Goal: Task Accomplishment & Management: Use online tool/utility

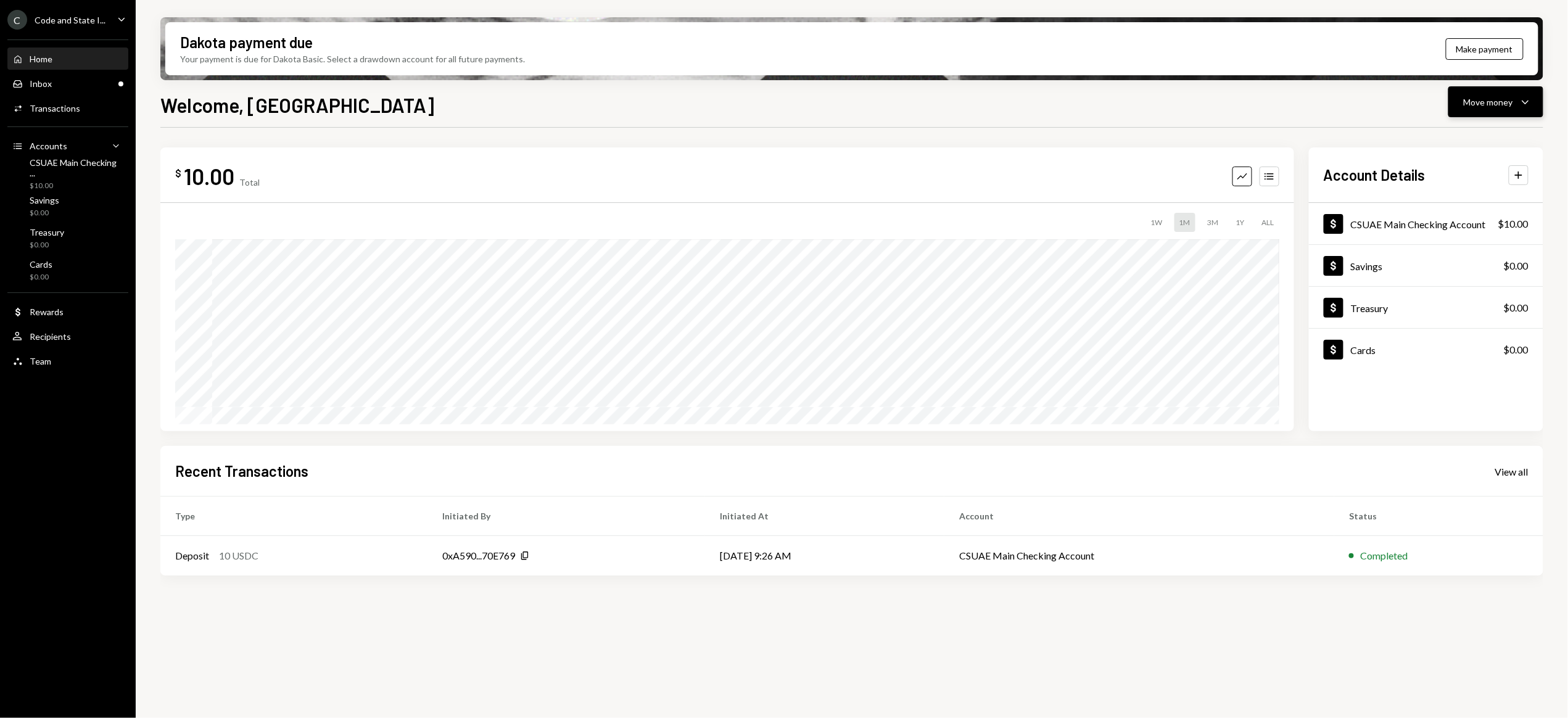
click at [1460, 101] on button "Move money Caret Down" at bounding box center [1496, 101] width 95 height 31
click at [1457, 190] on div "Deposit" at bounding box center [1487, 194] width 90 height 13
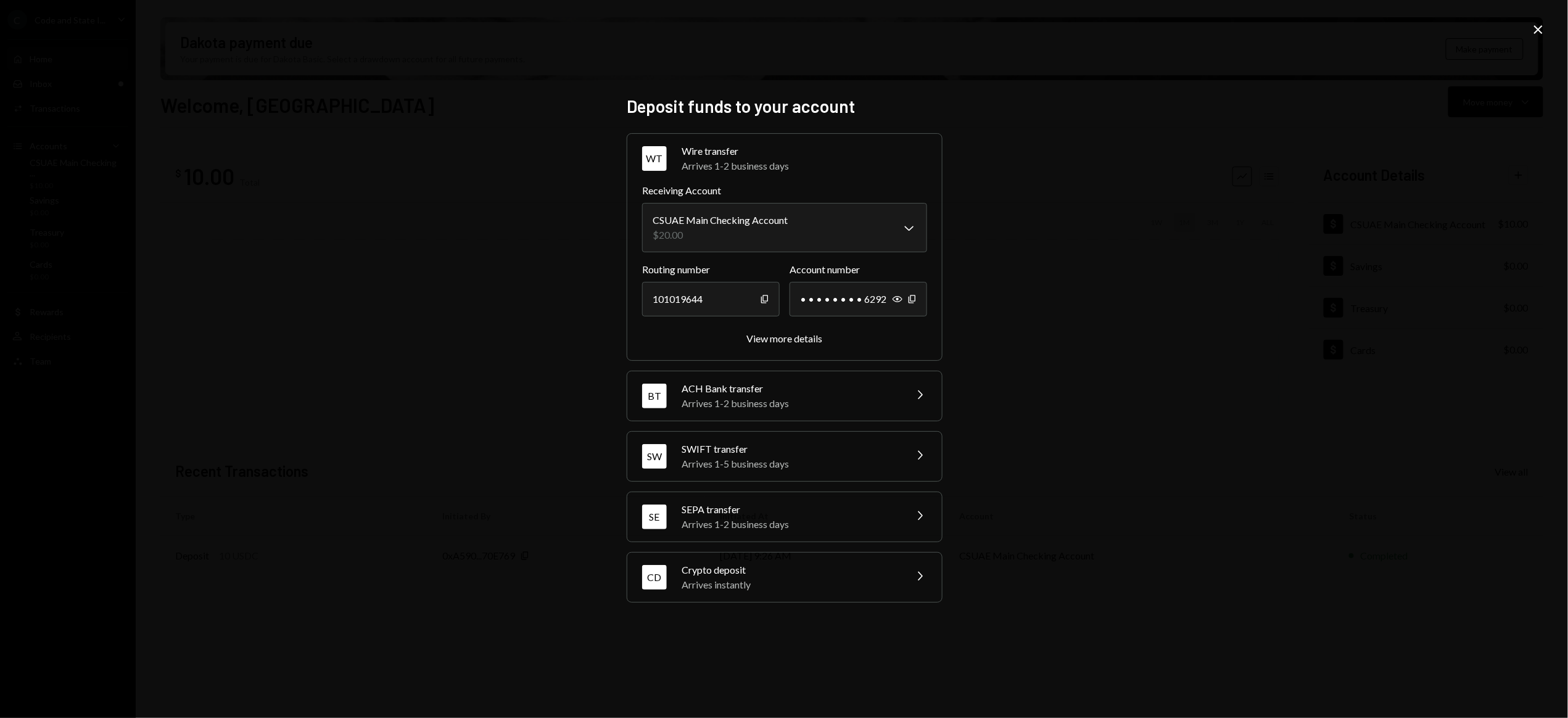
click at [765, 579] on div "Arrives instantly" at bounding box center [790, 585] width 216 height 15
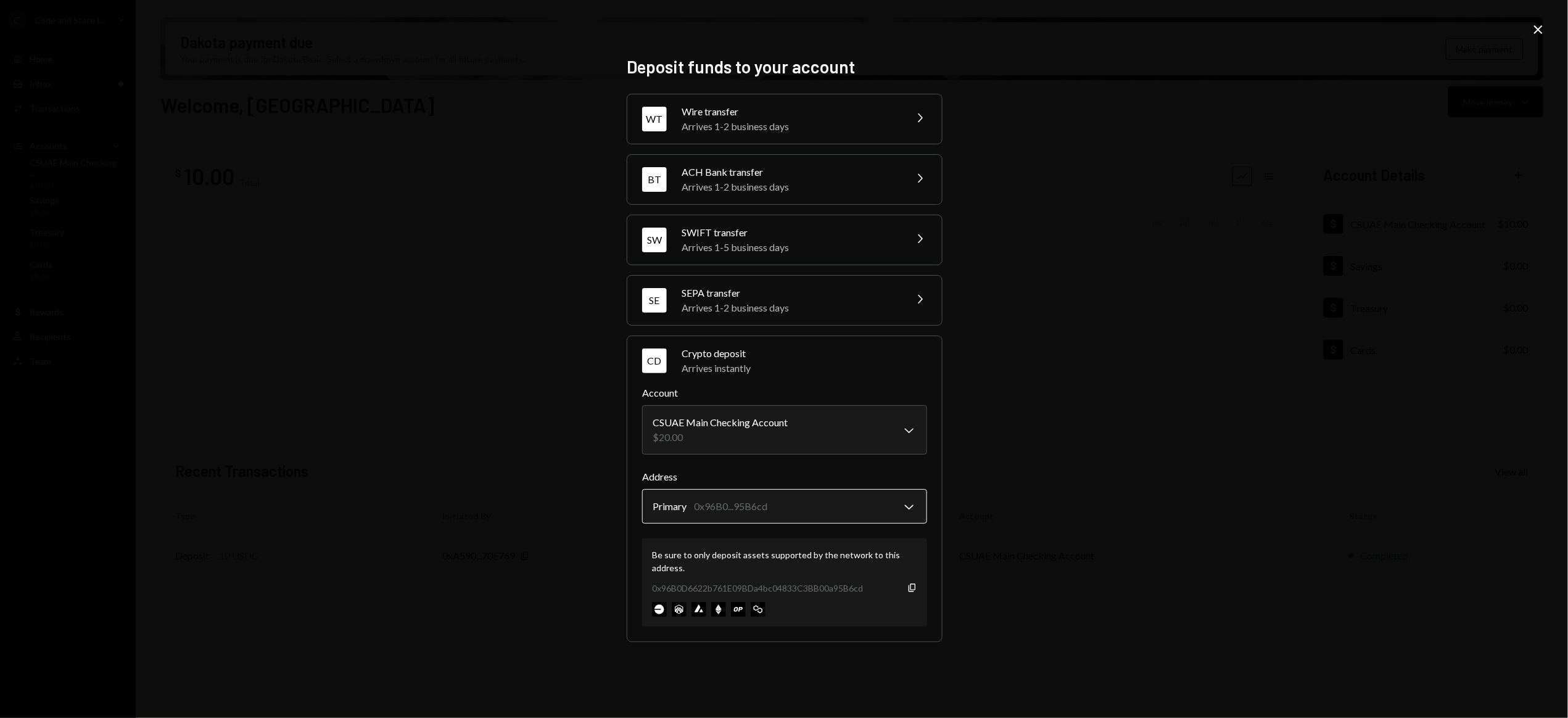
click at [805, 502] on body "C Code and State I... Caret Down Home Home Inbox Inbox Activities Transactions …" at bounding box center [784, 359] width 1568 height 718
click at [915, 588] on icon "button" at bounding box center [912, 588] width 7 height 8
drag, startPoint x: 412, startPoint y: 72, endPoint x: 419, endPoint y: 74, distance: 7.3
click at [412, 72] on div "**********" at bounding box center [784, 359] width 1568 height 718
click at [1540, 22] on icon "Close" at bounding box center [1538, 29] width 15 height 15
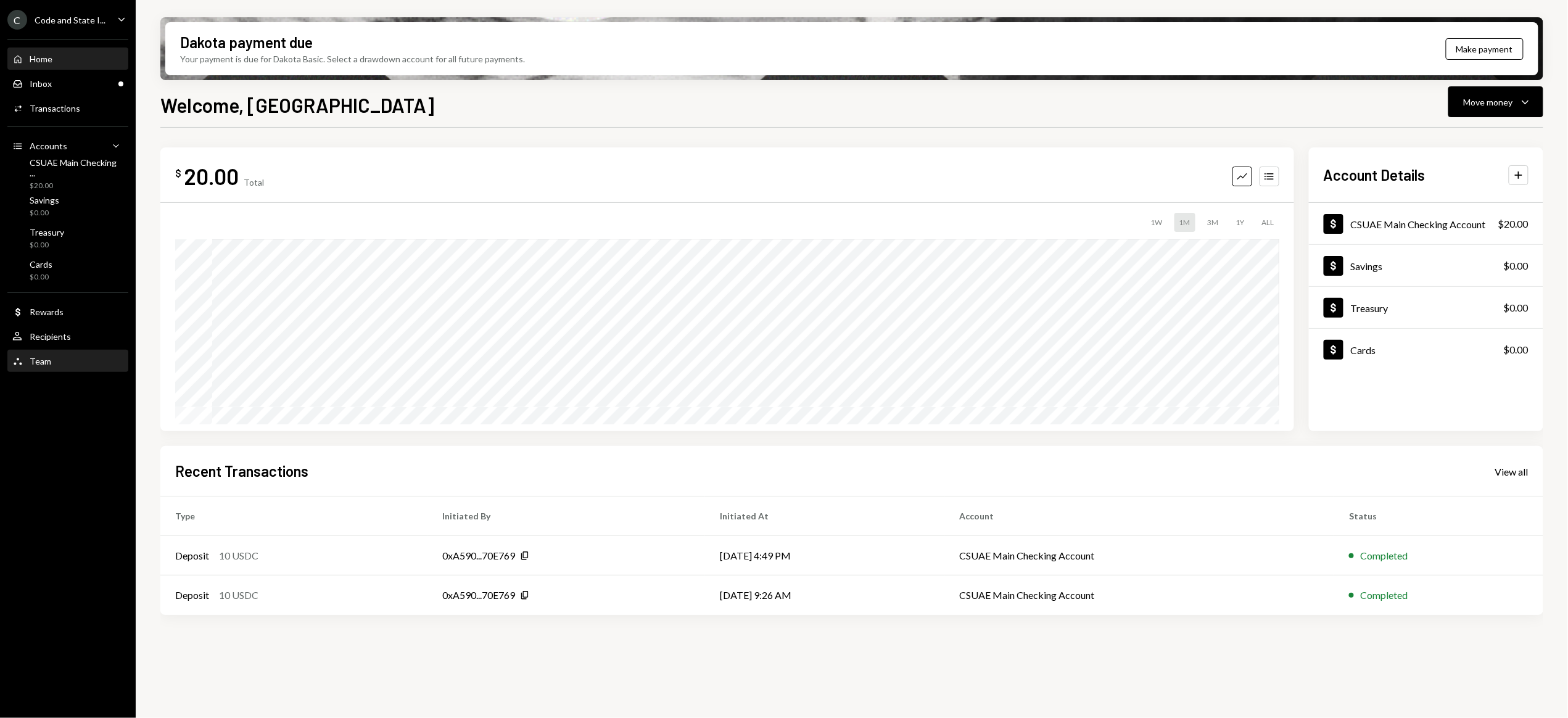
click at [47, 359] on div "Team" at bounding box center [40, 360] width 21 height 10
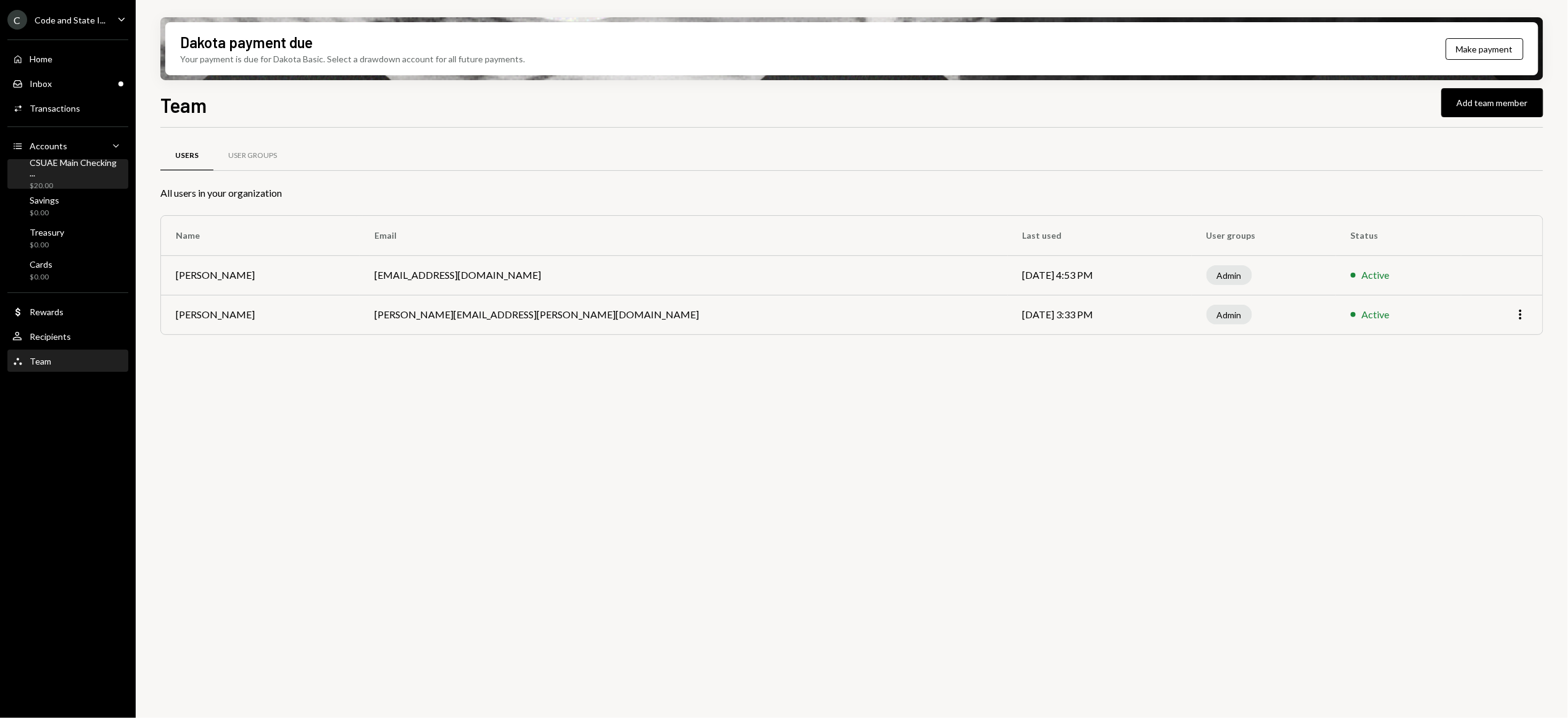
click at [61, 171] on div "CSUAE Main Checking ..." at bounding box center [76, 167] width 94 height 21
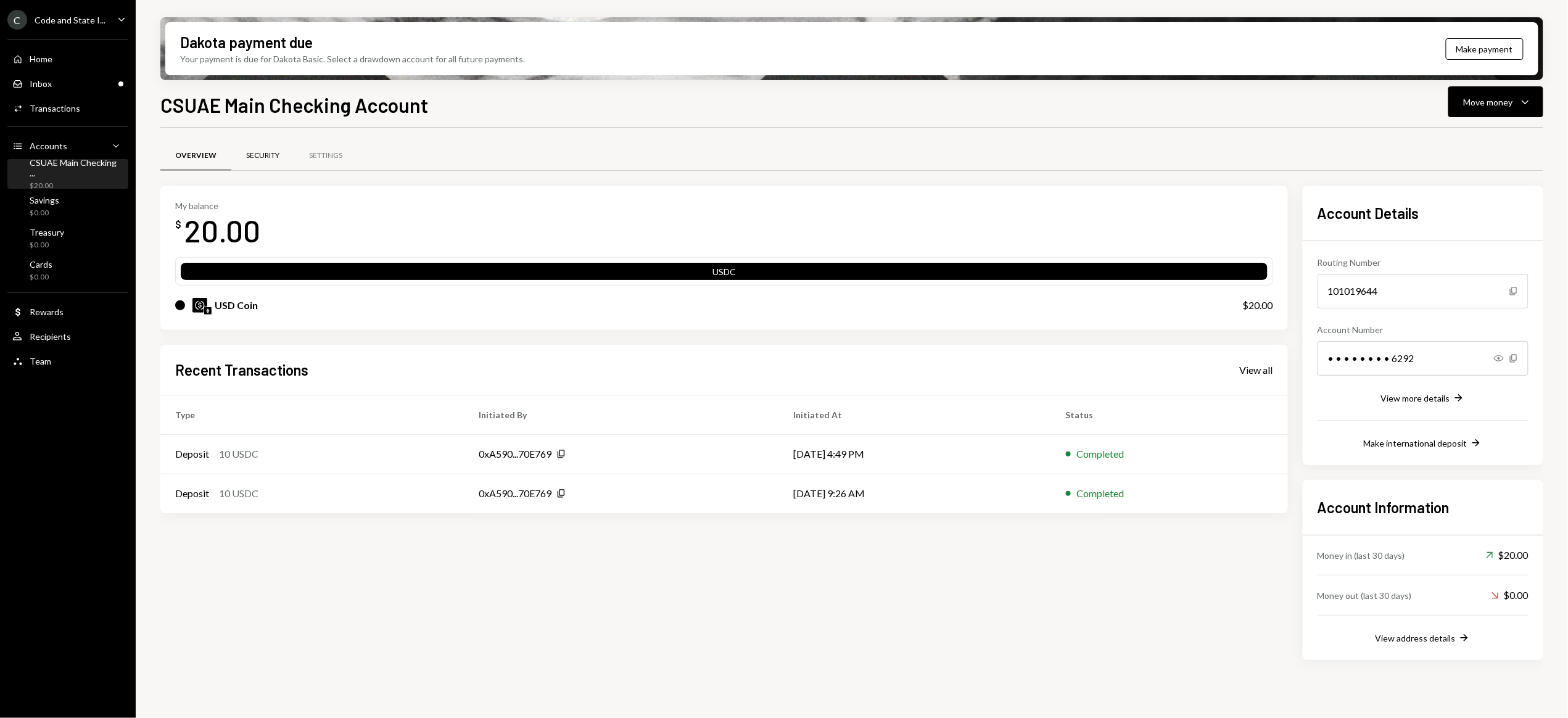
click at [264, 152] on div "Security" at bounding box center [262, 155] width 33 height 10
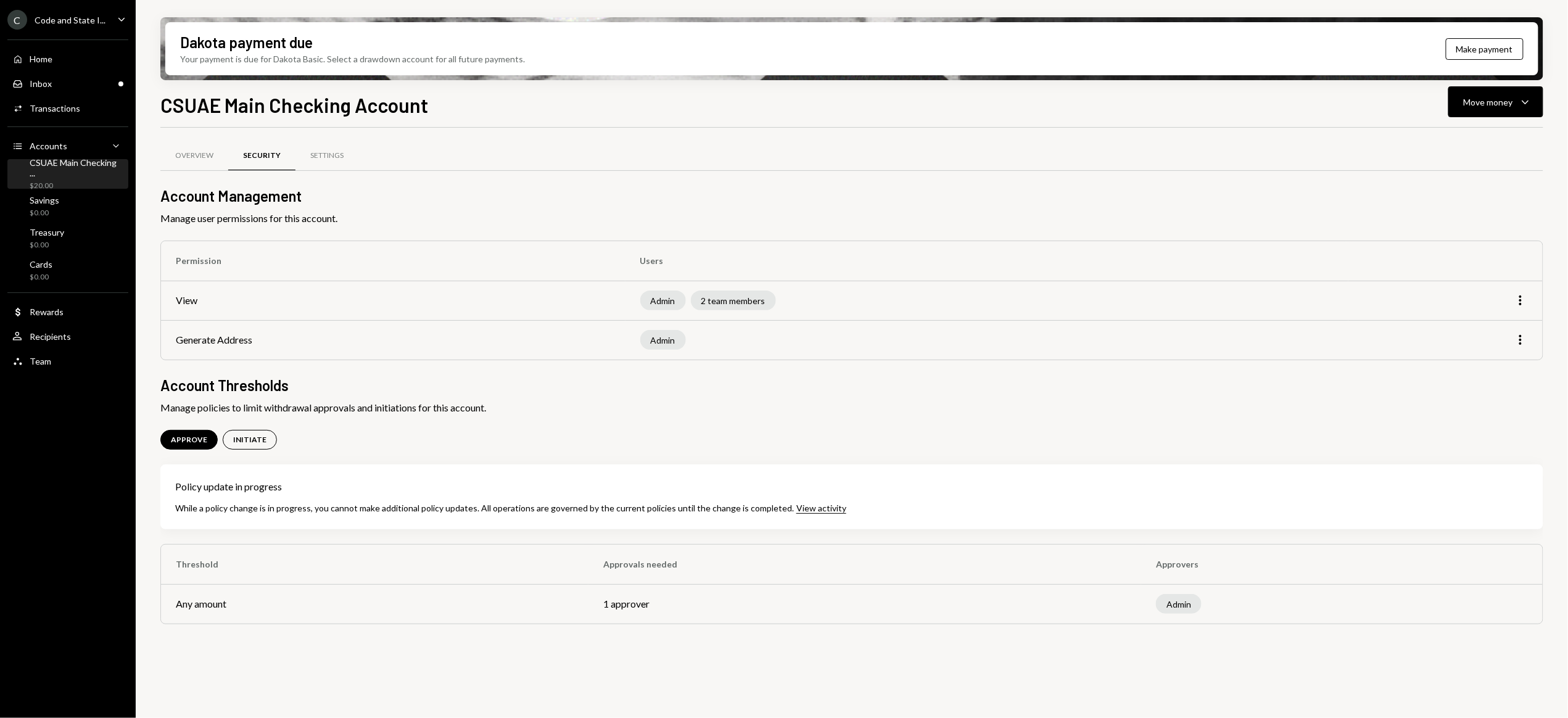
drag, startPoint x: 1016, startPoint y: 348, endPoint x: 1186, endPoint y: 361, distance: 170.5
click at [1016, 348] on div "Admin" at bounding box center [987, 340] width 694 height 20
click at [1526, 344] on icon "More" at bounding box center [1521, 340] width 15 height 15
click at [1170, 393] on h2 "Account Thresholds" at bounding box center [852, 385] width 1383 height 21
click at [327, 157] on div "Settings" at bounding box center [327, 155] width 33 height 10
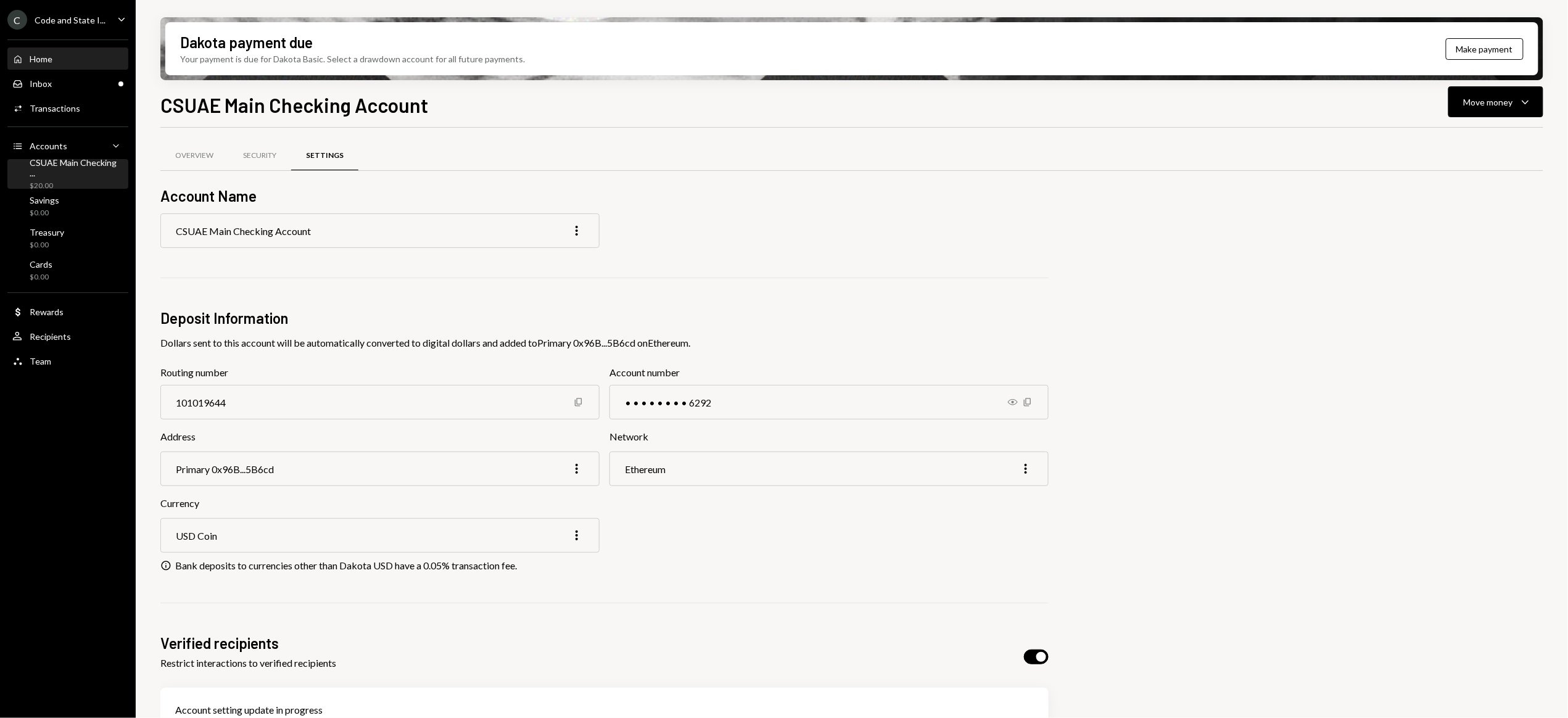
click at [43, 56] on div "Home" at bounding box center [40, 58] width 23 height 10
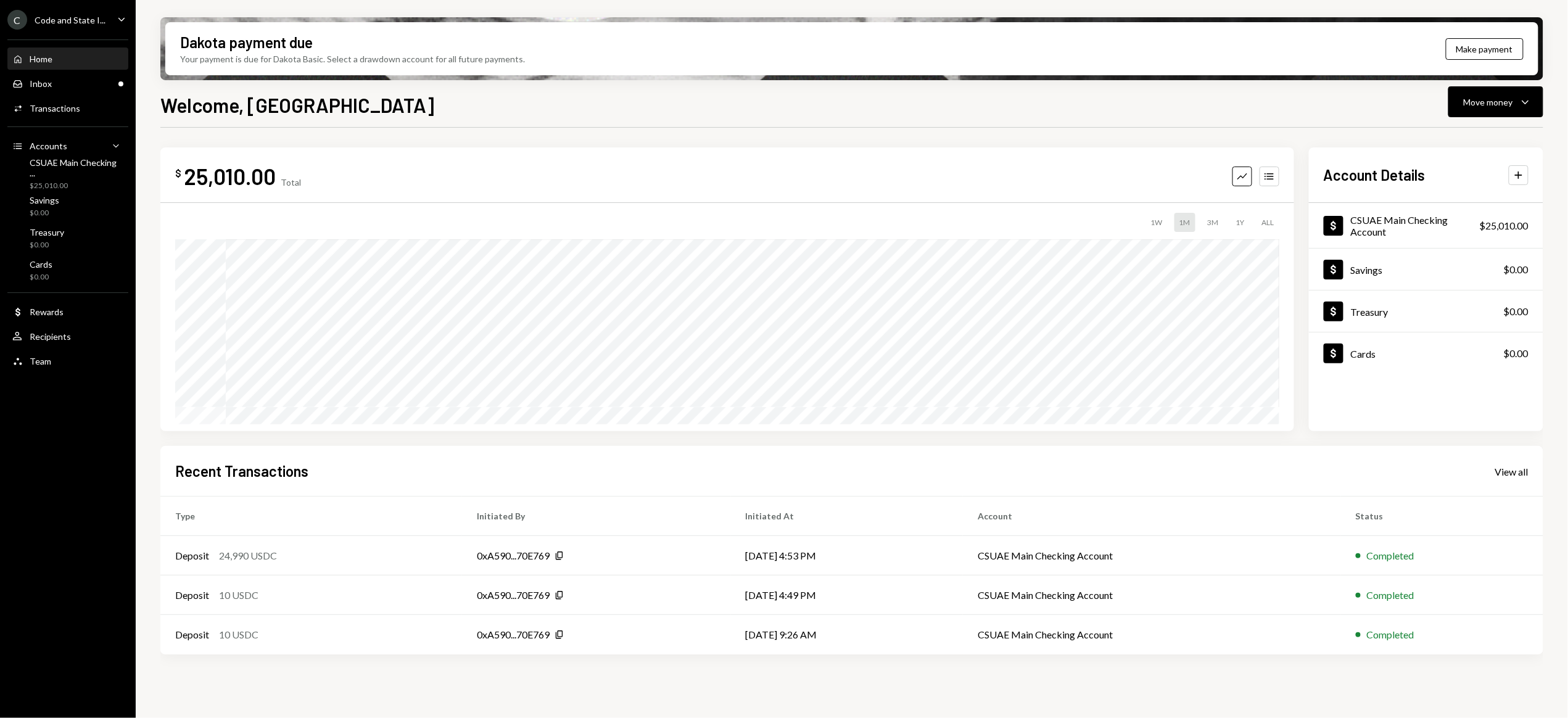
click at [43, 58] on div "Home" at bounding box center [40, 58] width 23 height 10
click at [41, 58] on div "Home" at bounding box center [40, 58] width 23 height 10
click at [37, 84] on div "Inbox" at bounding box center [40, 83] width 22 height 10
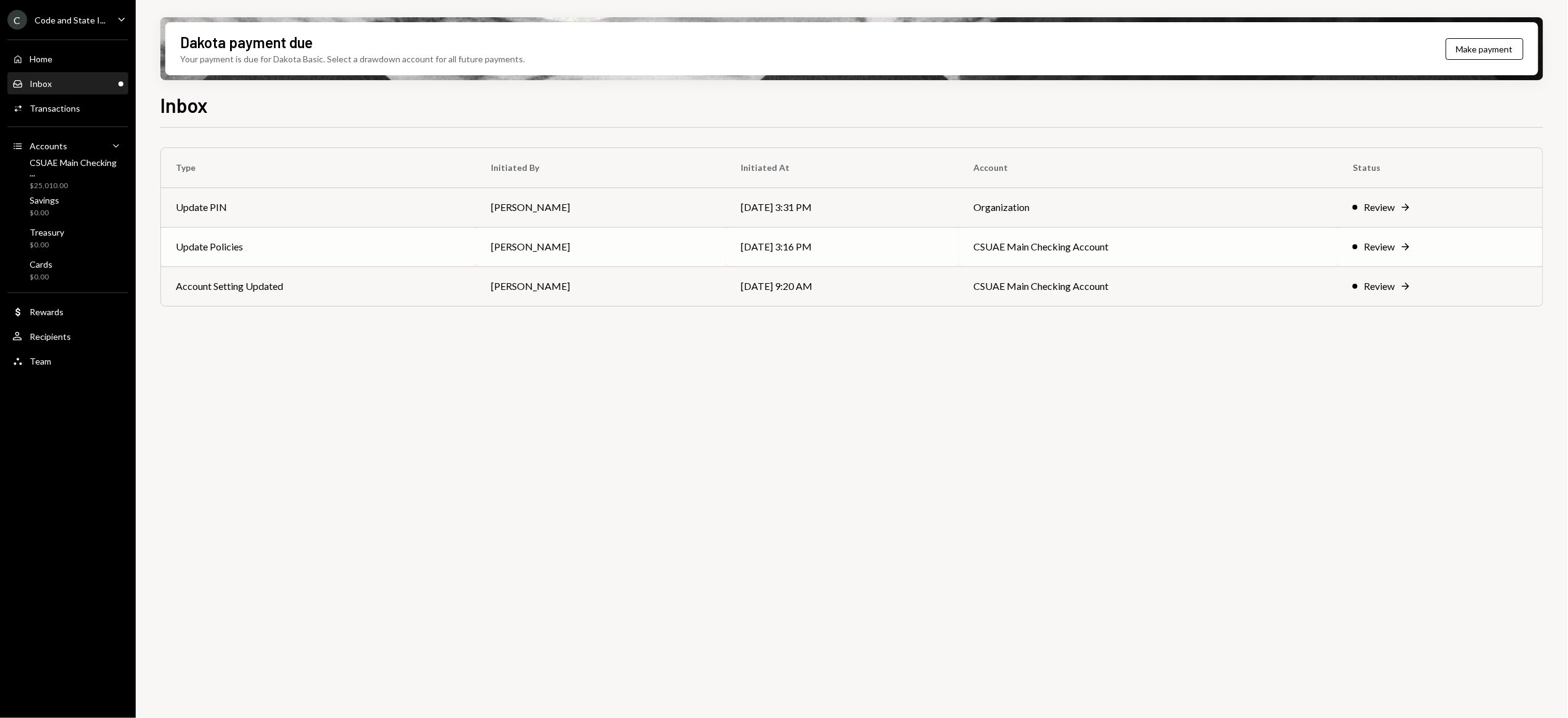
click at [1390, 242] on div "Review" at bounding box center [1379, 246] width 31 height 15
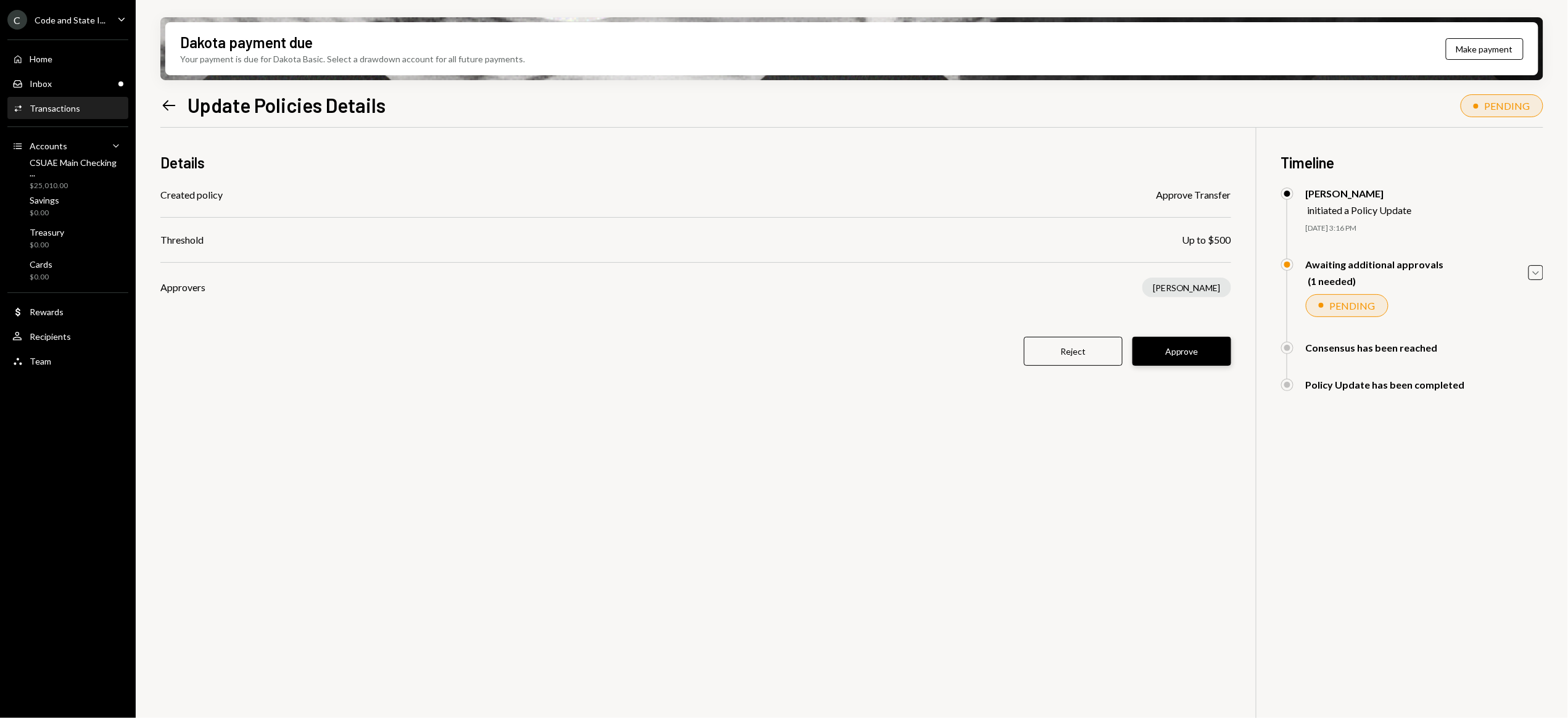
click at [1208, 352] on button "Approve" at bounding box center [1182, 351] width 99 height 29
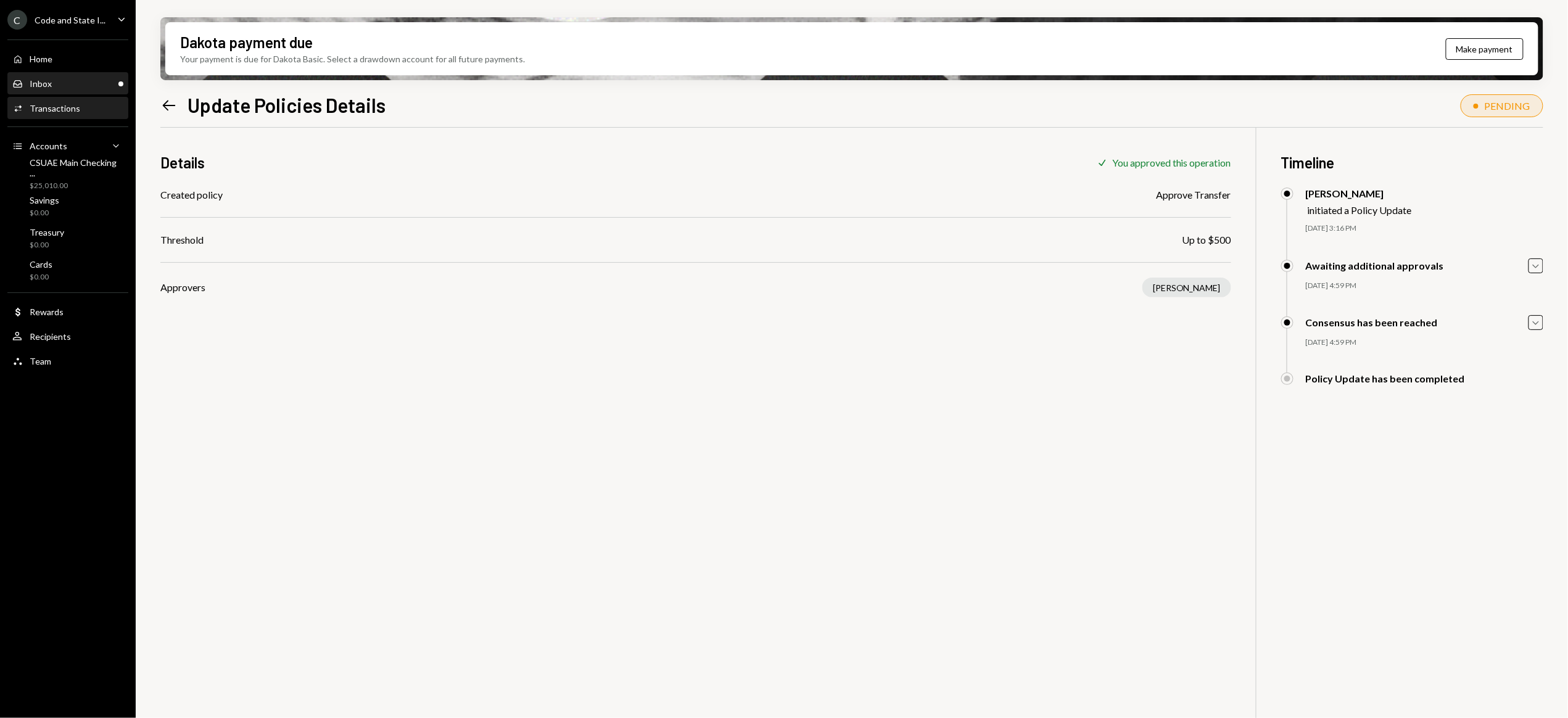
click at [44, 78] on div "Inbox" at bounding box center [40, 83] width 22 height 10
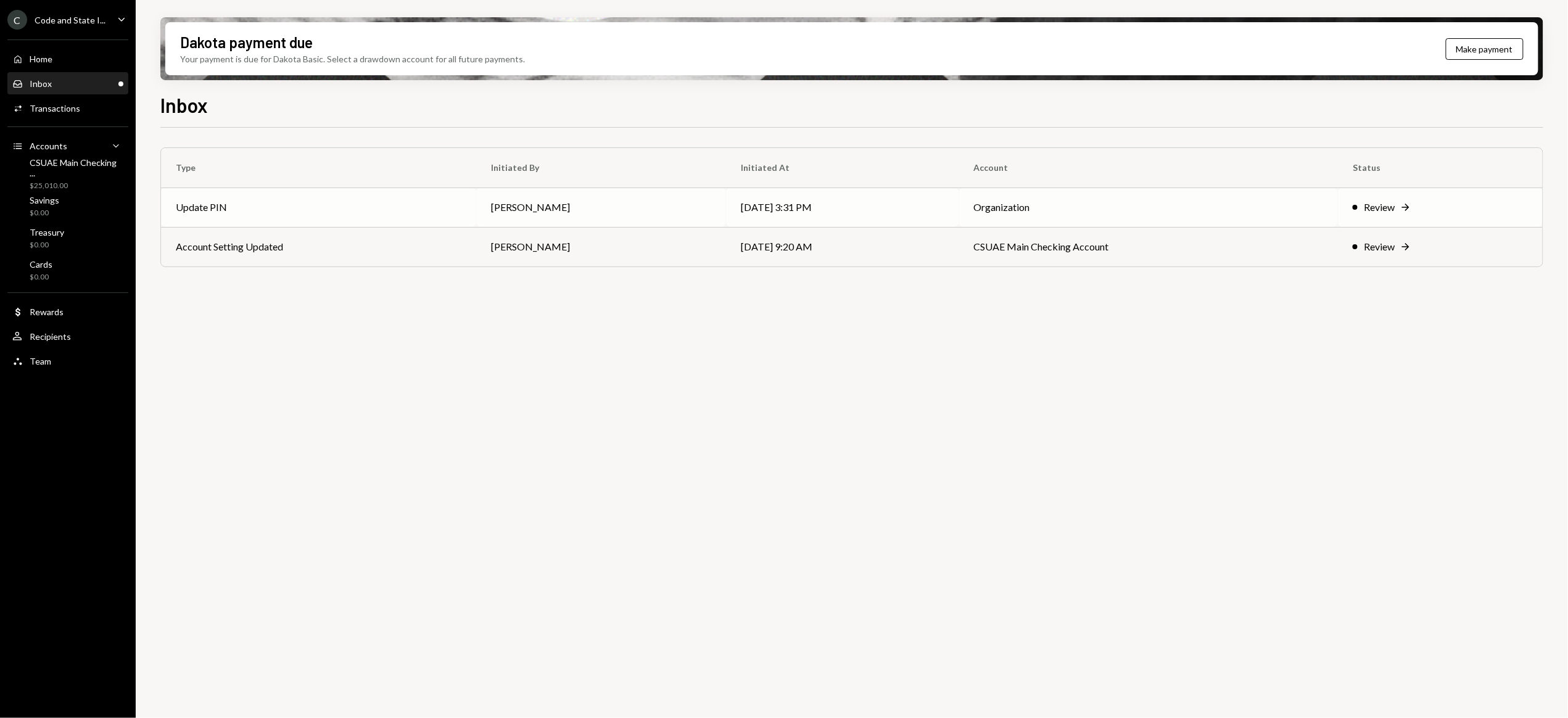
click at [1381, 205] on div "Review" at bounding box center [1379, 207] width 31 height 15
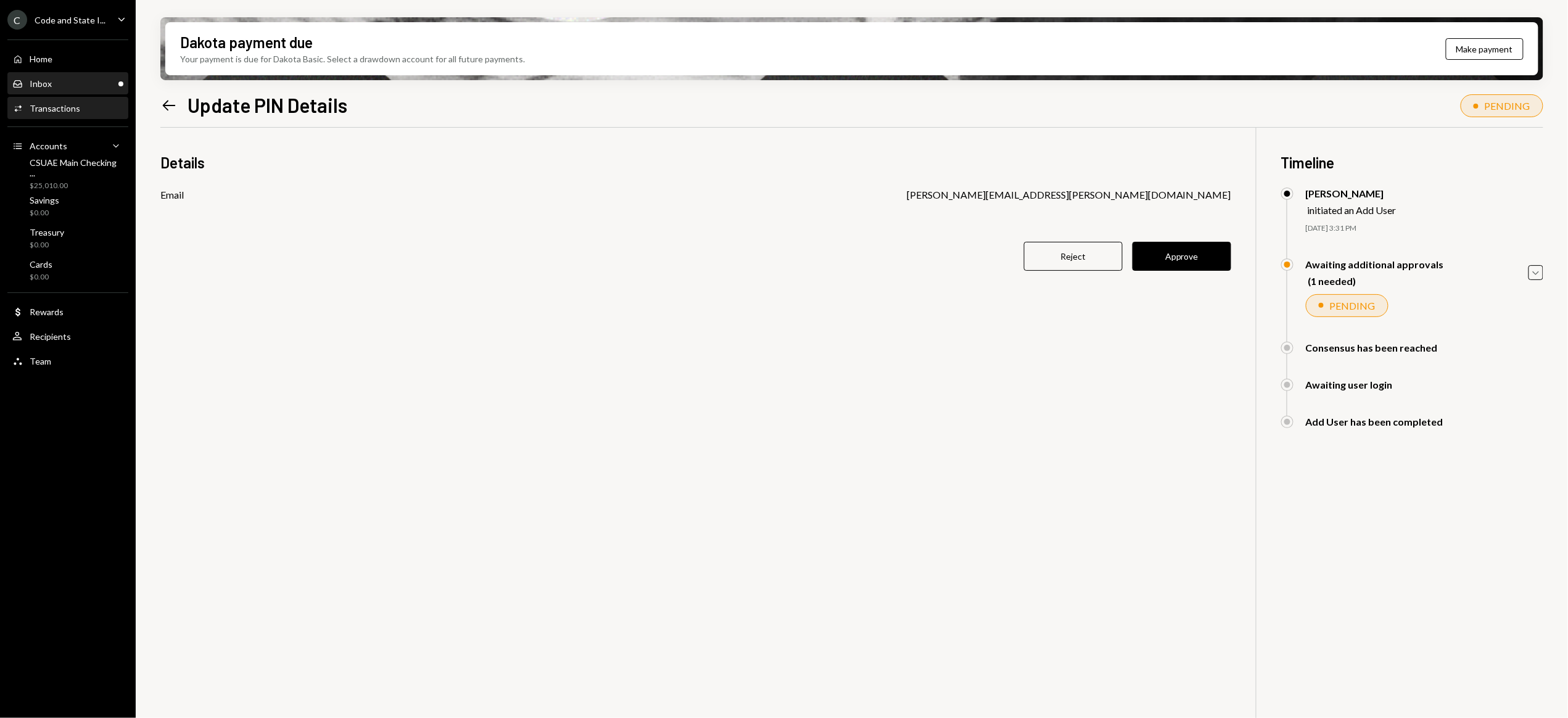
click at [47, 85] on div "Inbox" at bounding box center [40, 83] width 22 height 10
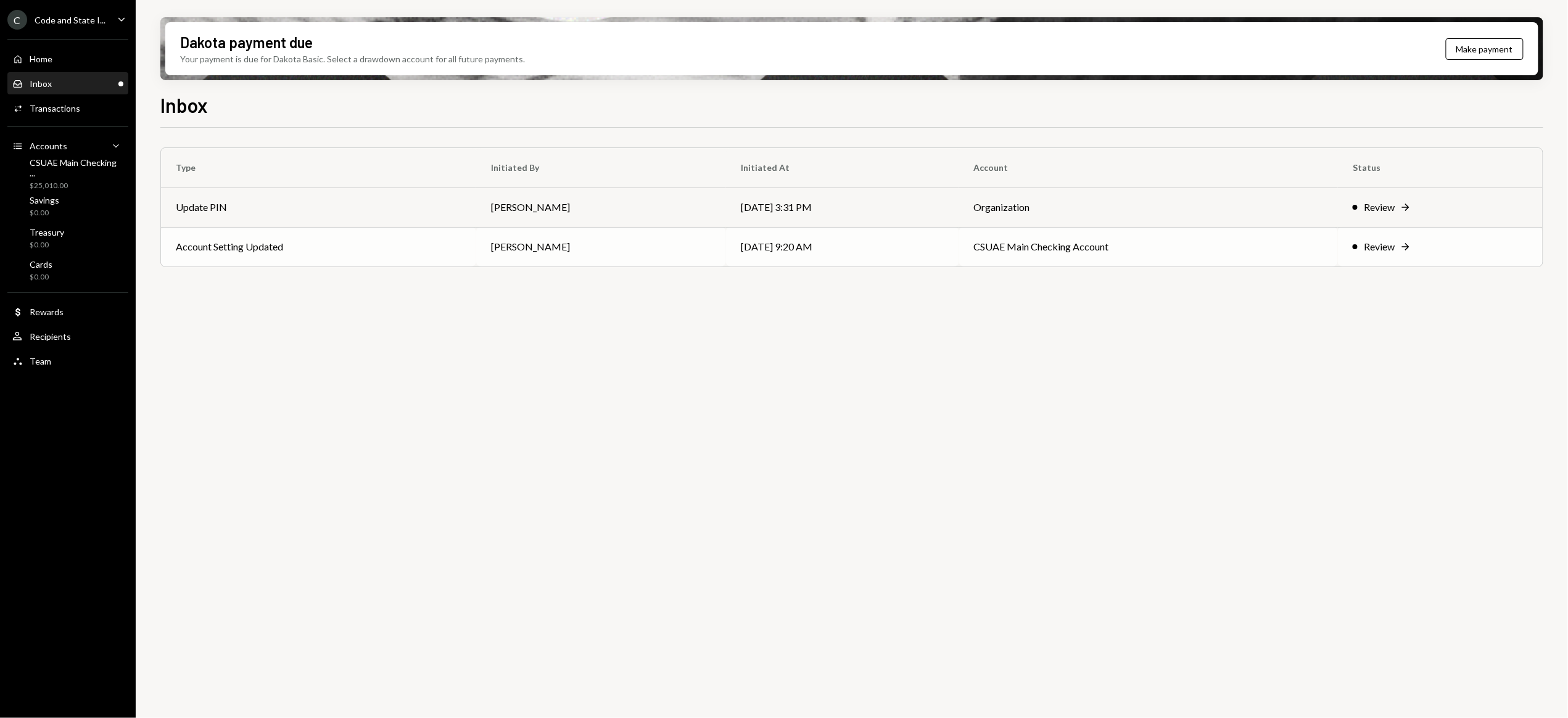
click at [1395, 247] on div "Review" at bounding box center [1379, 246] width 31 height 15
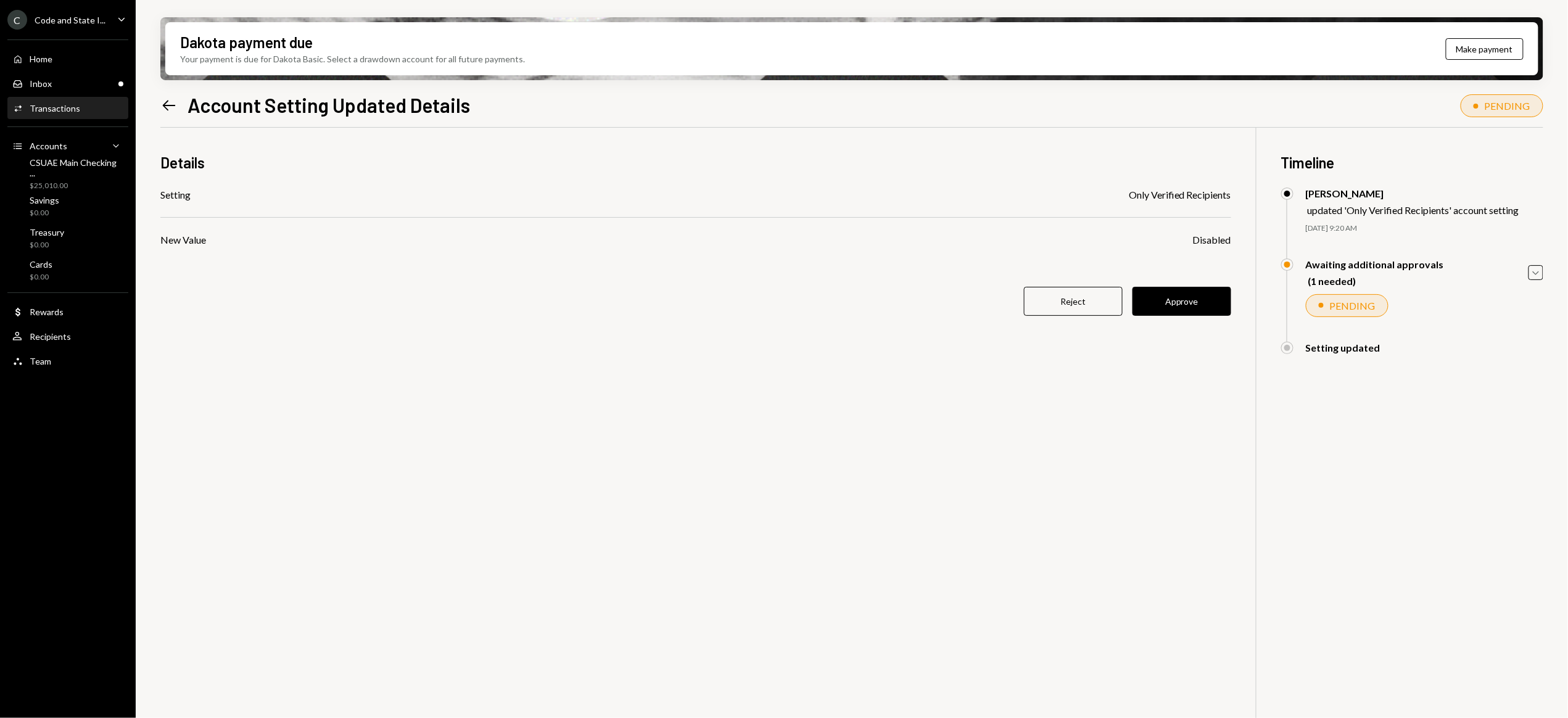
click at [52, 111] on div "Transactions" at bounding box center [55, 107] width 51 height 10
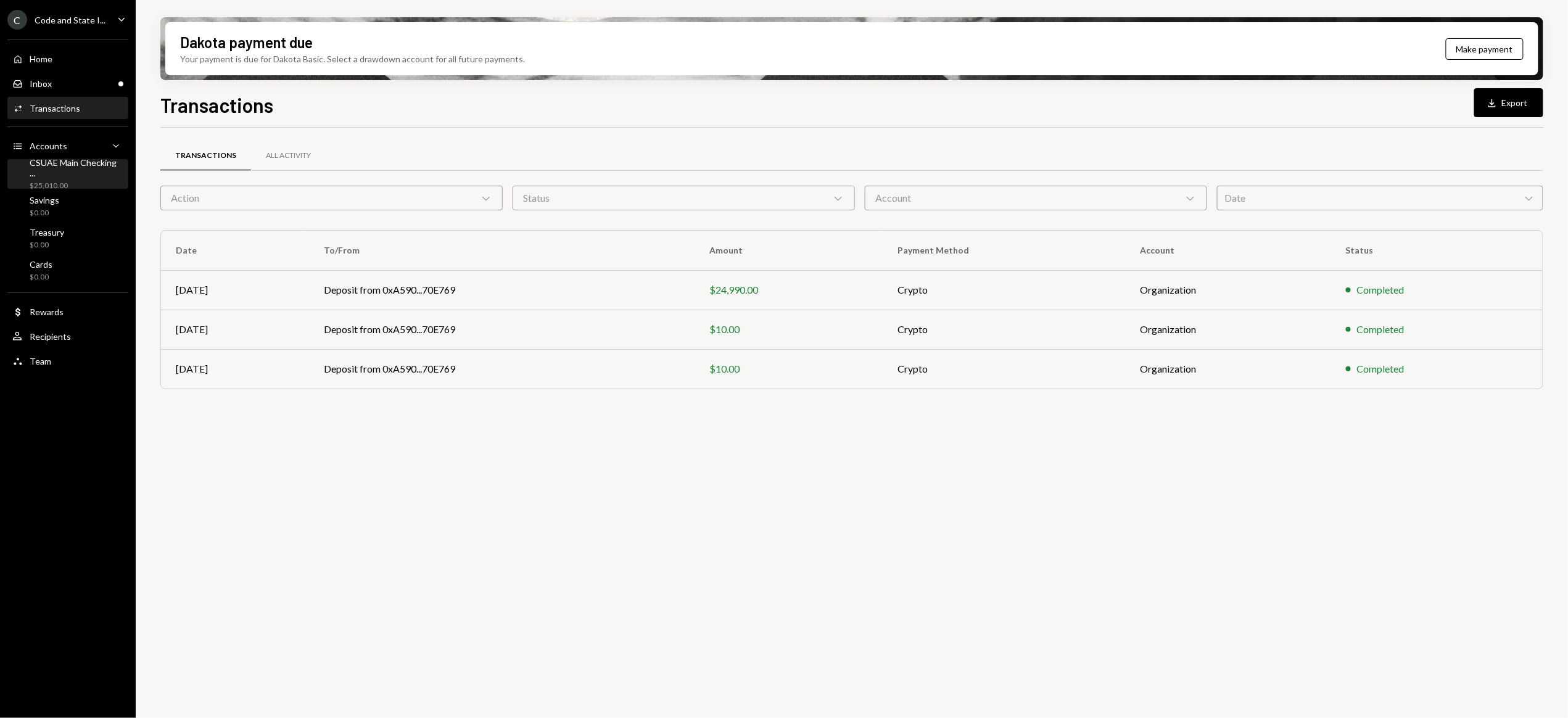
click at [40, 163] on div "CSUAE Main Checking ..." at bounding box center [76, 167] width 94 height 21
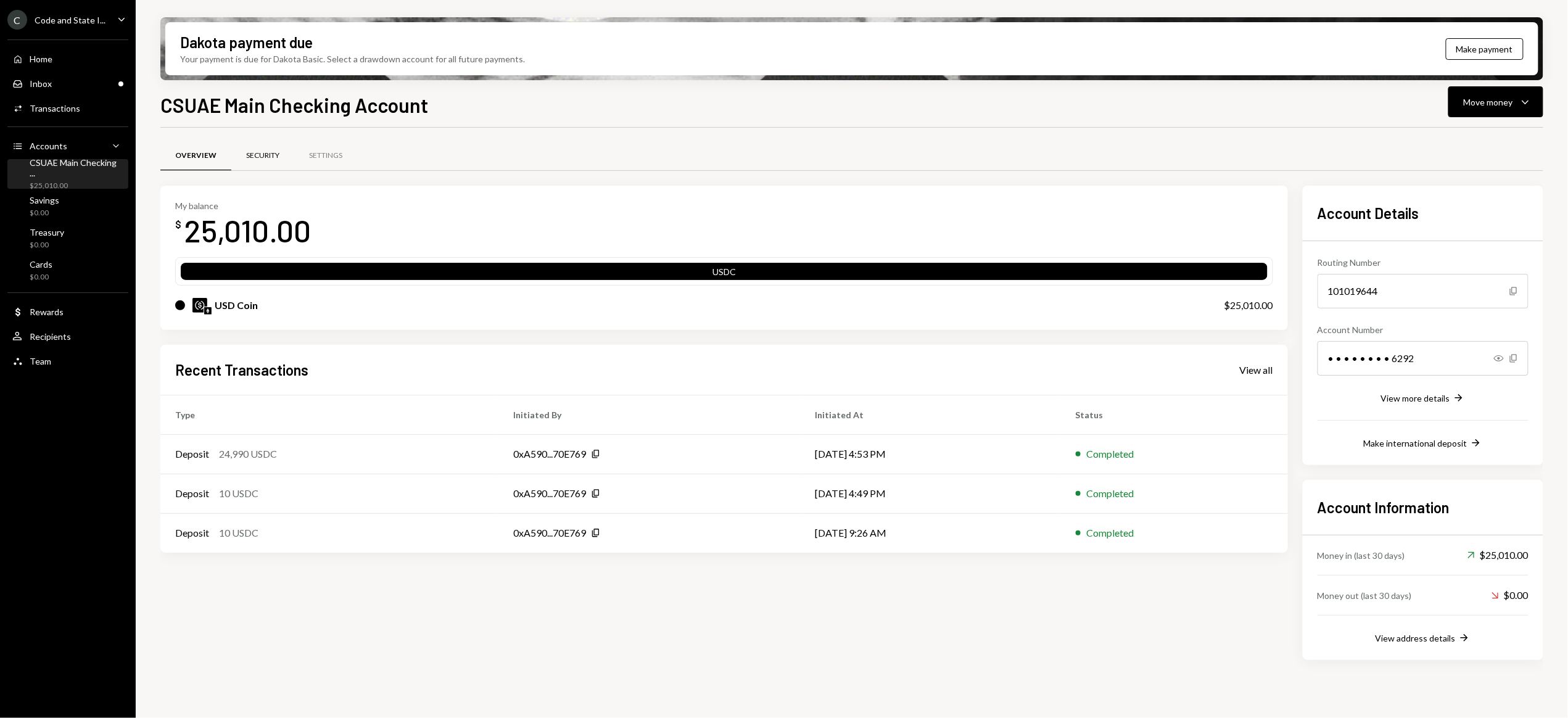
click at [261, 155] on div "Security" at bounding box center [262, 155] width 33 height 10
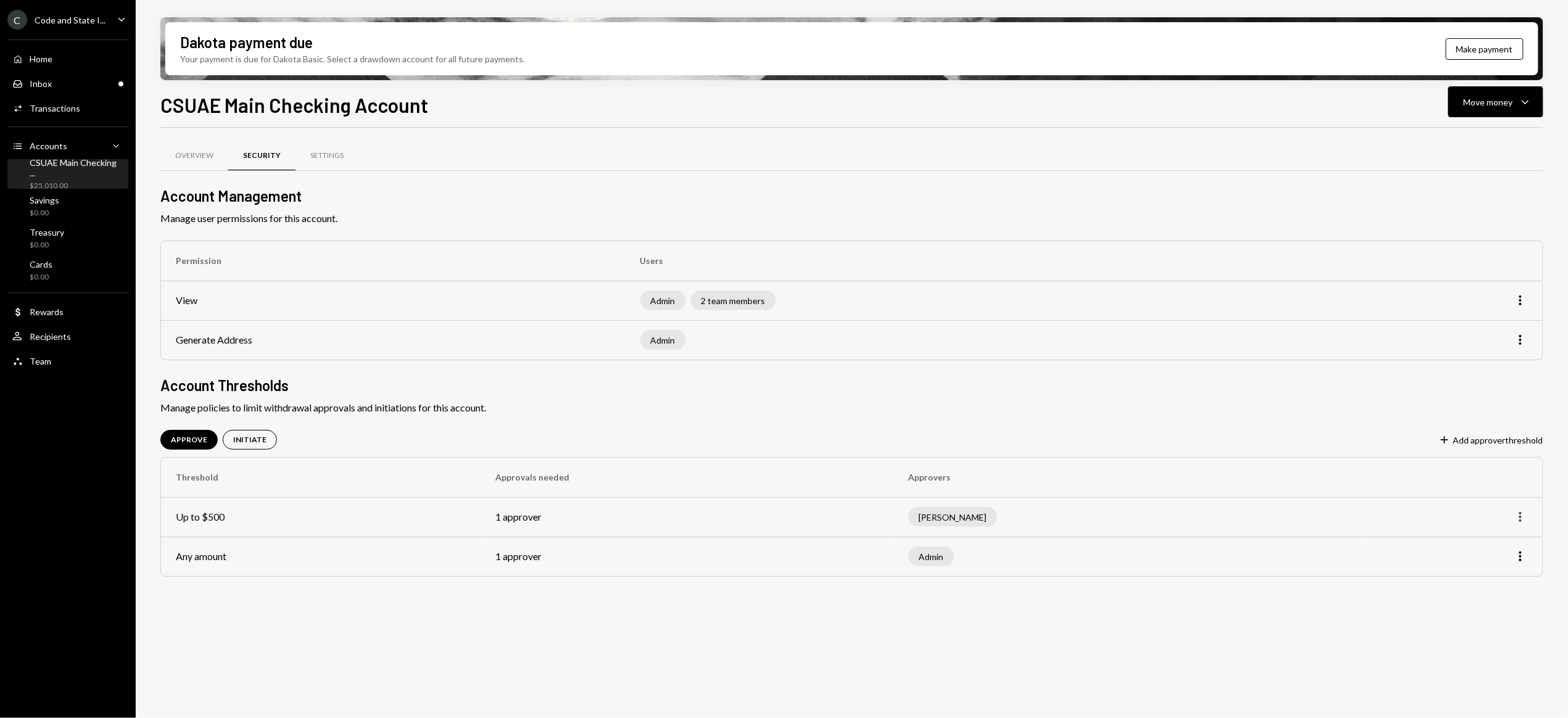
click at [1520, 517] on icon "button" at bounding box center [1521, 517] width 2 height 9
click at [1388, 562] on div "More" at bounding box center [1454, 556] width 148 height 15
click at [1521, 562] on icon "More" at bounding box center [1521, 556] width 15 height 15
click at [1492, 581] on div "Edit" at bounding box center [1492, 583] width 62 height 21
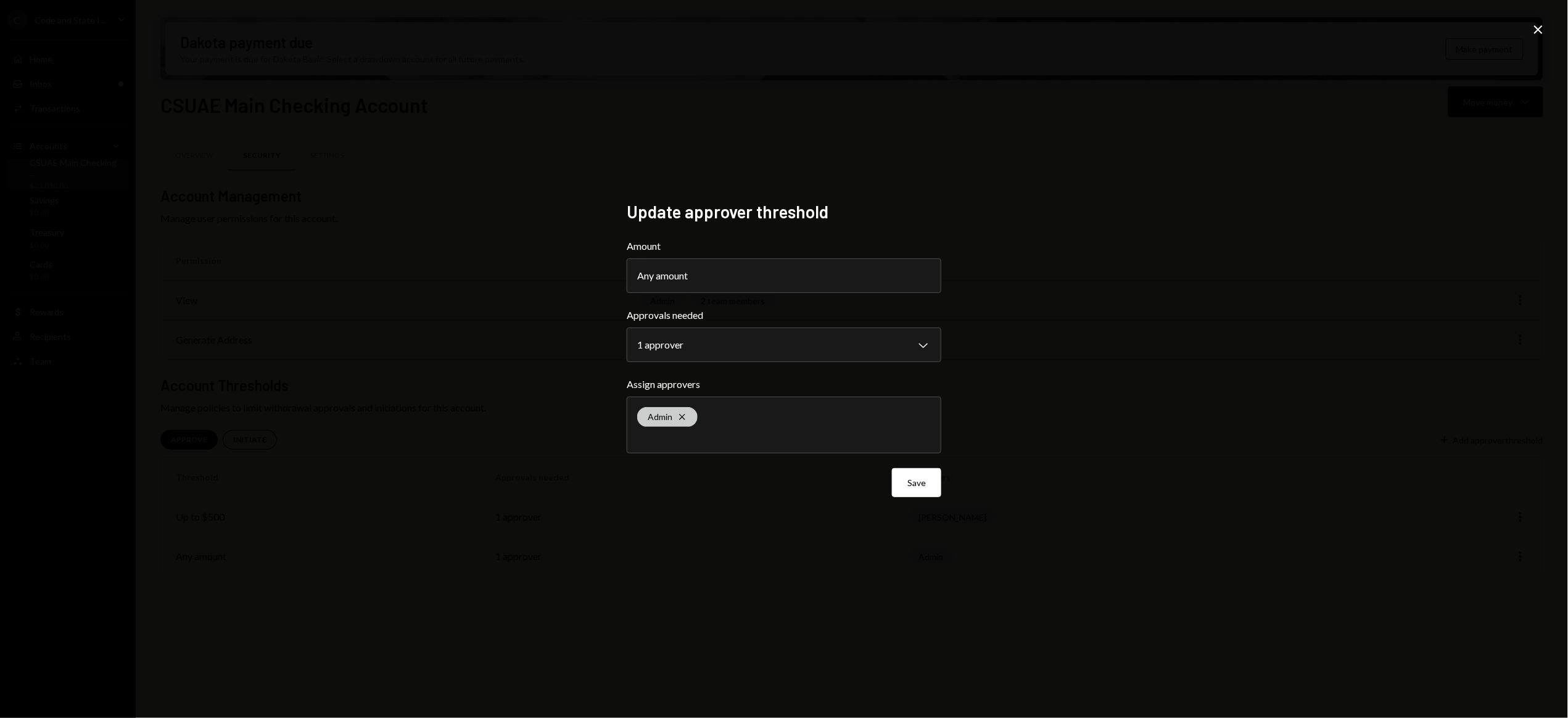
click at [687, 416] on icon "Cross" at bounding box center [682, 416] width 9 height 9
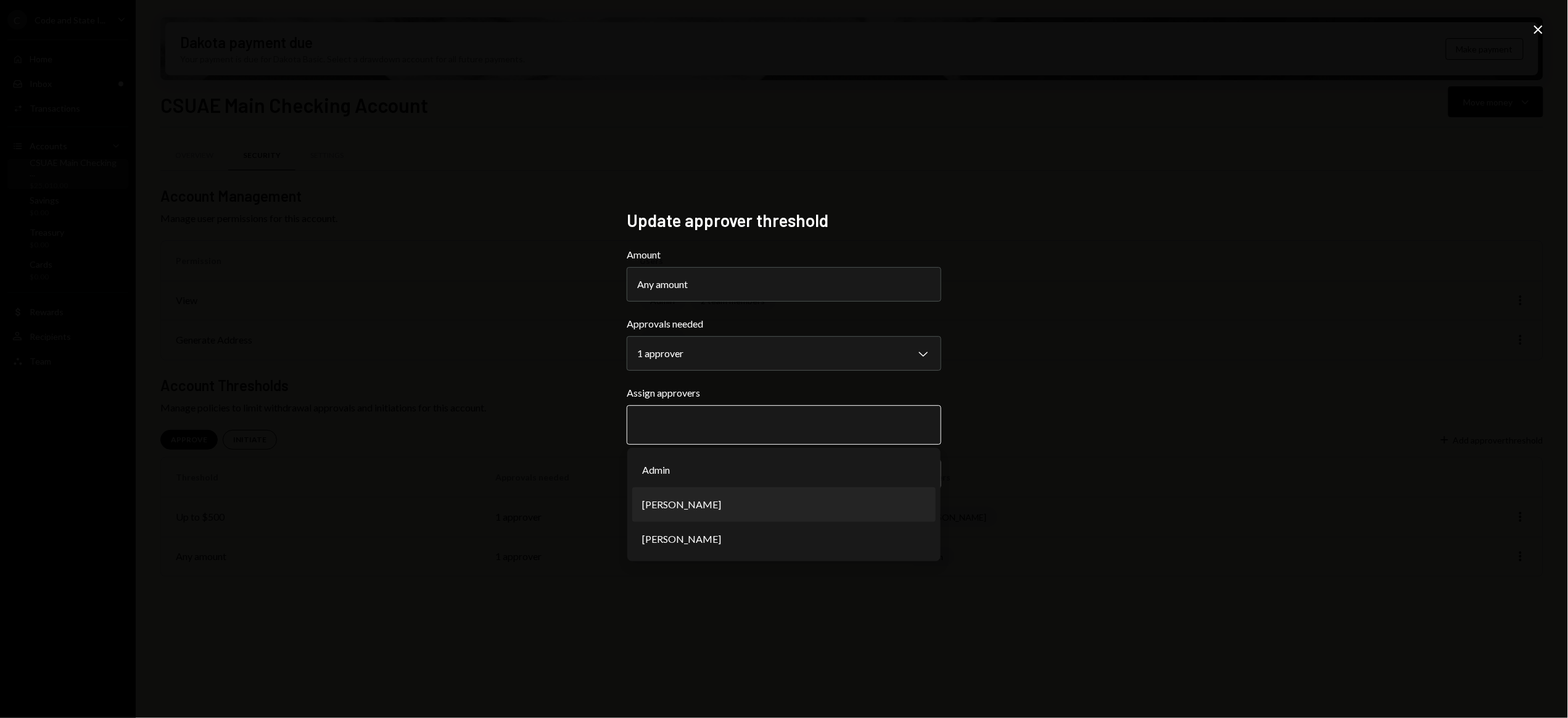
click at [693, 505] on li "[PERSON_NAME]" at bounding box center [784, 505] width 303 height 35
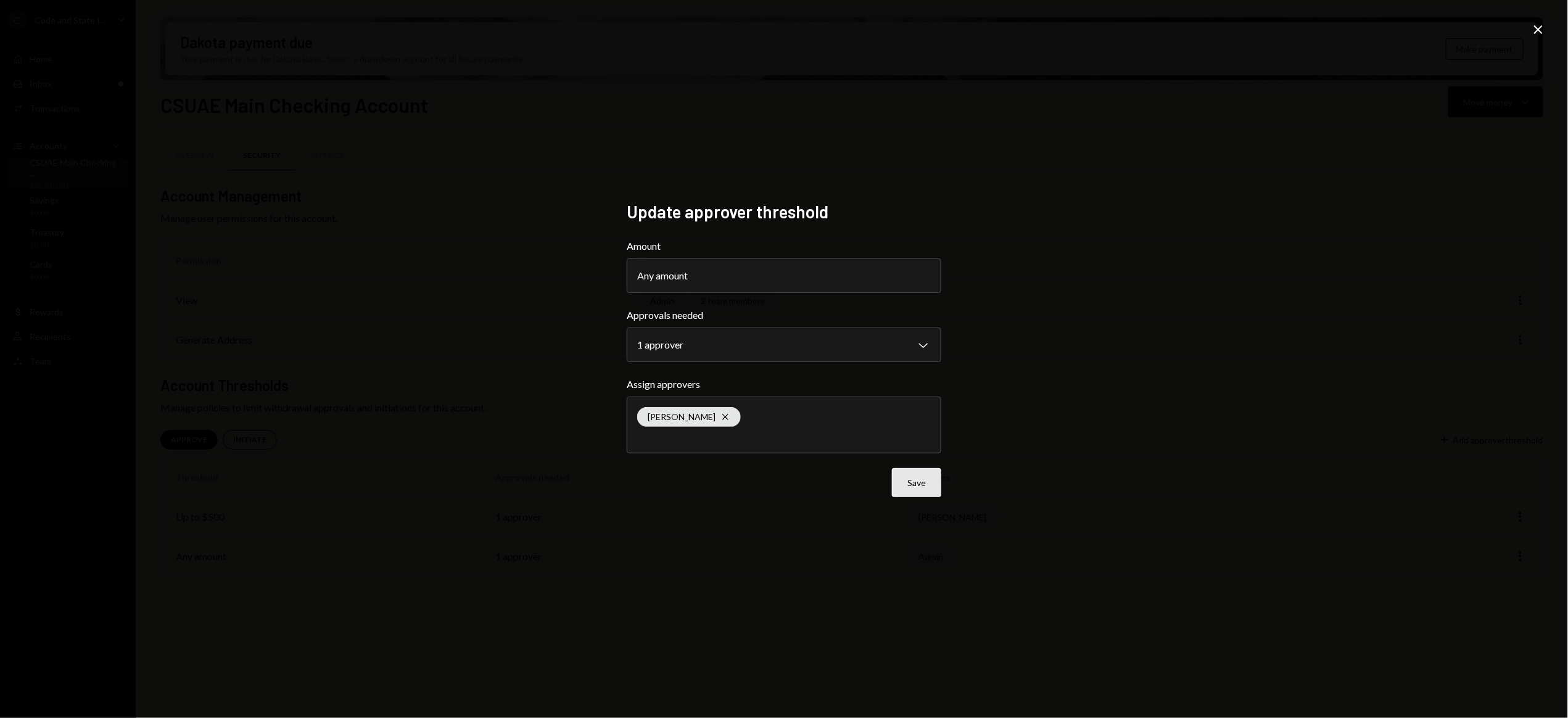
click at [925, 487] on button "Save" at bounding box center [917, 482] width 49 height 29
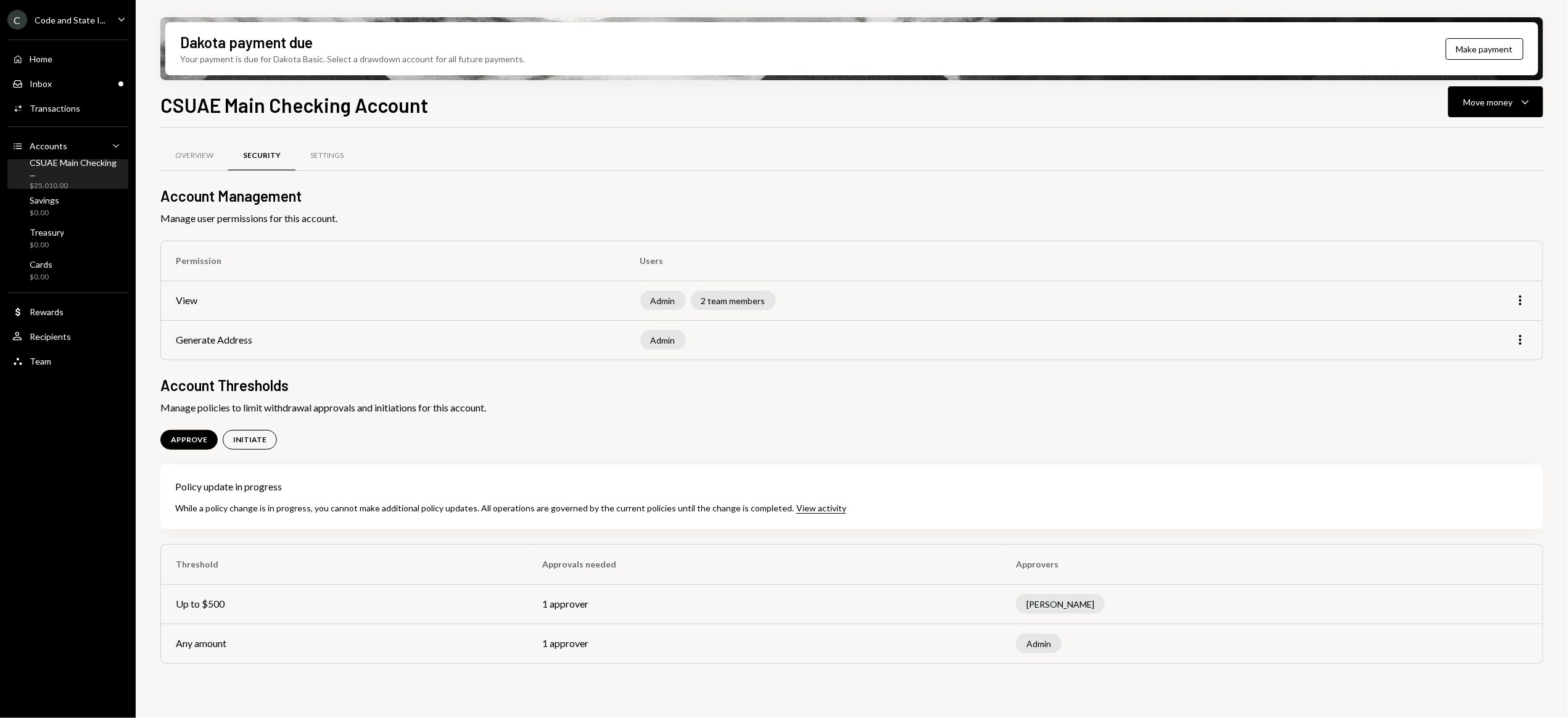
drag, startPoint x: 1425, startPoint y: 599, endPoint x: 1472, endPoint y: 607, distance: 47.7
click at [1425, 599] on div "[PERSON_NAME]" at bounding box center [1272, 603] width 512 height 20
drag, startPoint x: 1494, startPoint y: 610, endPoint x: 1510, endPoint y: 606, distance: 16.5
click at [1497, 609] on div "[PERSON_NAME]" at bounding box center [1272, 603] width 512 height 20
click at [54, 92] on div "Inbox Inbox" at bounding box center [68, 84] width 111 height 21
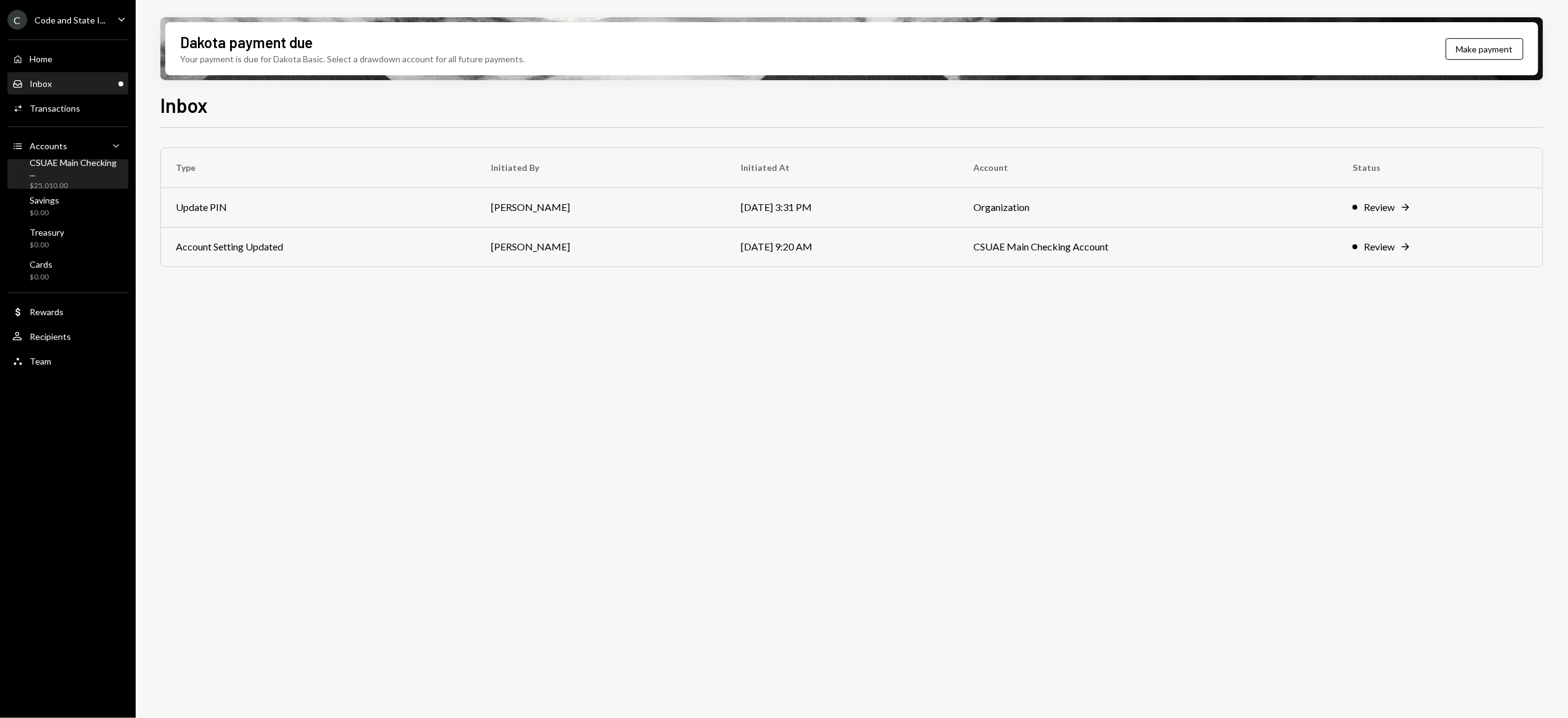
click at [50, 168] on div "CSUAE Main Checking ..." at bounding box center [76, 167] width 94 height 21
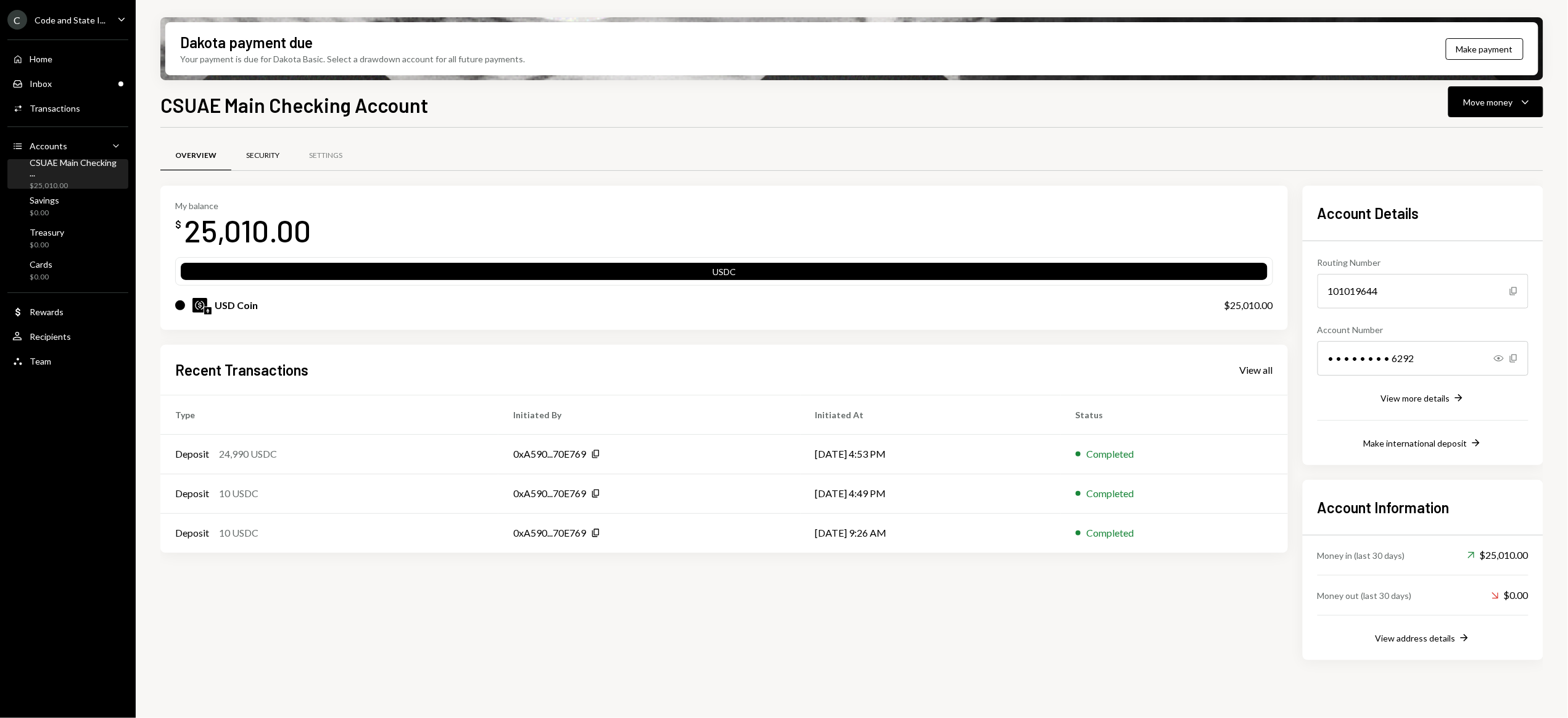
click at [254, 154] on div "Security" at bounding box center [262, 155] width 33 height 10
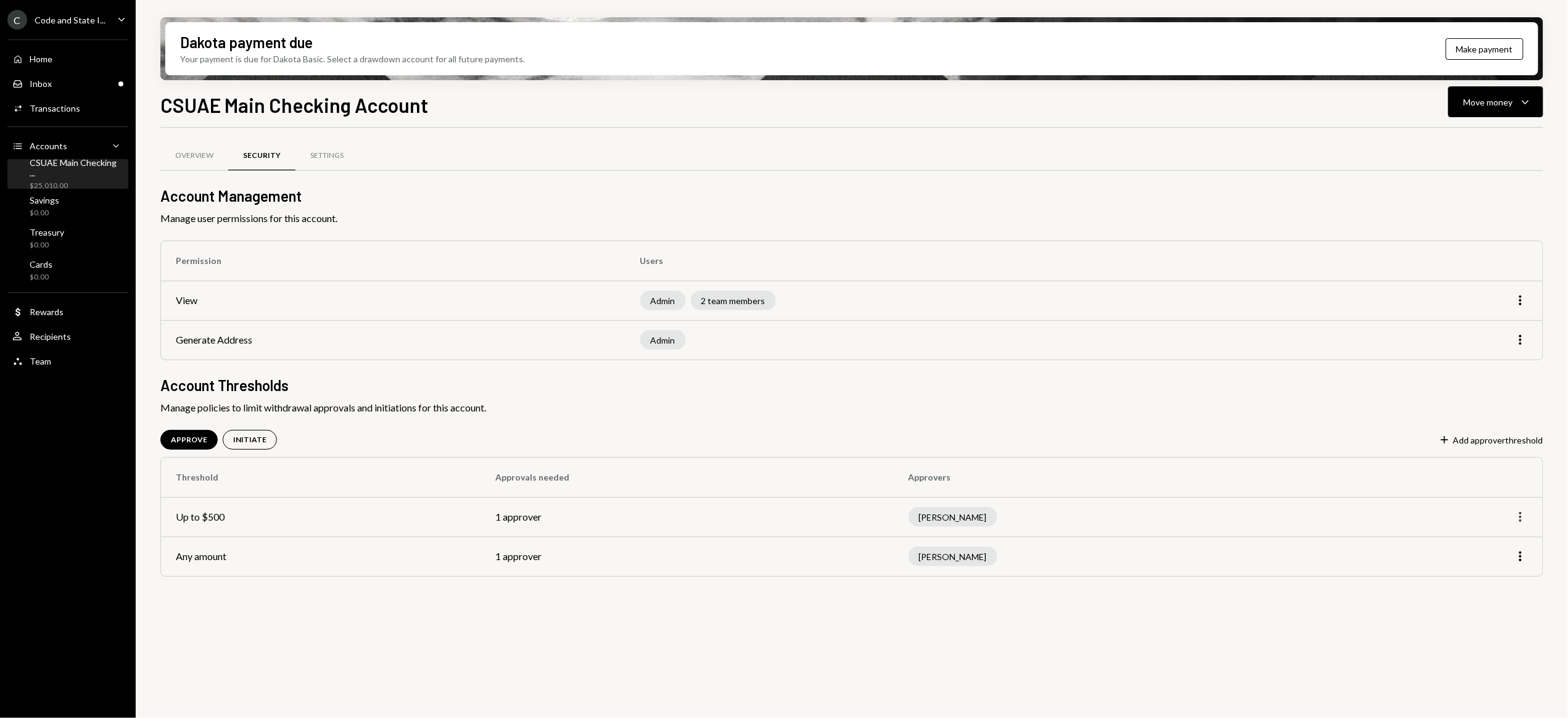
click at [1525, 521] on icon "More" at bounding box center [1521, 517] width 15 height 15
click at [1502, 566] on div "Remove" at bounding box center [1492, 565] width 62 height 21
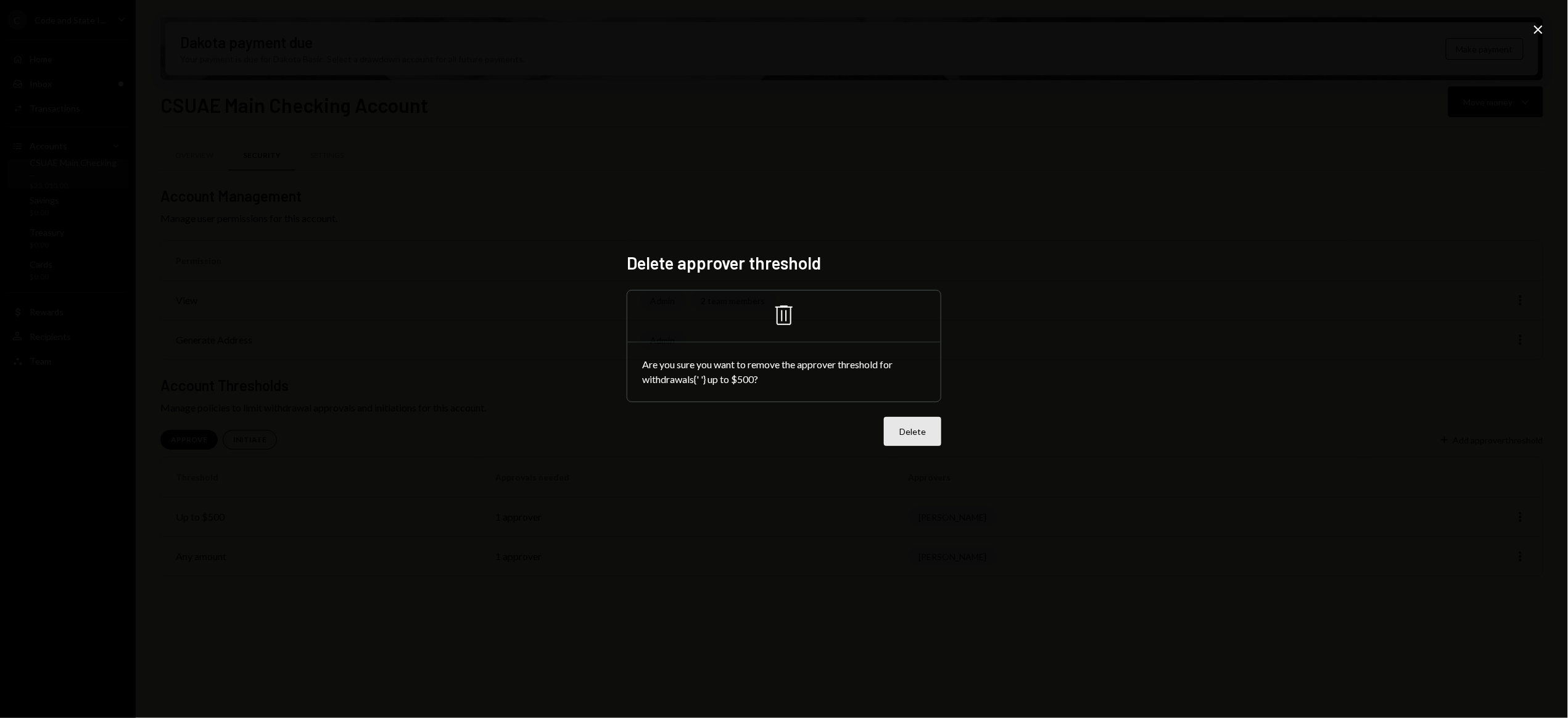
click at [922, 437] on button "Delete" at bounding box center [913, 431] width 58 height 29
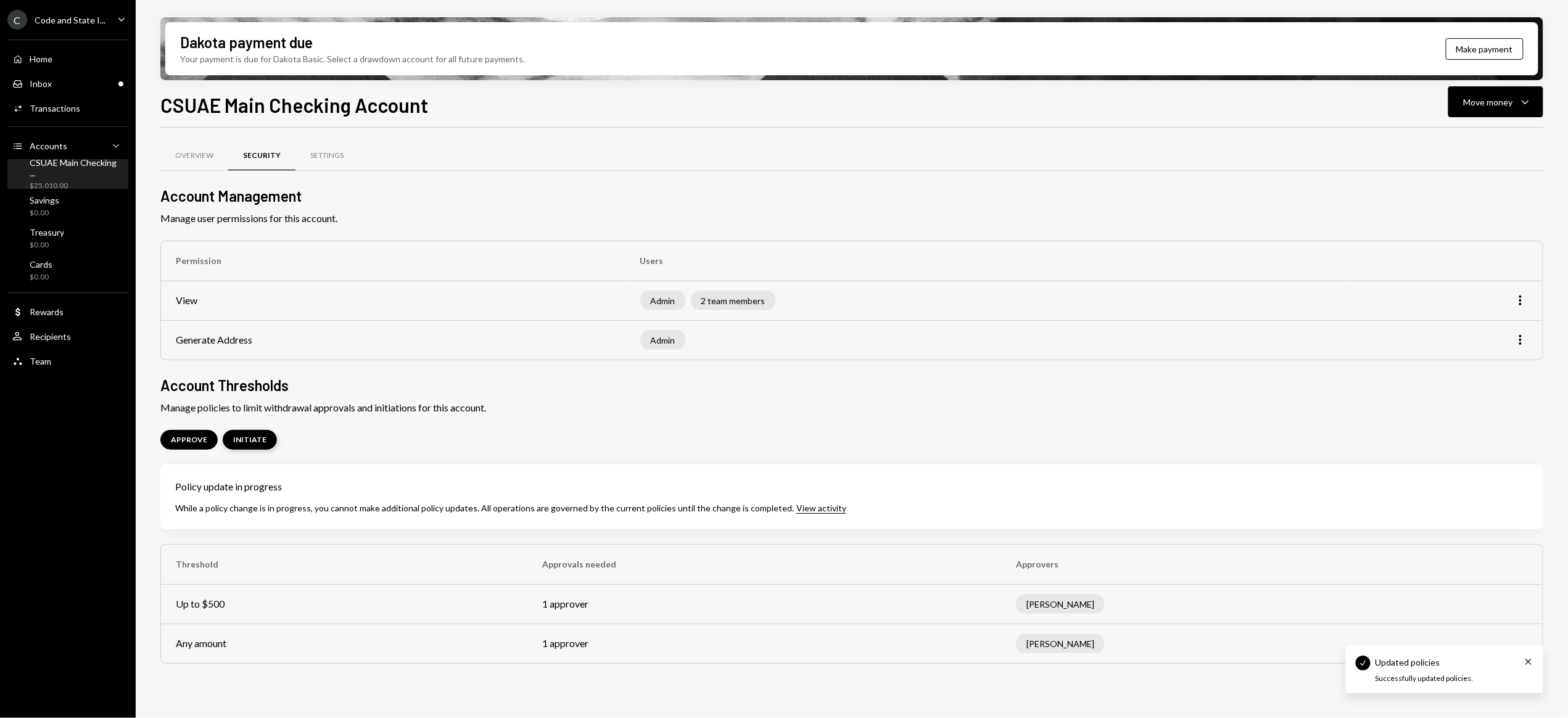
click at [240, 434] on div "INITIATE" at bounding box center [250, 439] width 33 height 10
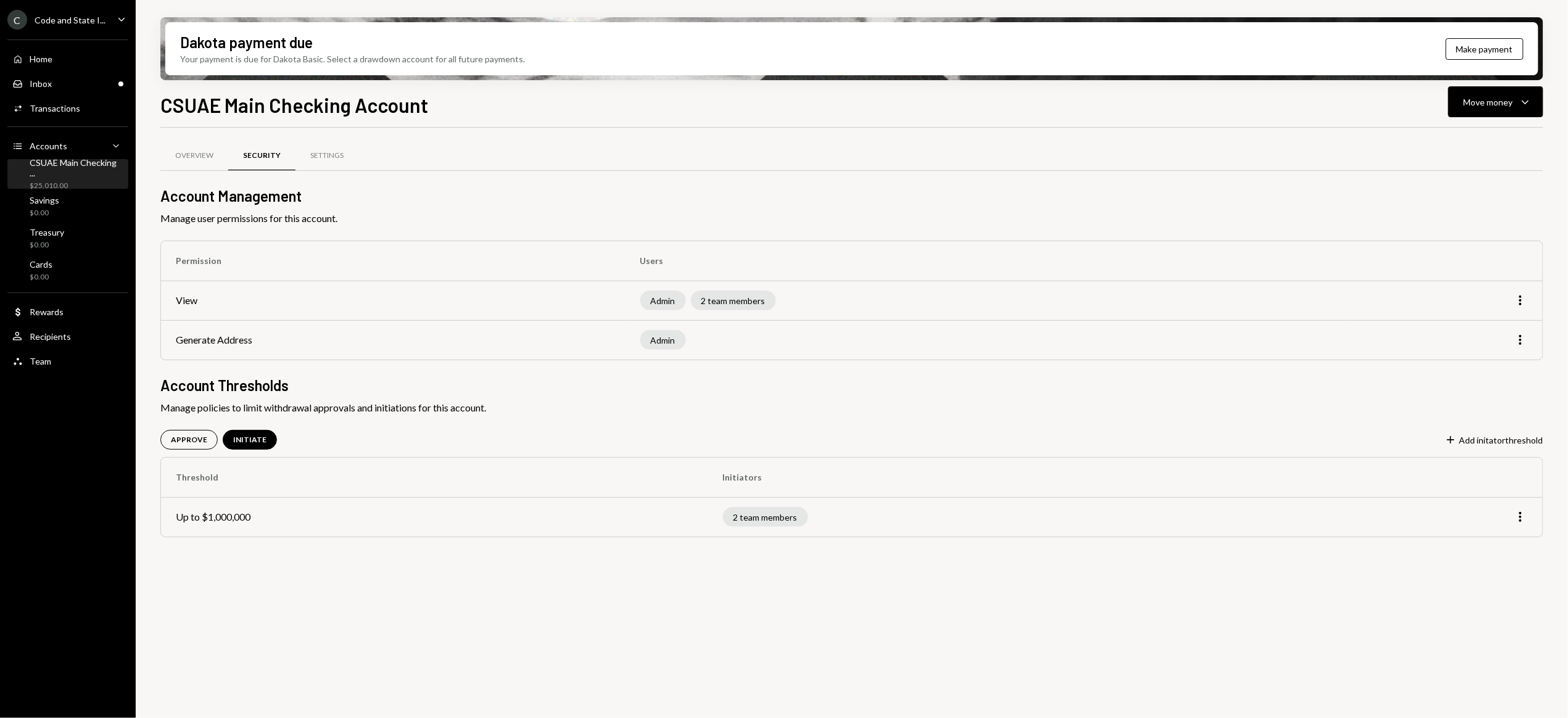
click at [266, 153] on div "Security" at bounding box center [262, 155] width 38 height 10
click at [190, 437] on div "APPROVE" at bounding box center [189, 439] width 36 height 10
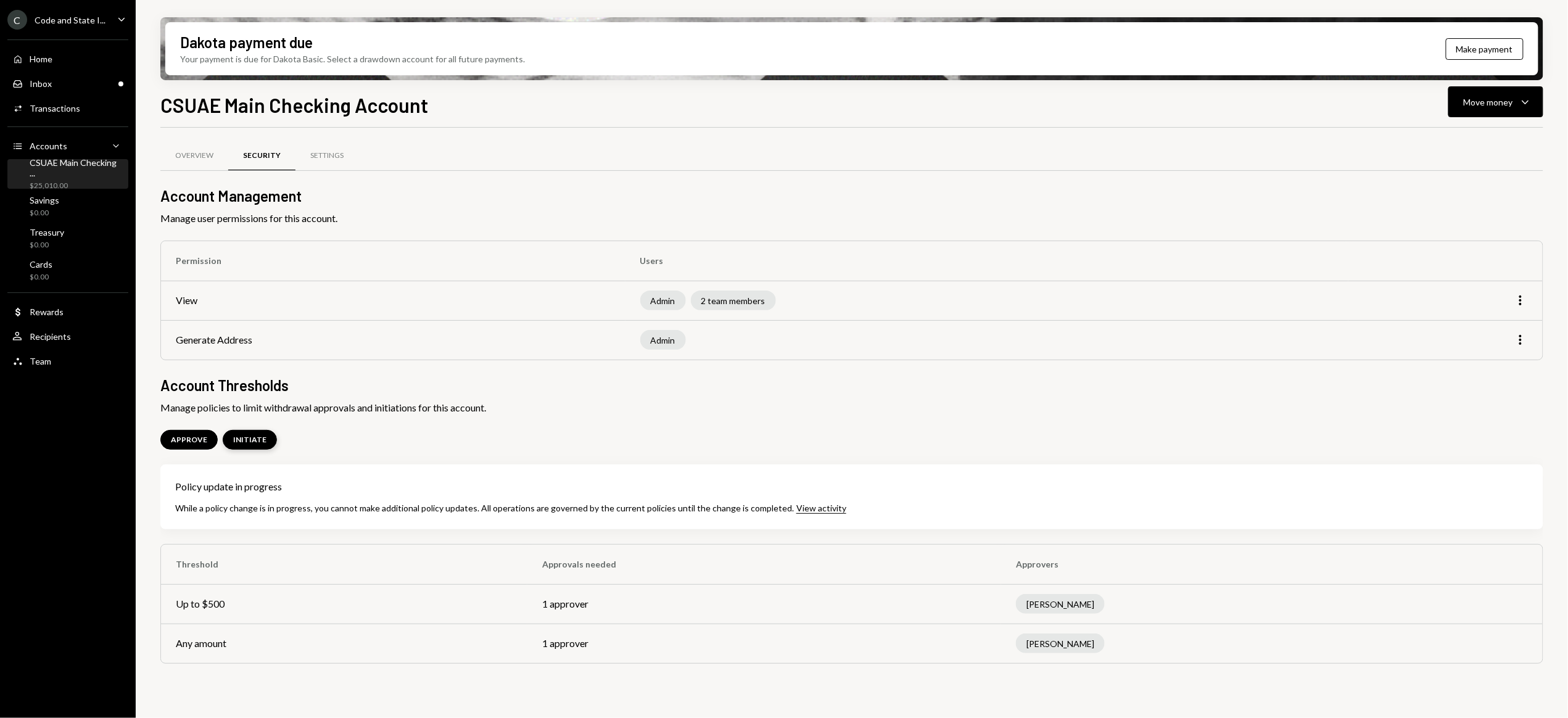
click at [251, 434] on div "INITIATE" at bounding box center [250, 439] width 55 height 20
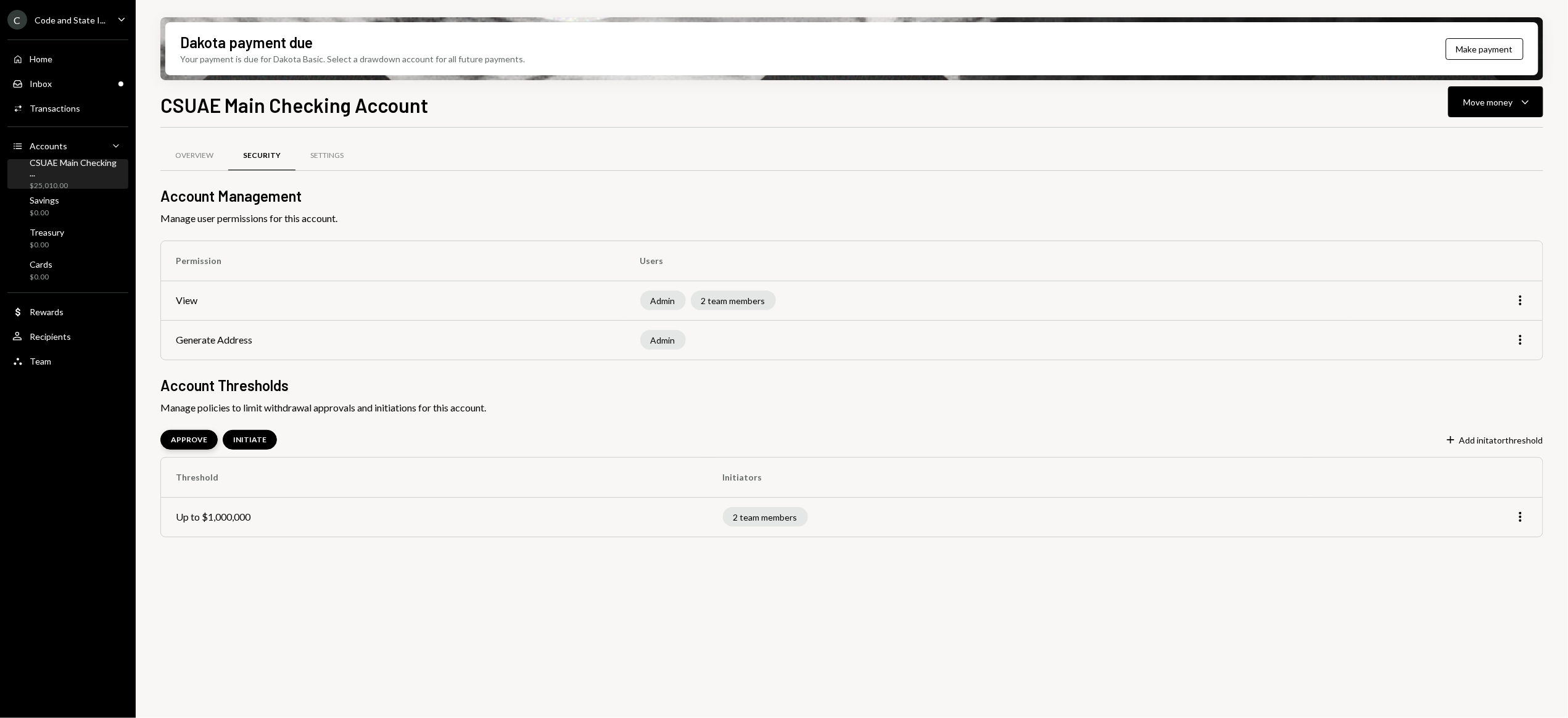
click at [183, 442] on div "APPROVE" at bounding box center [189, 439] width 36 height 10
click at [250, 441] on div "INITIATE" at bounding box center [250, 439] width 33 height 10
click at [201, 440] on div "APPROVE" at bounding box center [189, 439] width 36 height 10
click at [326, 151] on div "Settings" at bounding box center [327, 155] width 33 height 10
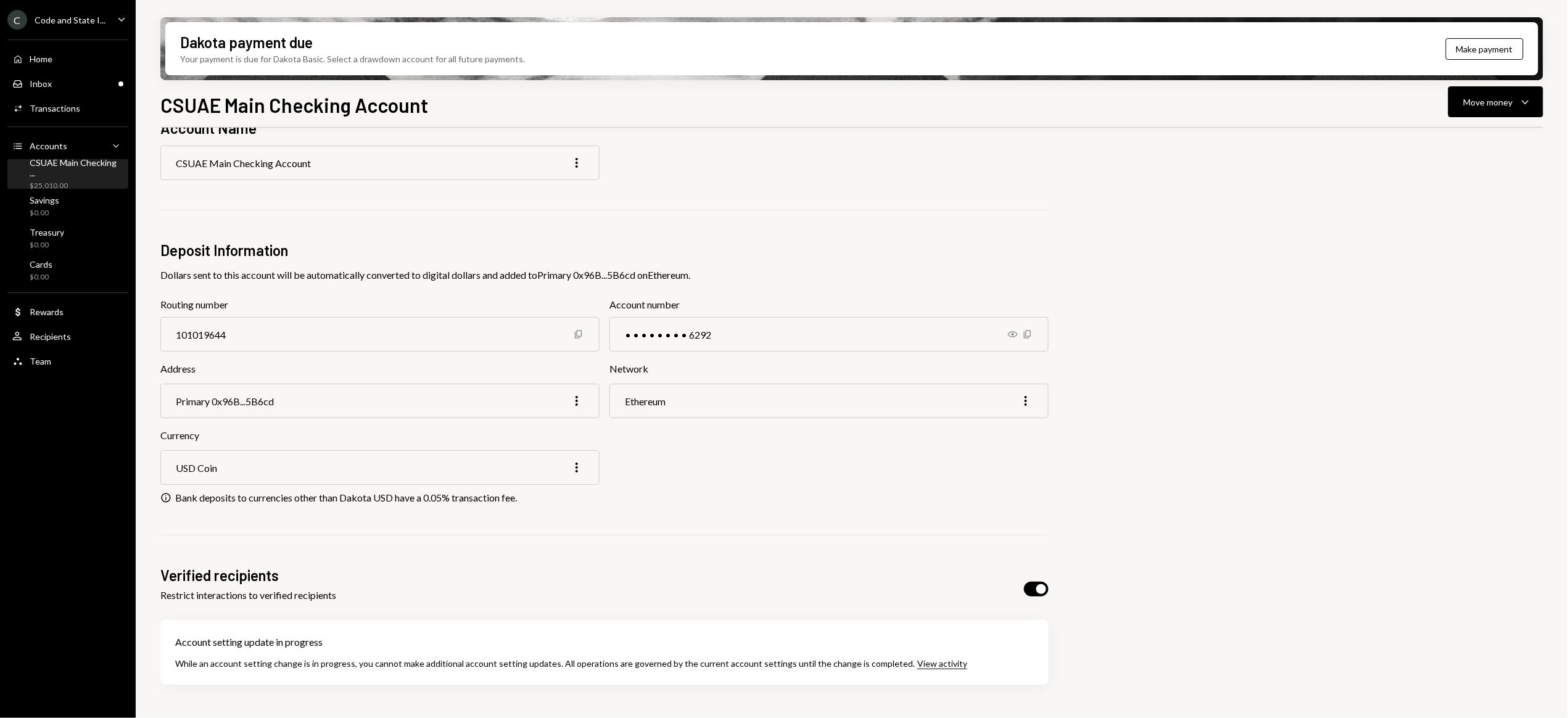
scroll to position [106, 0]
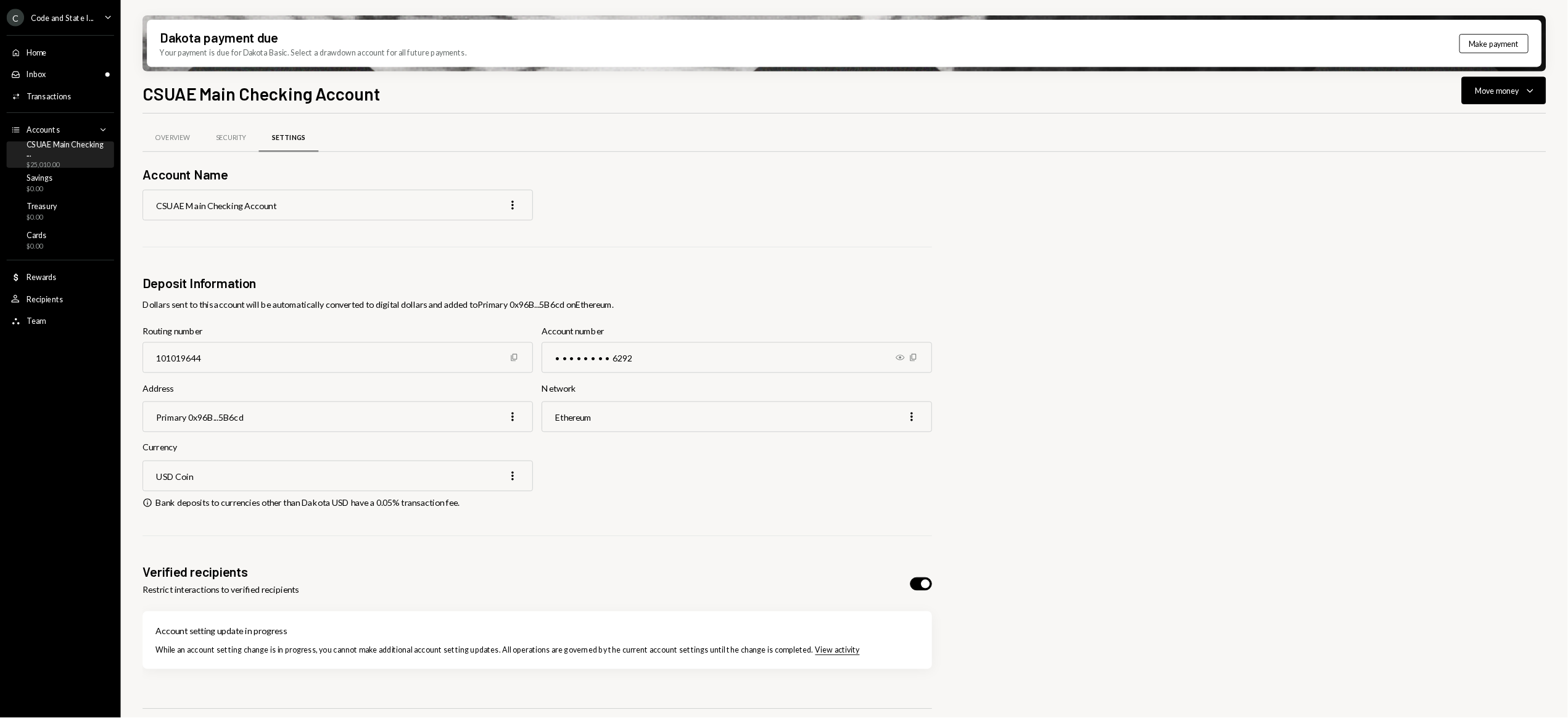
scroll to position [2, 0]
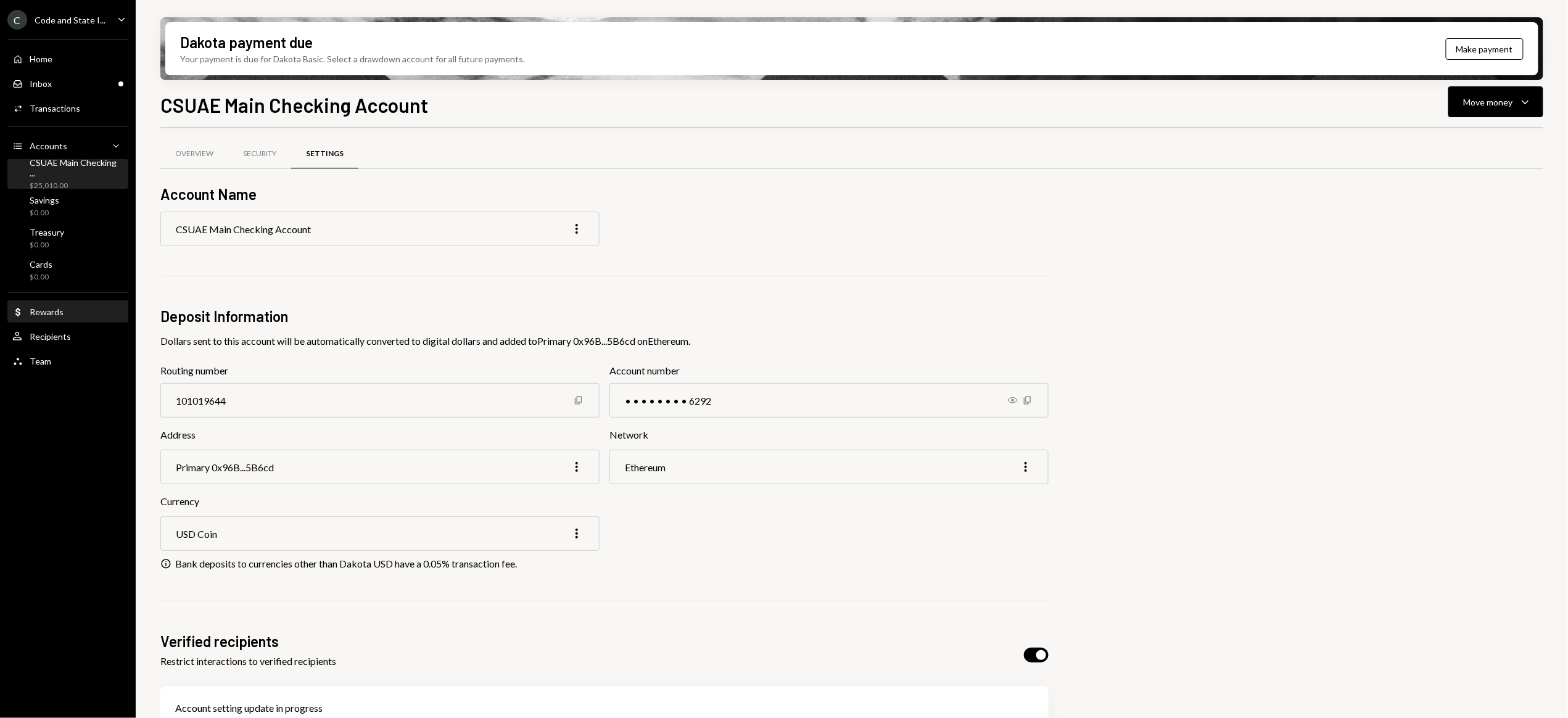
click at [32, 305] on div "Dollar Rewards" at bounding box center [68, 312] width 111 height 21
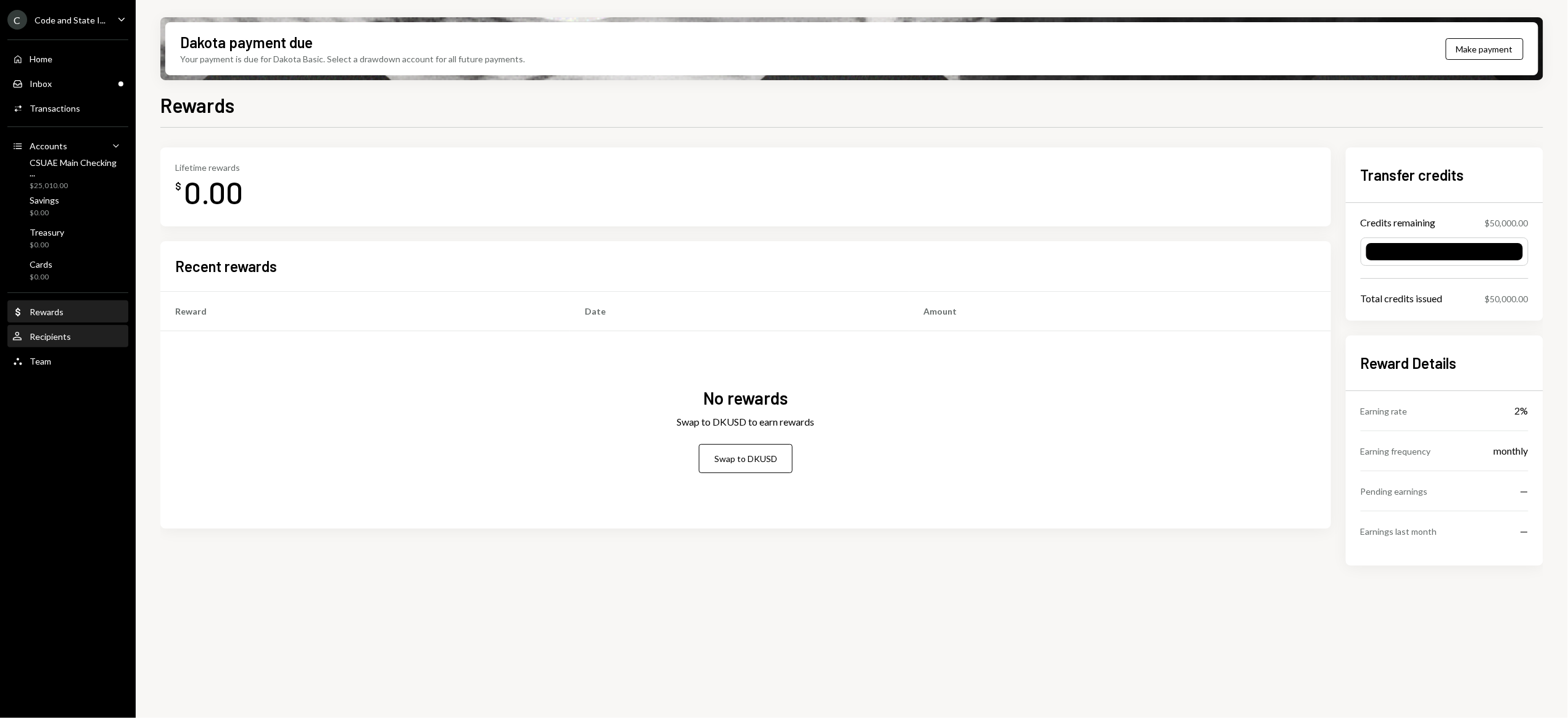
click at [36, 333] on div "Recipients" at bounding box center [50, 336] width 41 height 10
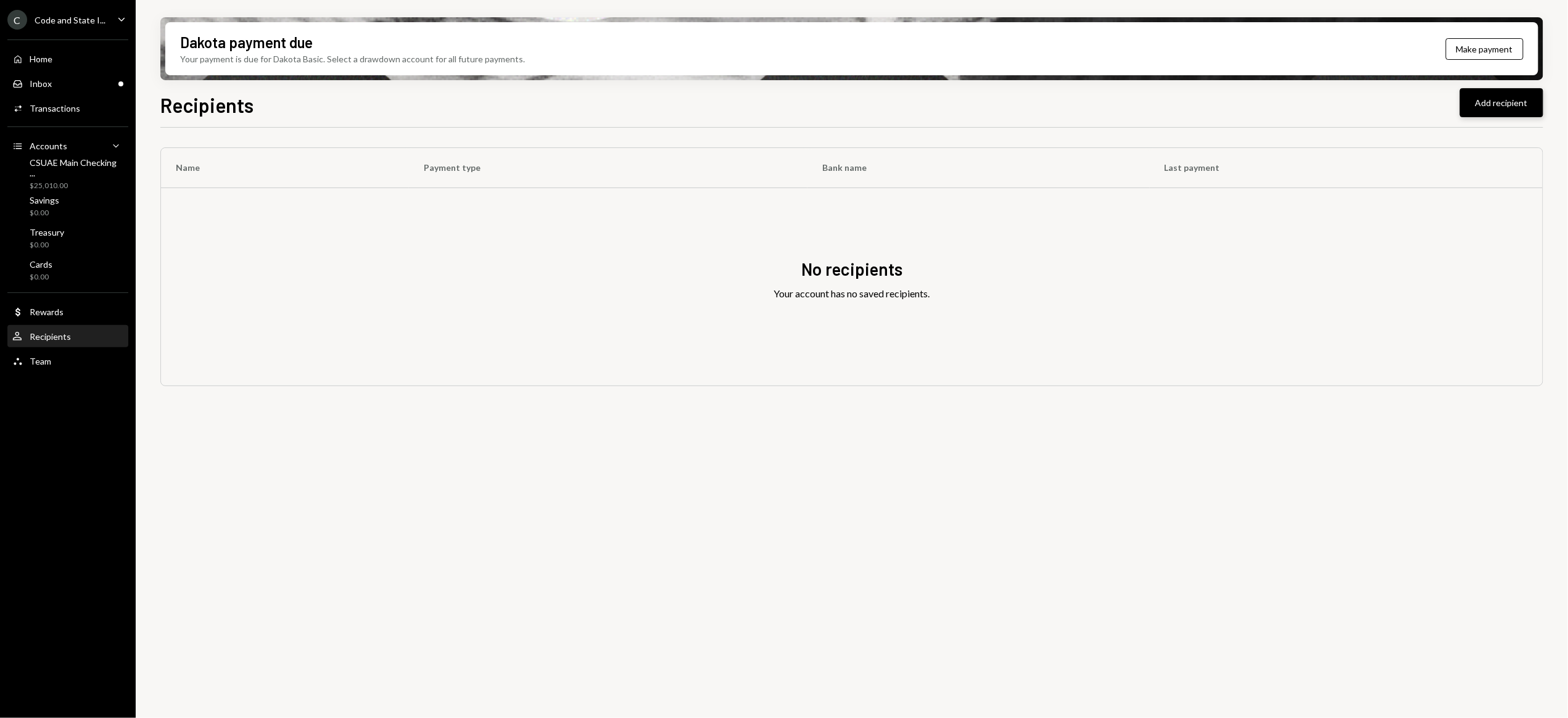
click at [1487, 104] on button "Add recipient" at bounding box center [1502, 103] width 83 height 29
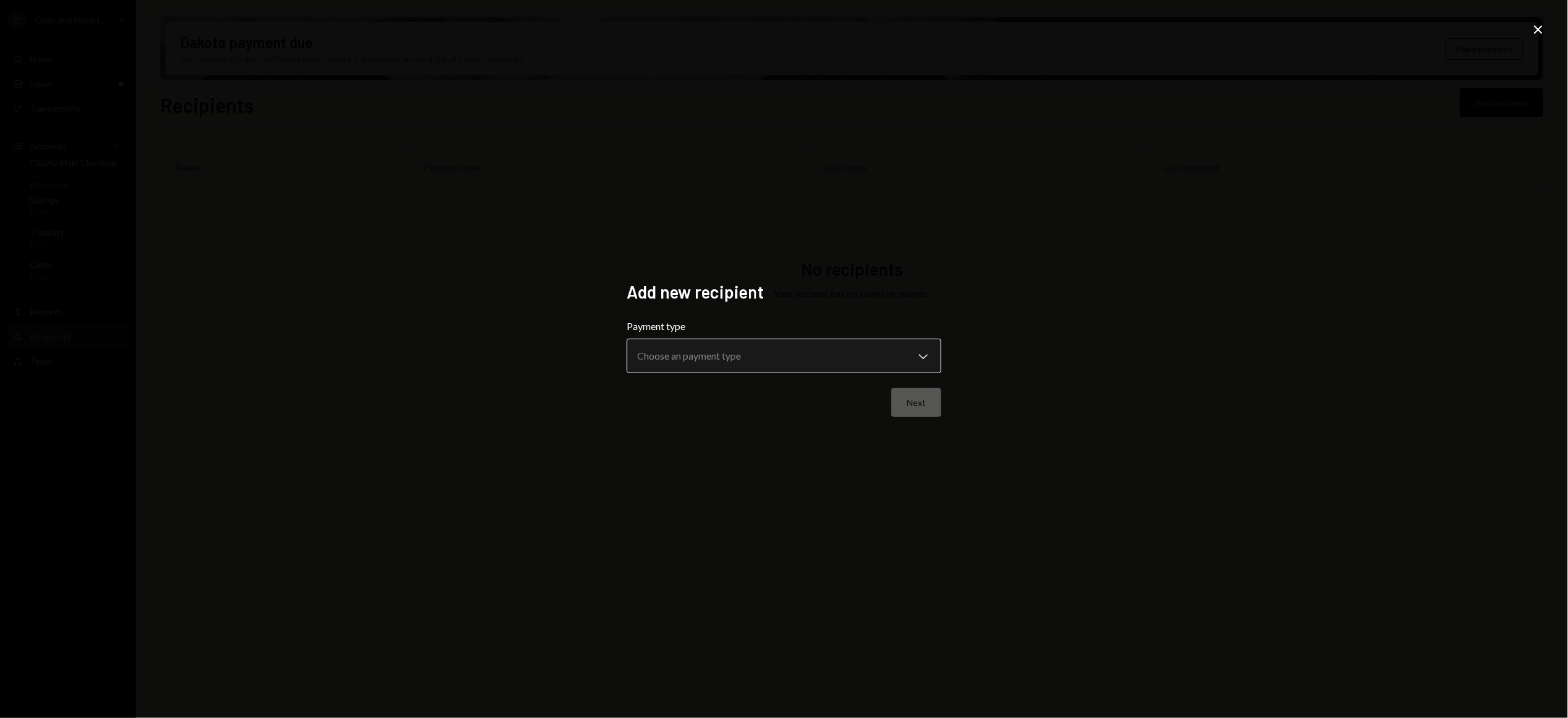
click at [796, 355] on body "**********" at bounding box center [784, 359] width 1568 height 718
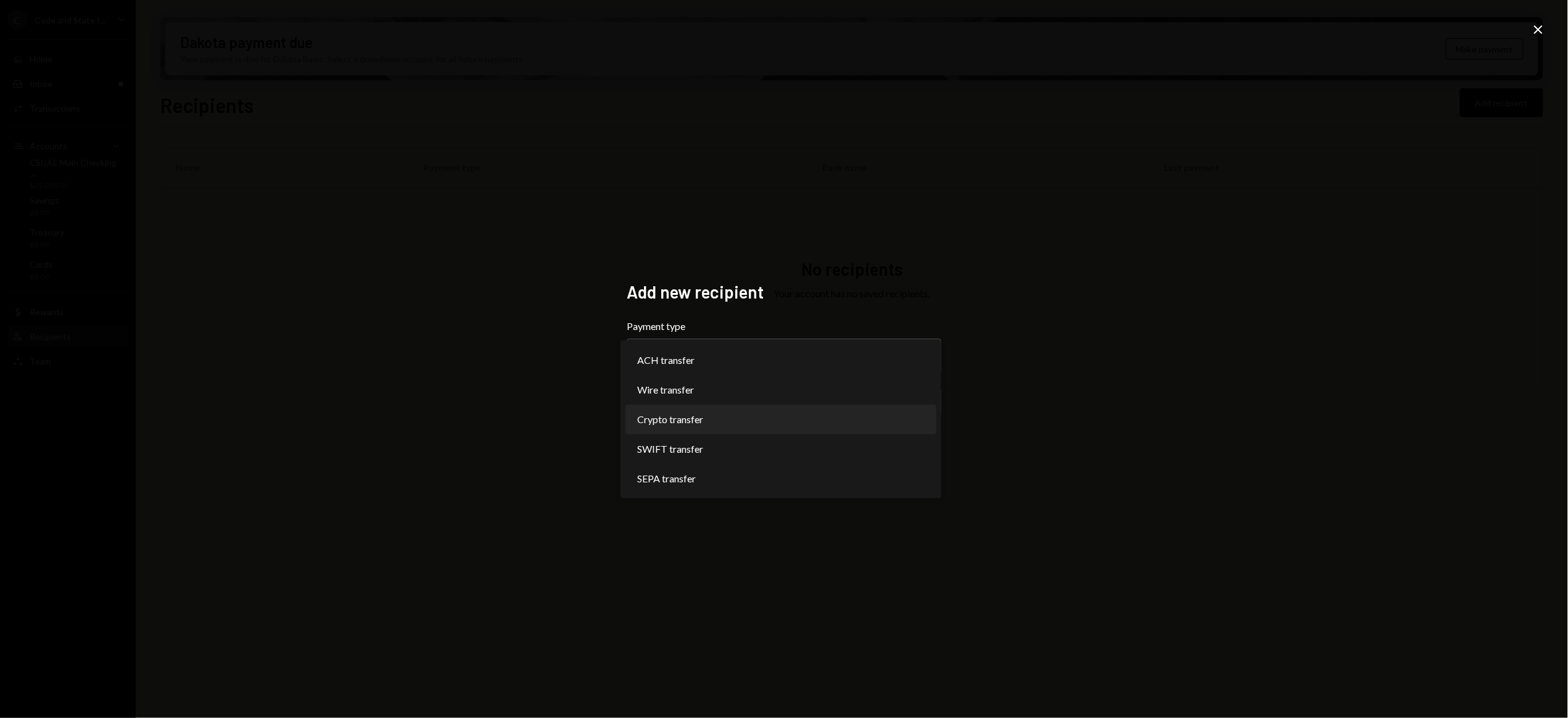
select select "******"
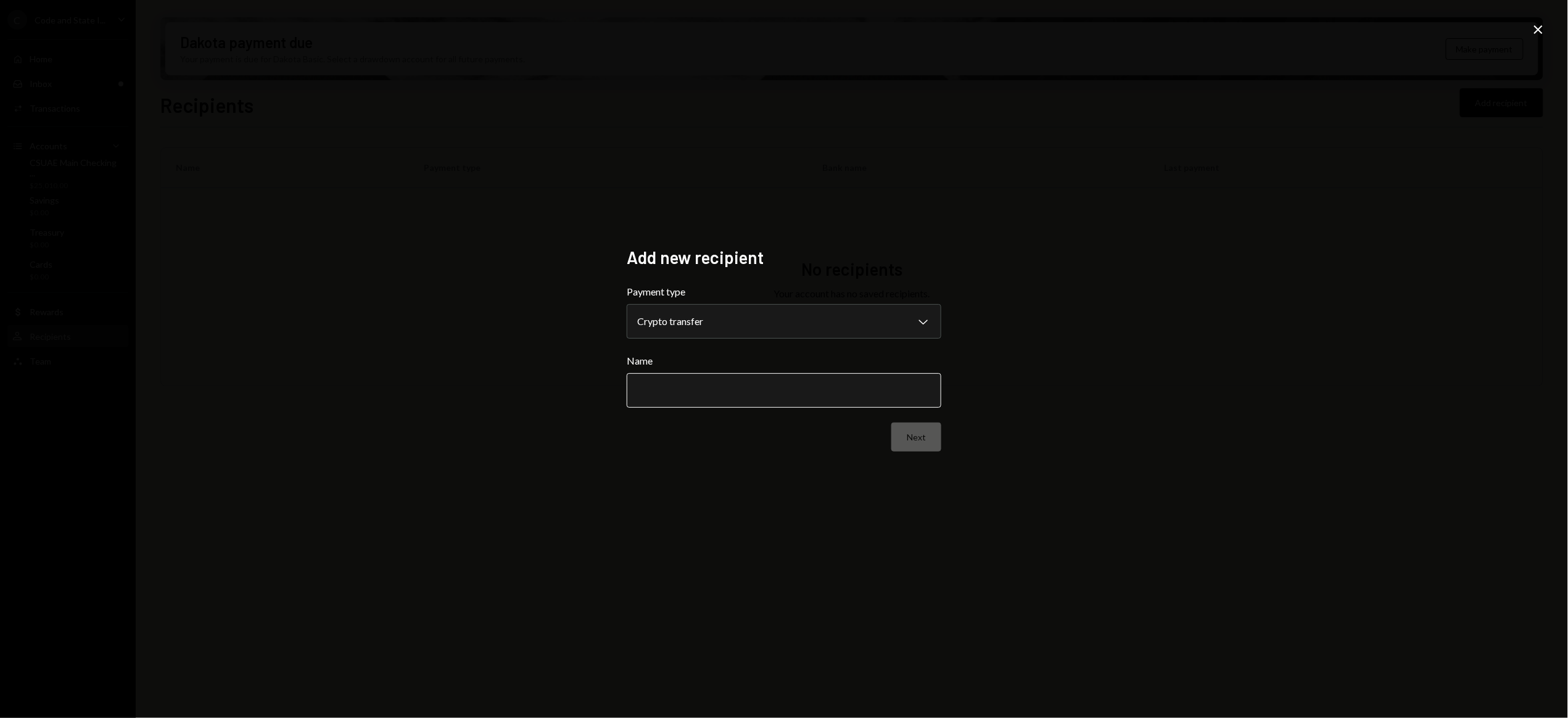
click at [669, 396] on input "Name" at bounding box center [784, 390] width 315 height 35
type input "**********"
click at [914, 437] on button "Next" at bounding box center [916, 437] width 50 height 29
click at [729, 325] on body "C Code and State I... Caret Down Home Home Inbox Inbox Activities Transactions …" at bounding box center [784, 359] width 1568 height 718
select select "**********"
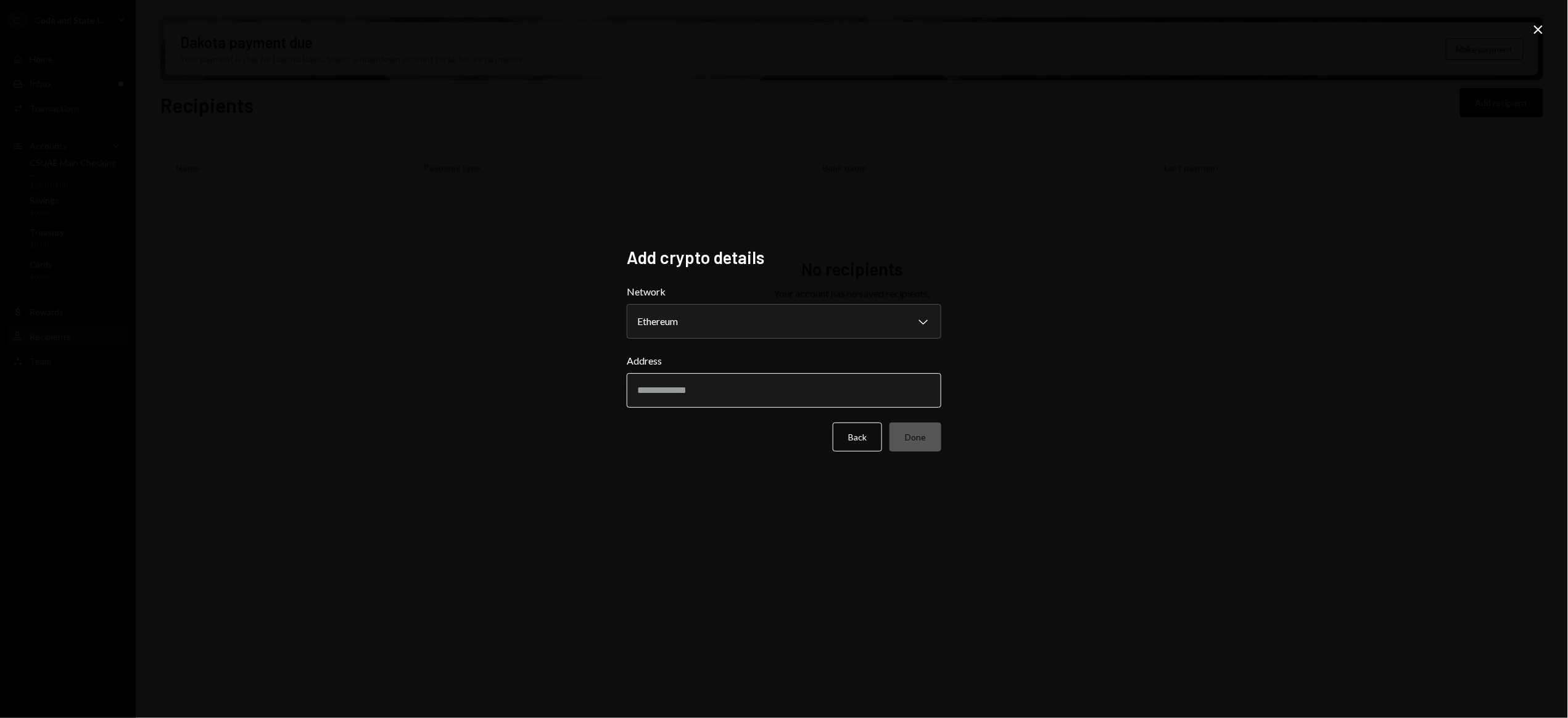
click at [729, 391] on input "Address" at bounding box center [784, 390] width 315 height 35
paste input "**********"
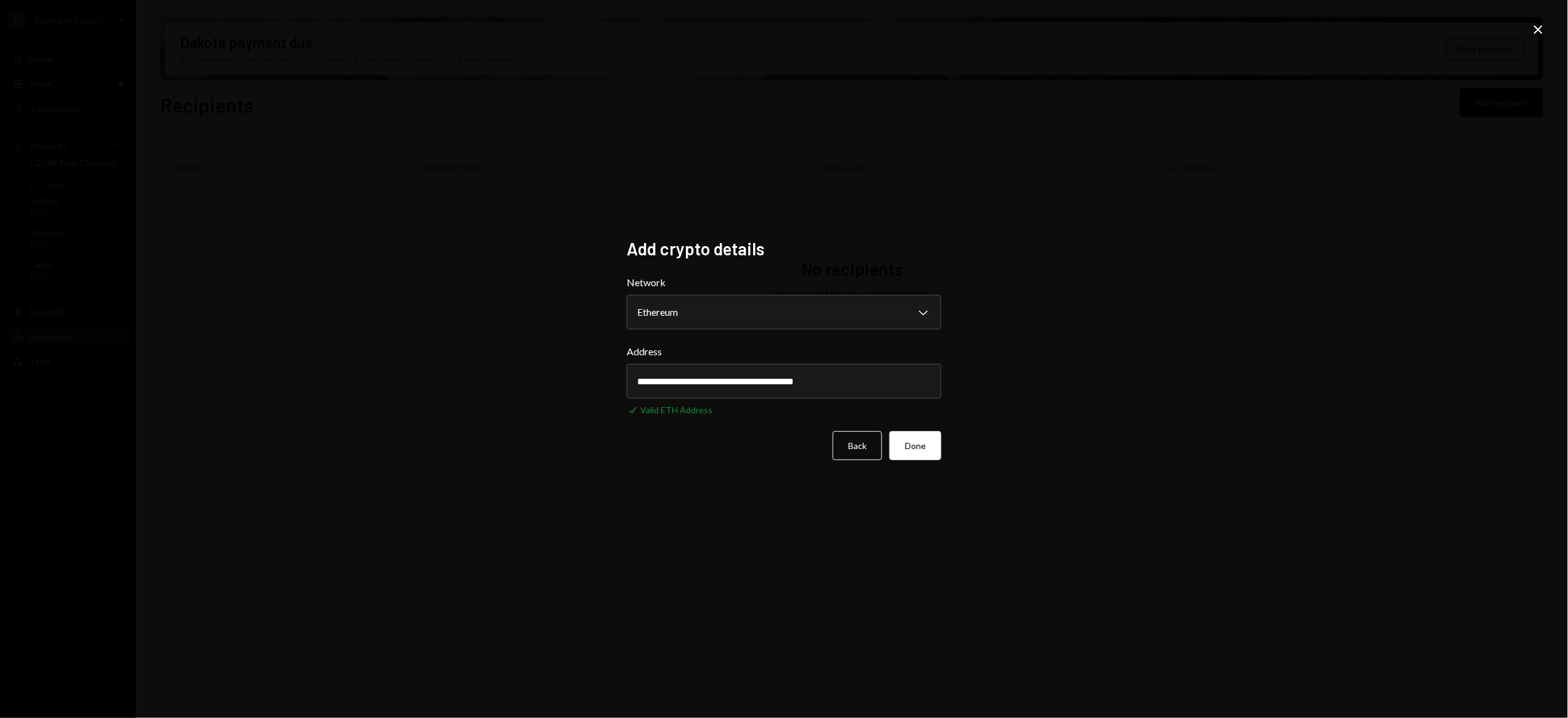
type input "**********"
click at [931, 451] on button "Done" at bounding box center [916, 445] width 52 height 29
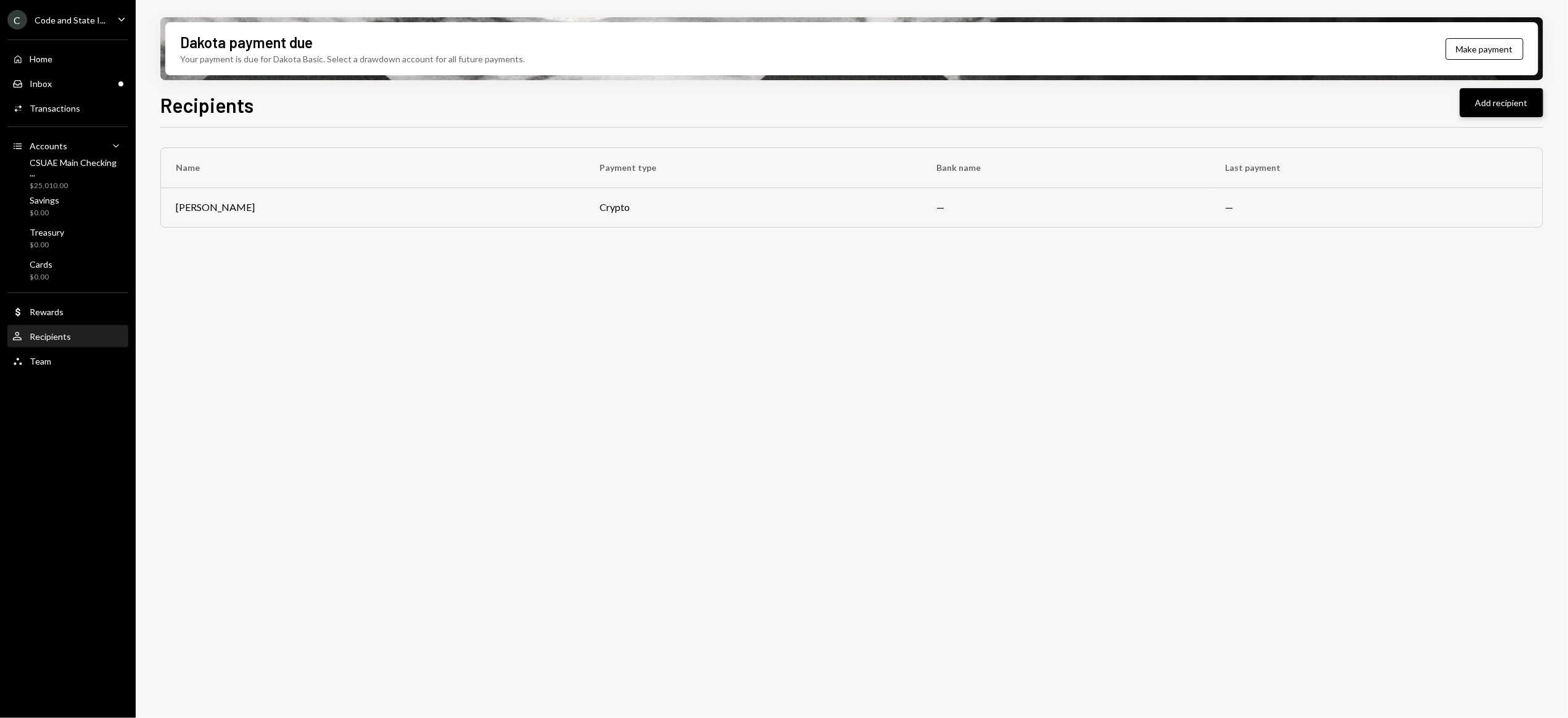
click at [1511, 106] on button "Add recipient" at bounding box center [1502, 103] width 83 height 29
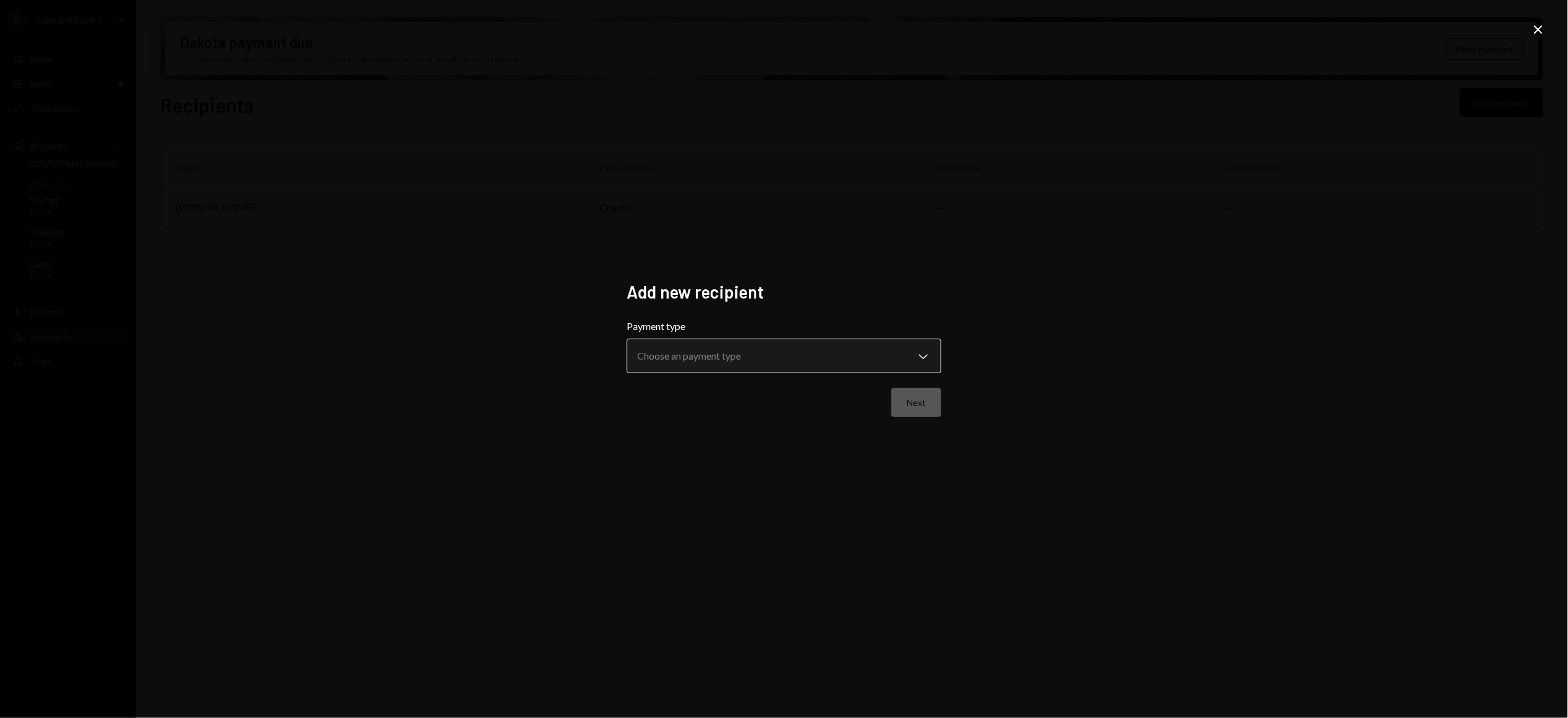
click at [733, 352] on body "**********" at bounding box center [784, 359] width 1568 height 718
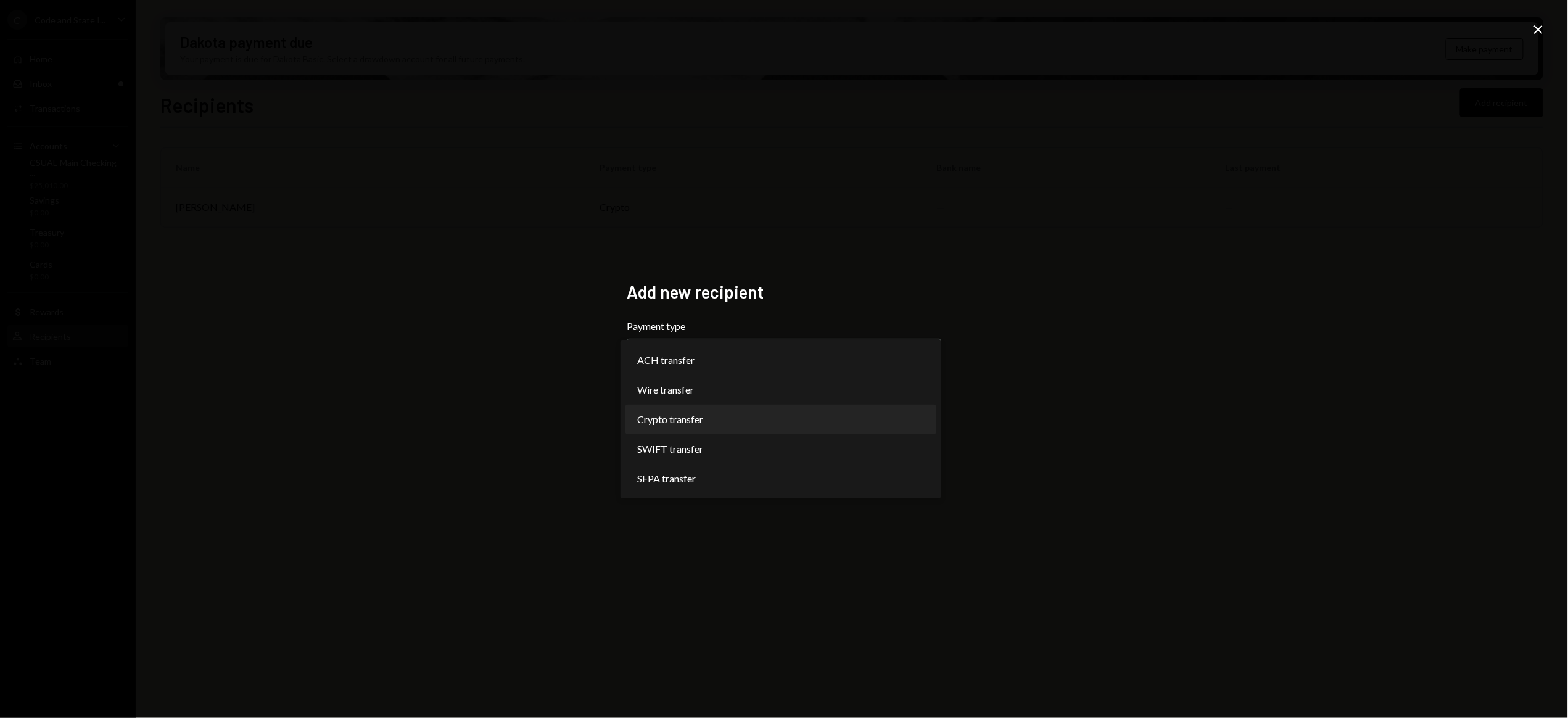
select select "******"
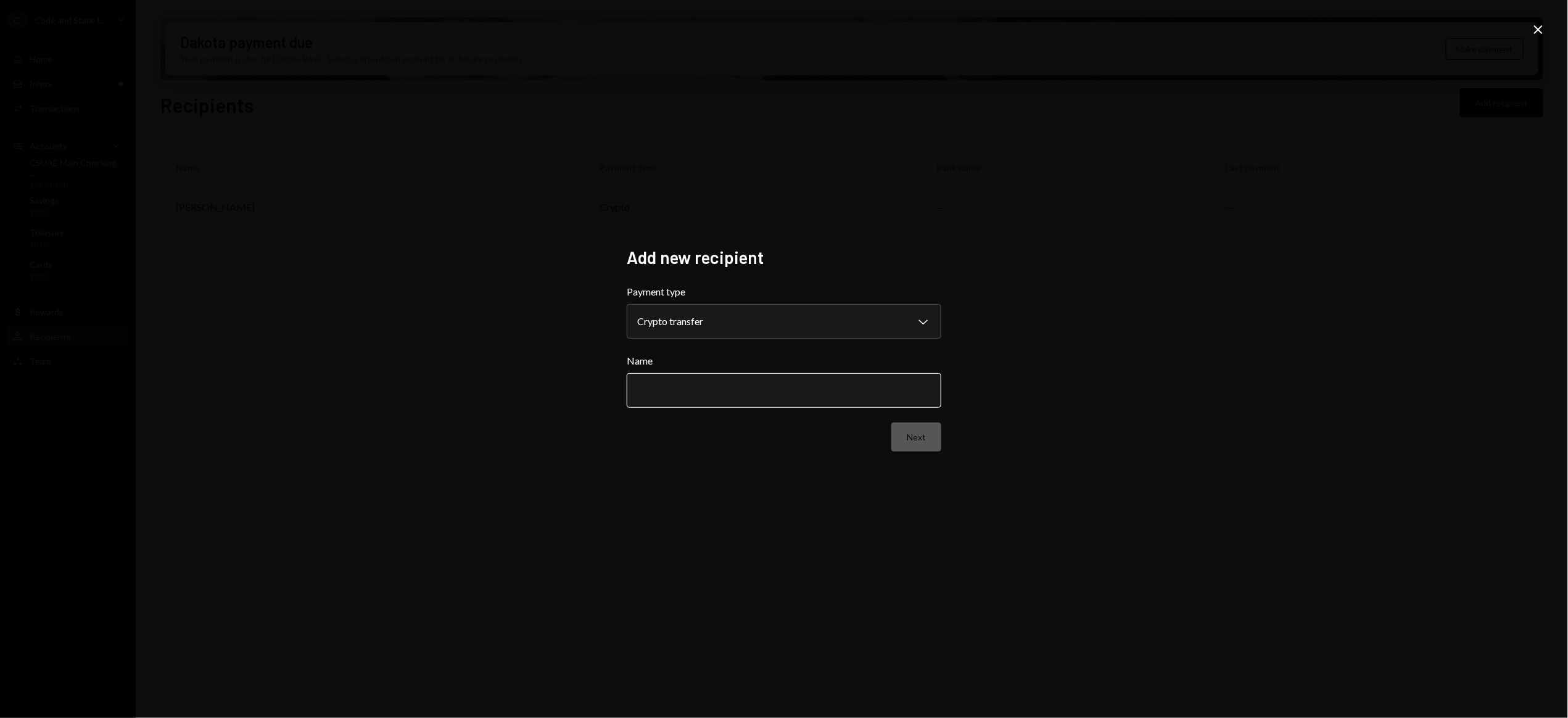
click at [687, 386] on input "Name" at bounding box center [784, 390] width 315 height 35
type input "**********"
click at [928, 438] on button "Next" at bounding box center [916, 437] width 50 height 29
click at [764, 333] on body "C Code and State I... Caret Down Home Home Inbox Inbox Activities Transactions …" at bounding box center [784, 359] width 1568 height 718
select select "**********"
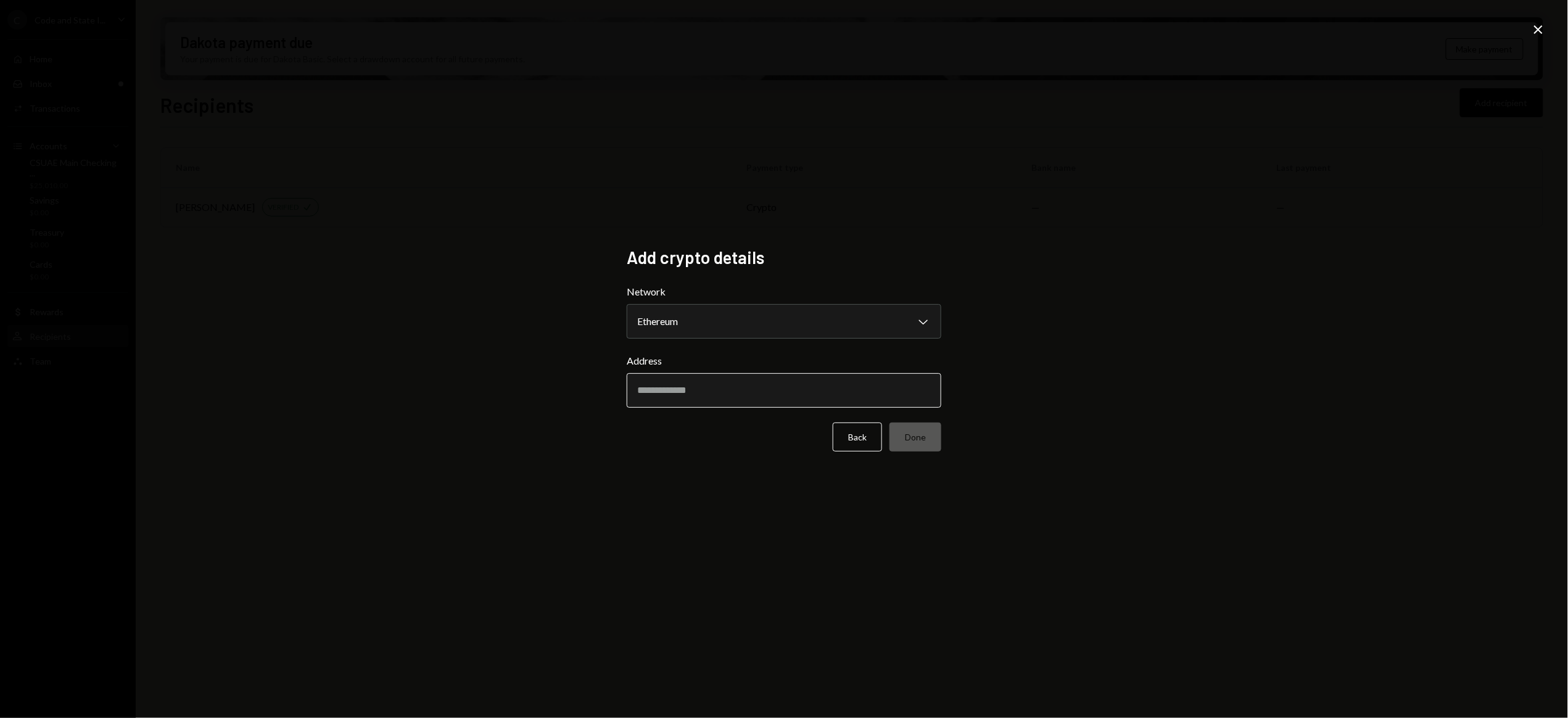
click at [738, 393] on input "Address" at bounding box center [784, 390] width 315 height 35
paste input "**********"
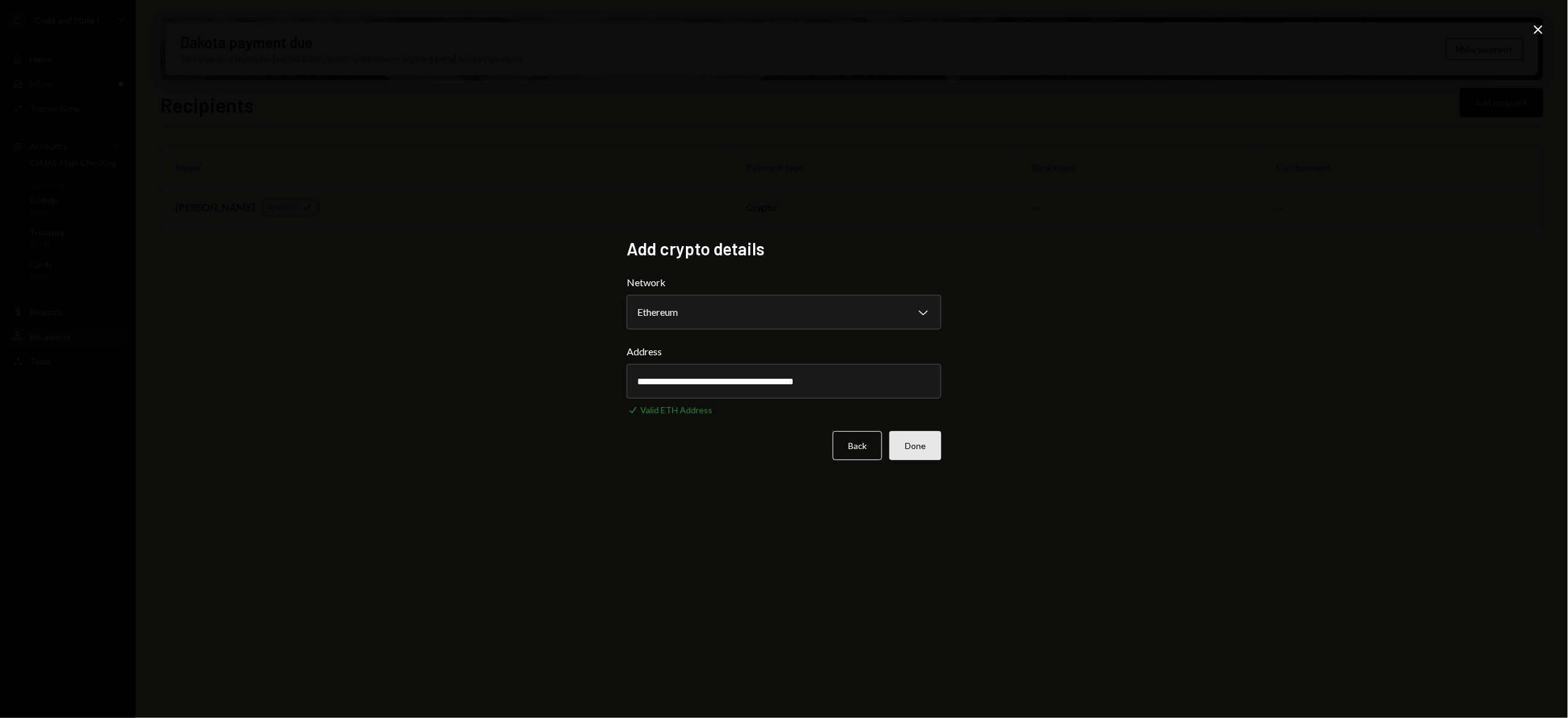
type input "**********"
click at [927, 442] on button "Done" at bounding box center [916, 445] width 52 height 29
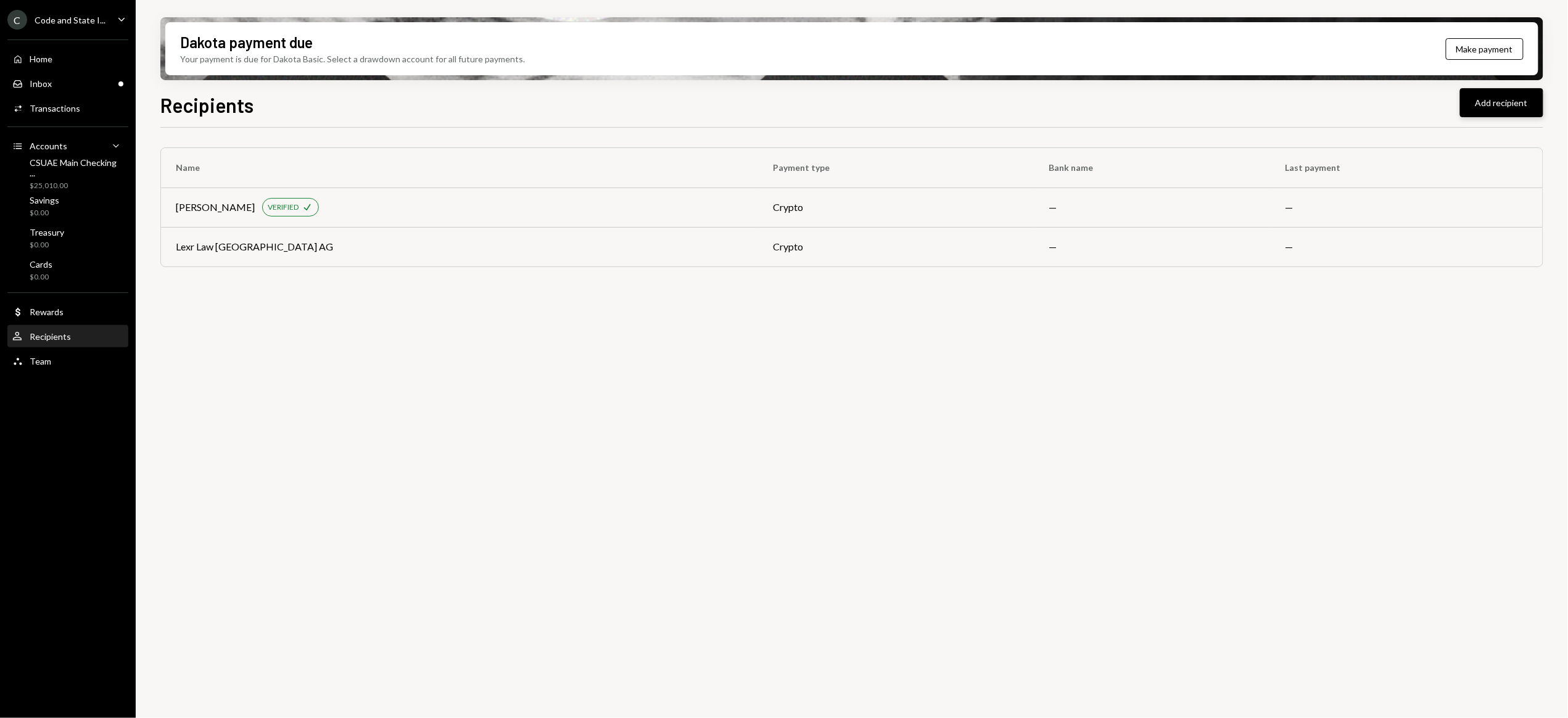
click at [1507, 100] on button "Add recipient" at bounding box center [1502, 103] width 83 height 29
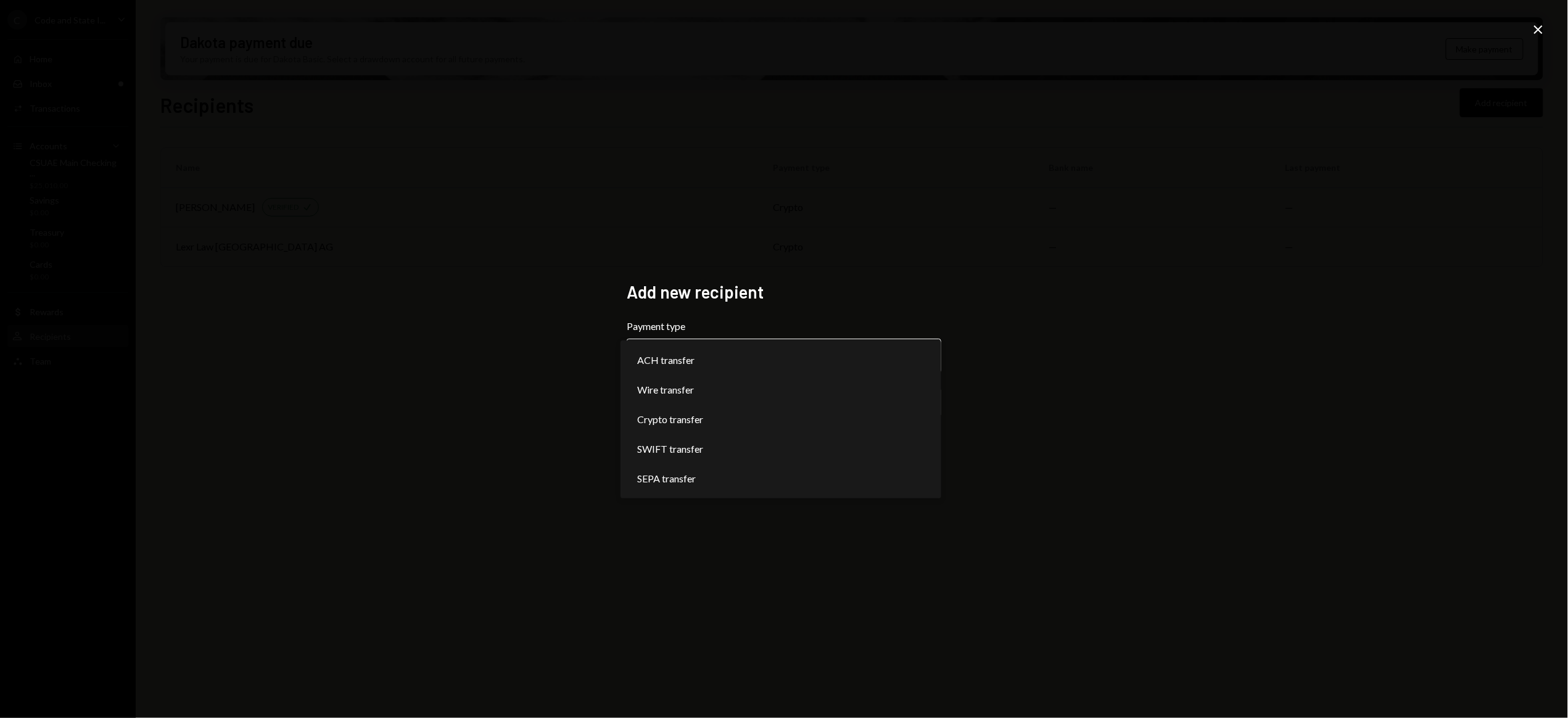
click at [699, 353] on body "**********" at bounding box center [784, 359] width 1568 height 718
select select "******"
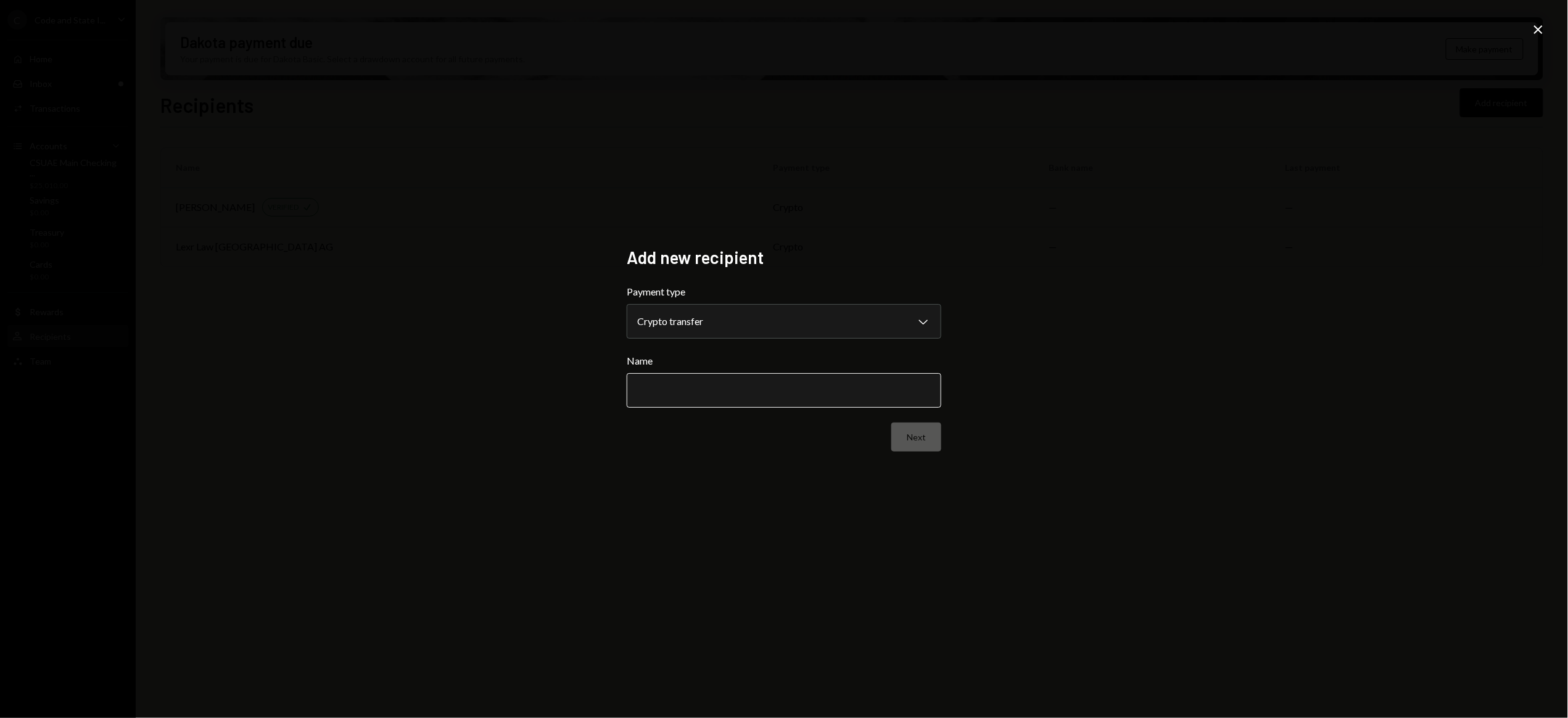
click at [675, 389] on input "Name" at bounding box center [784, 390] width 315 height 35
type input "**********"
click at [922, 434] on button "Next" at bounding box center [916, 437] width 50 height 29
click at [786, 318] on body "C Code and State I... Caret Down Home Home Inbox Inbox Activities Transactions …" at bounding box center [784, 359] width 1568 height 718
select select "**********"
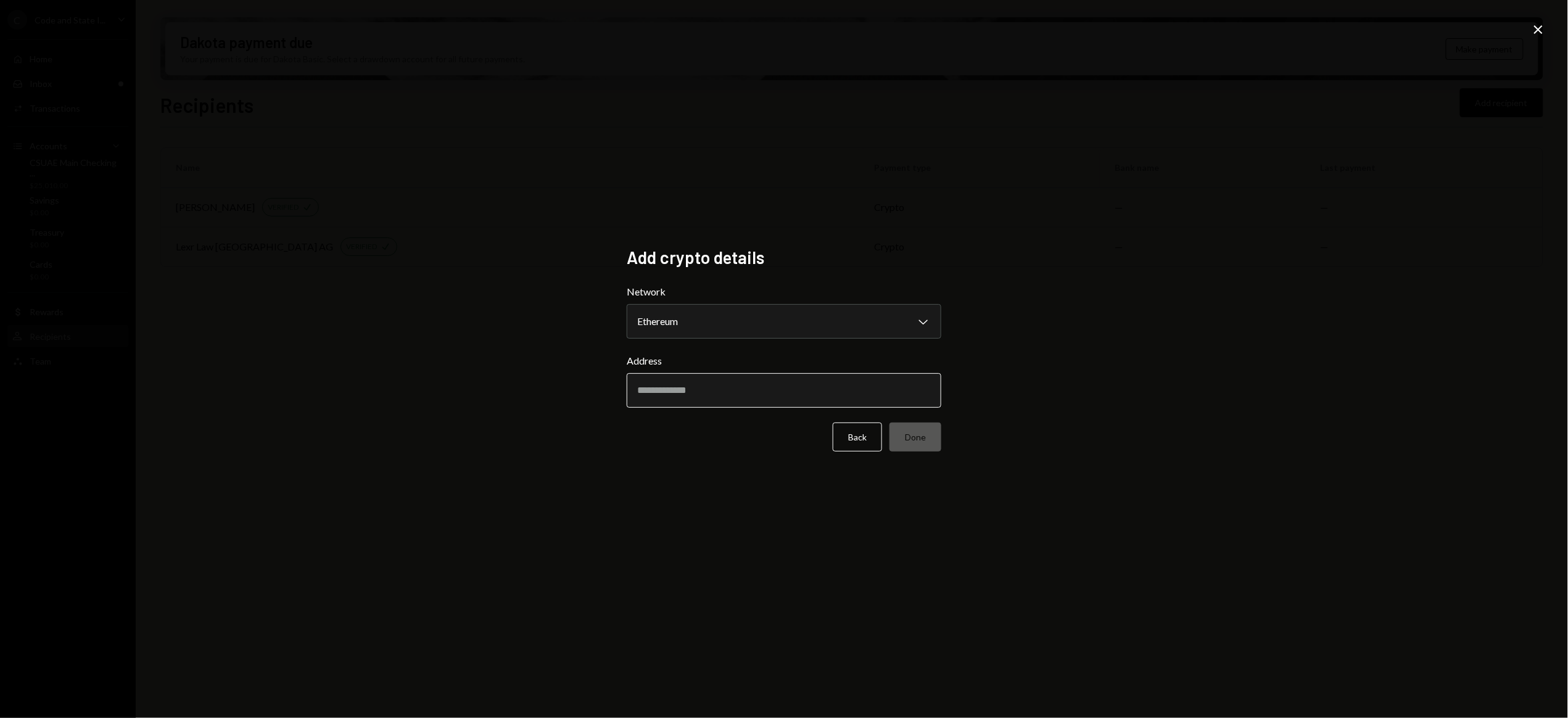
click at [702, 390] on input "Address" at bounding box center [784, 390] width 315 height 35
paste input "**********"
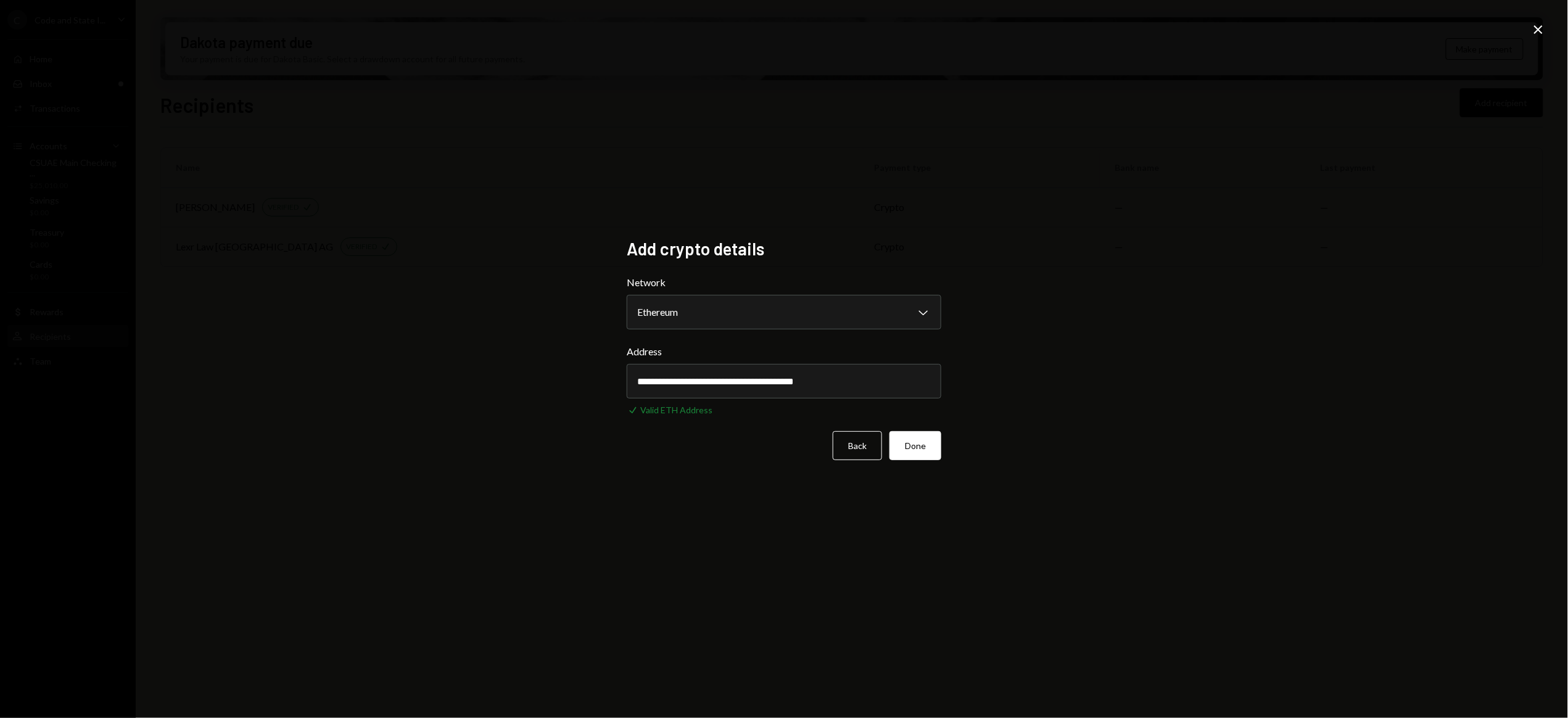
type input "**********"
click at [916, 442] on button "Done" at bounding box center [916, 445] width 52 height 29
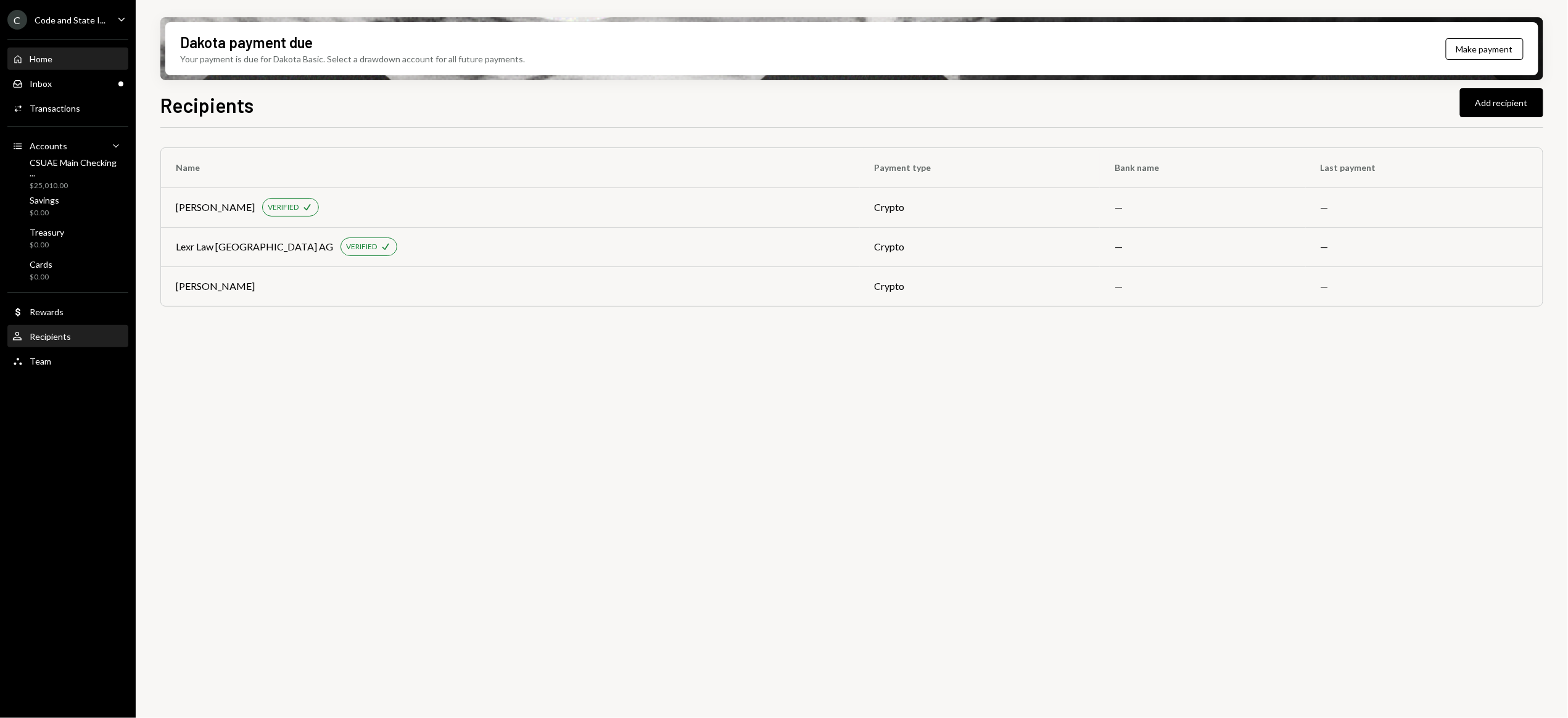
click at [40, 58] on div "Home" at bounding box center [40, 58] width 23 height 10
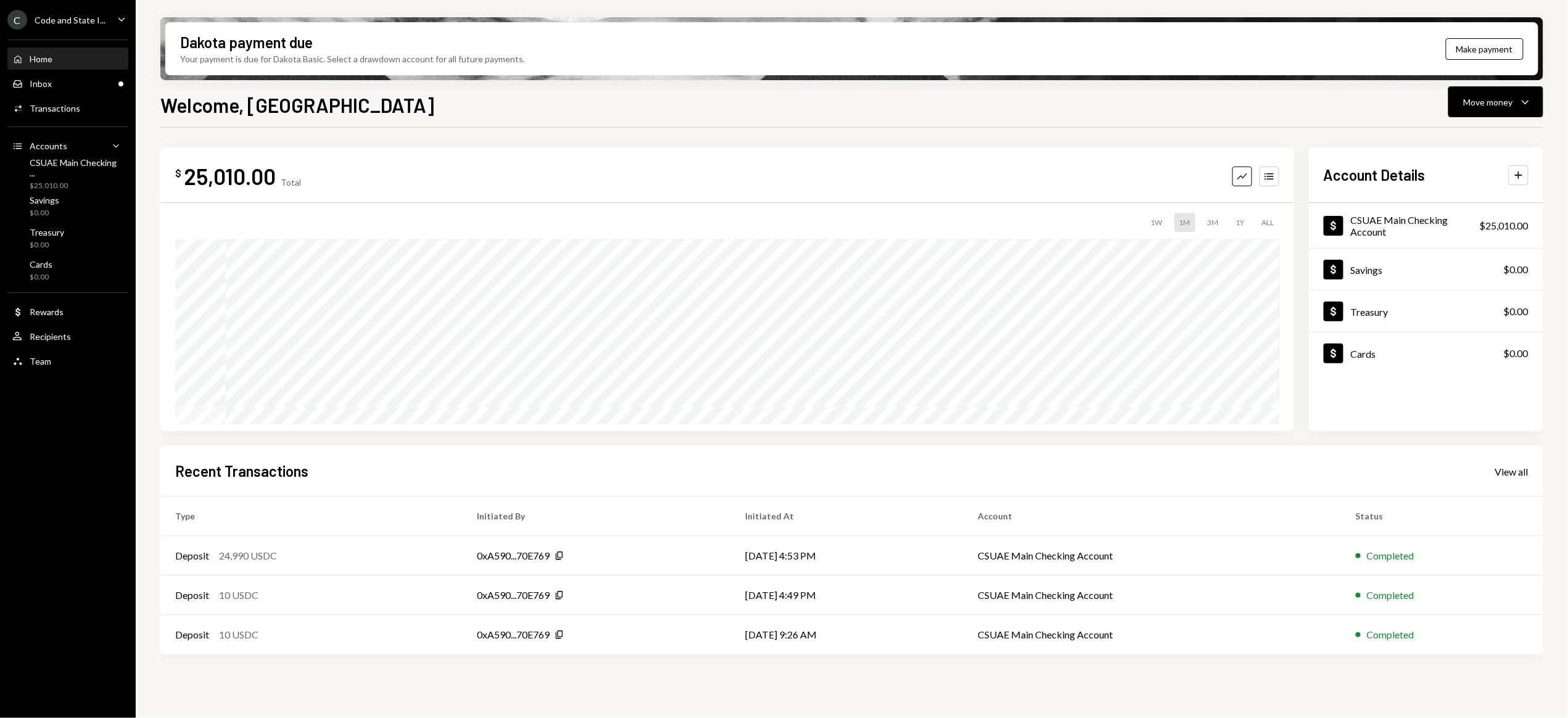
click at [59, 21] on div "Code and State I..." at bounding box center [70, 20] width 71 height 10
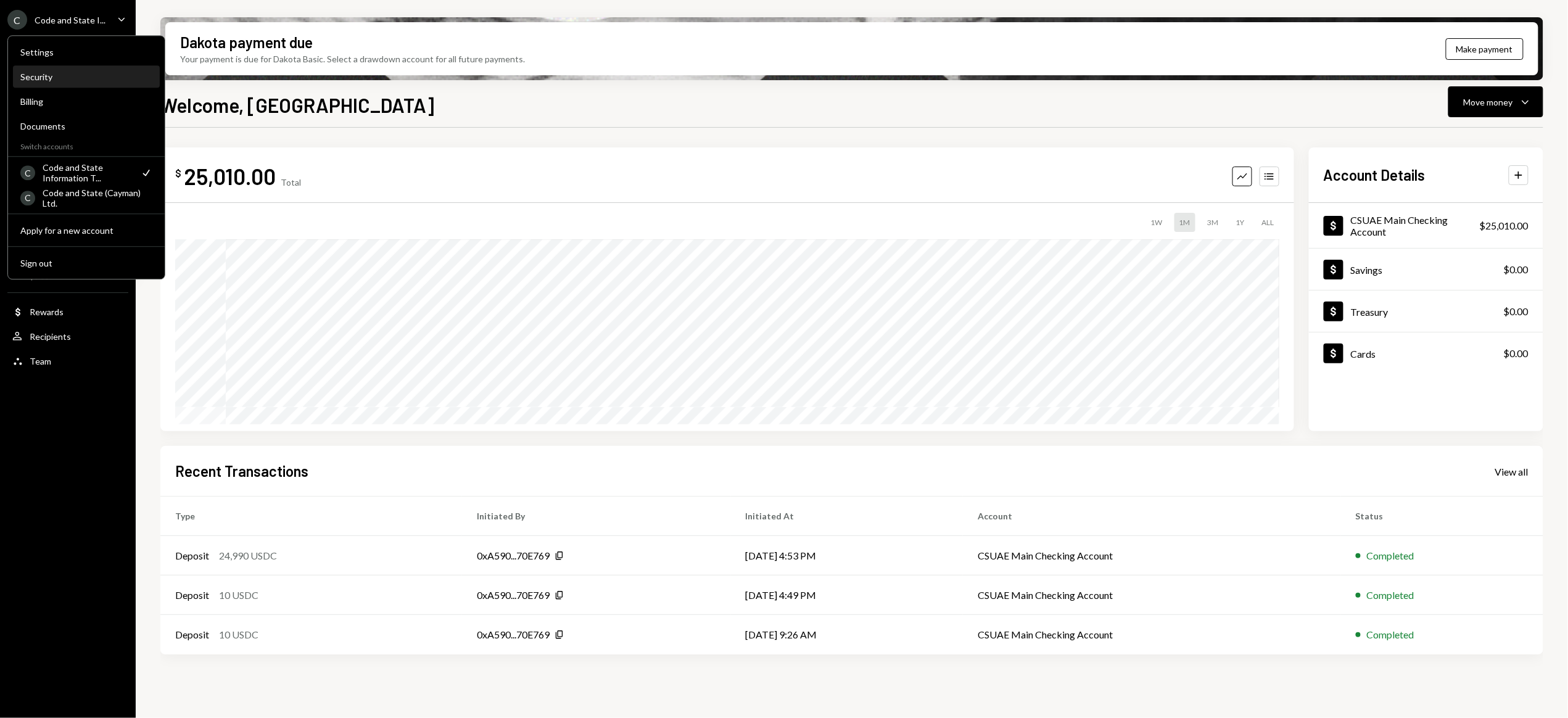
click at [40, 78] on div "Security" at bounding box center [86, 77] width 132 height 10
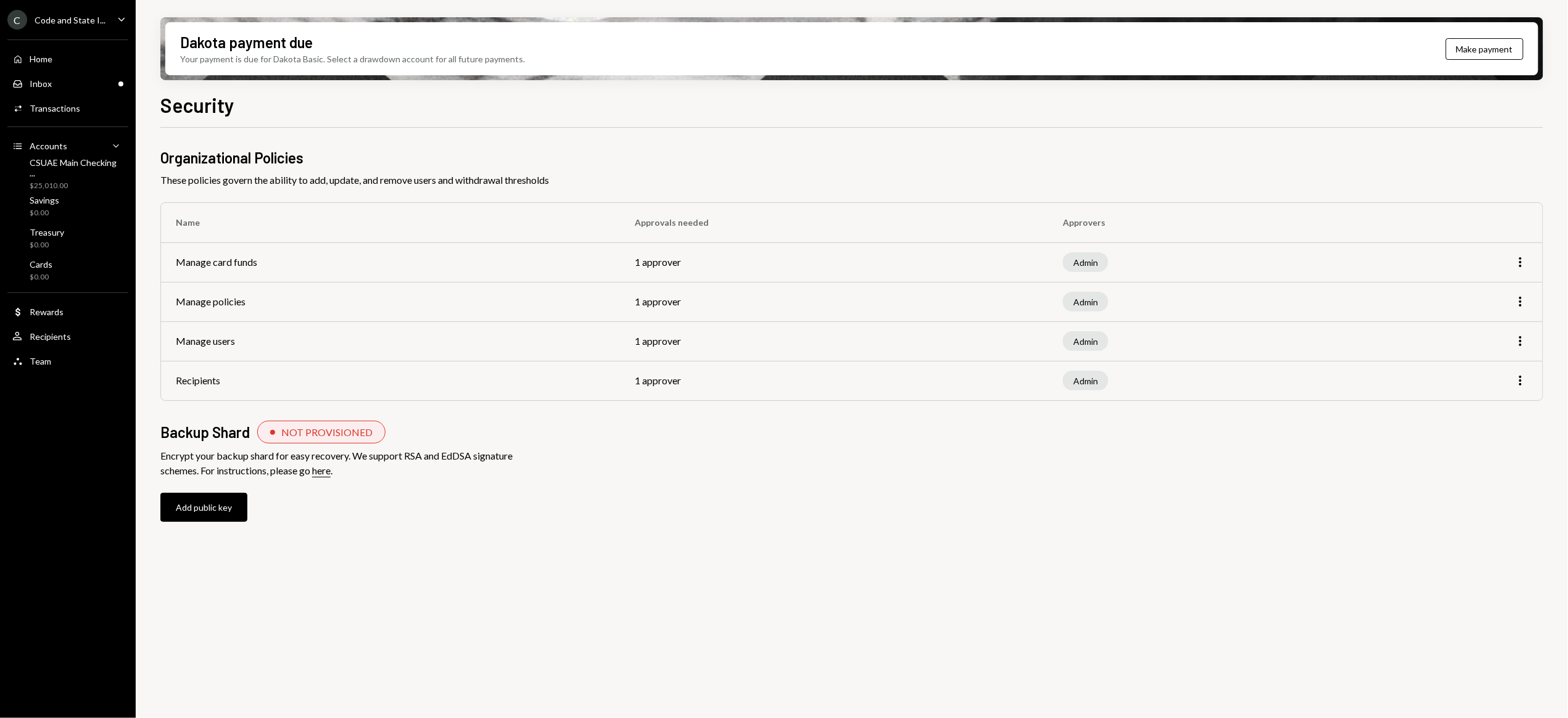
click at [63, 17] on div "Code and State I..." at bounding box center [70, 20] width 71 height 10
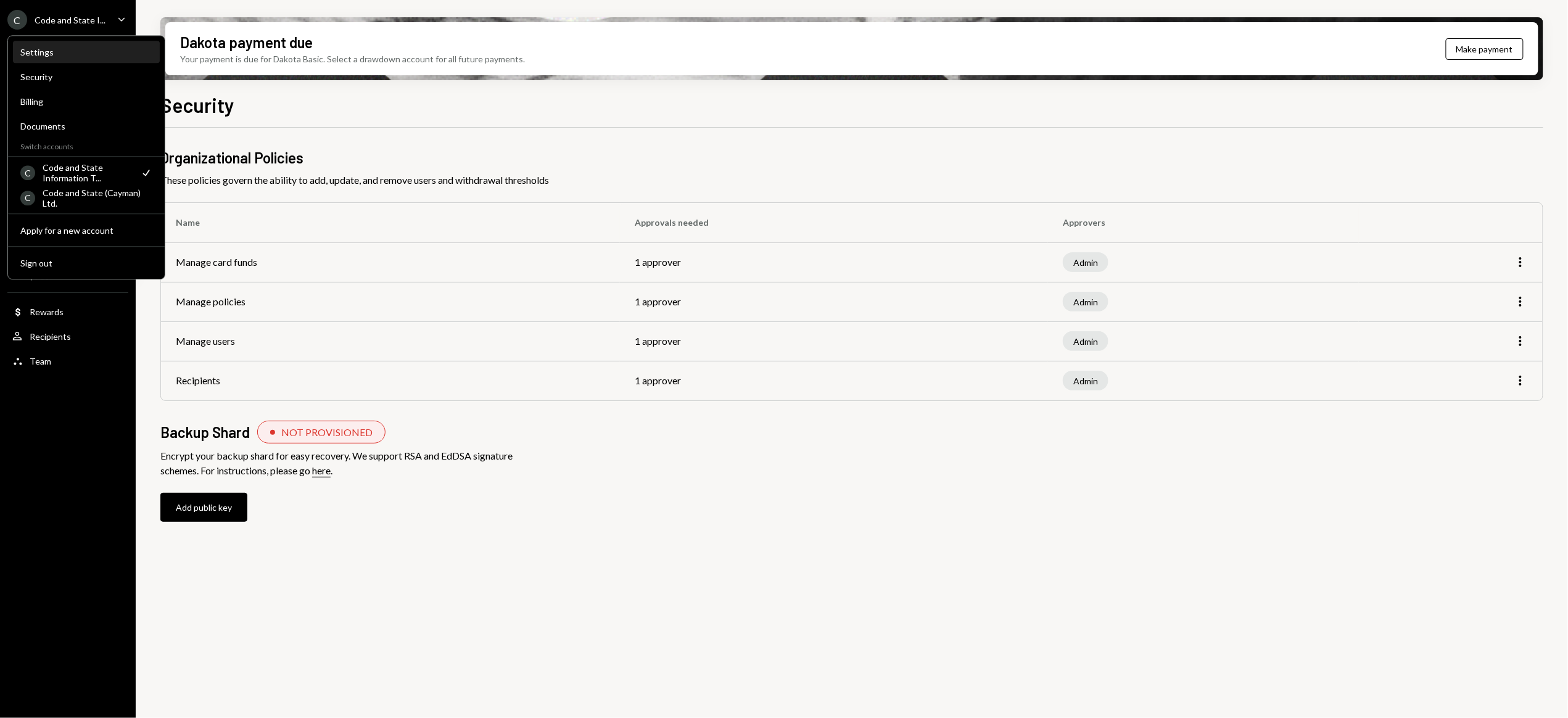
click at [40, 54] on div "Settings" at bounding box center [86, 51] width 132 height 10
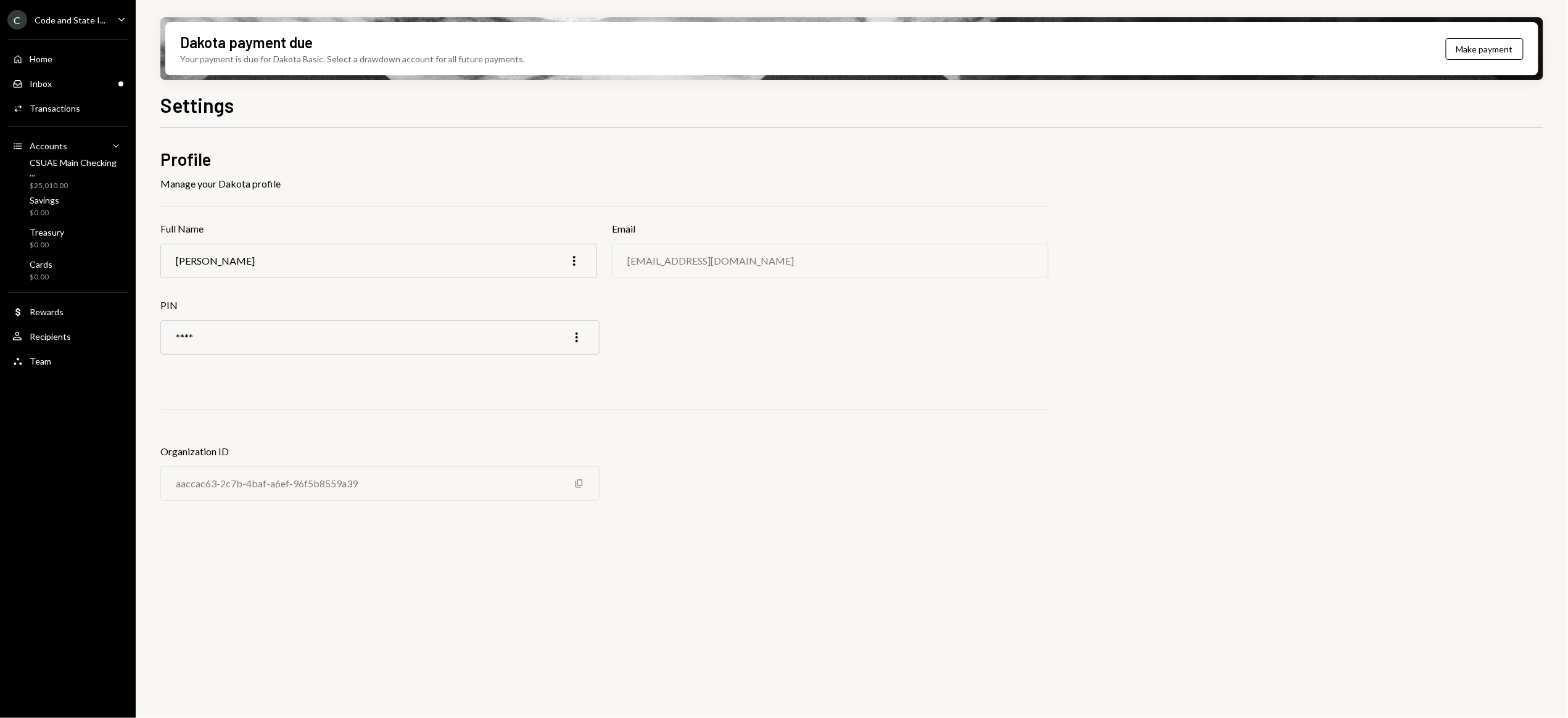
click at [64, 15] on div "Code and State I..." at bounding box center [70, 20] width 71 height 10
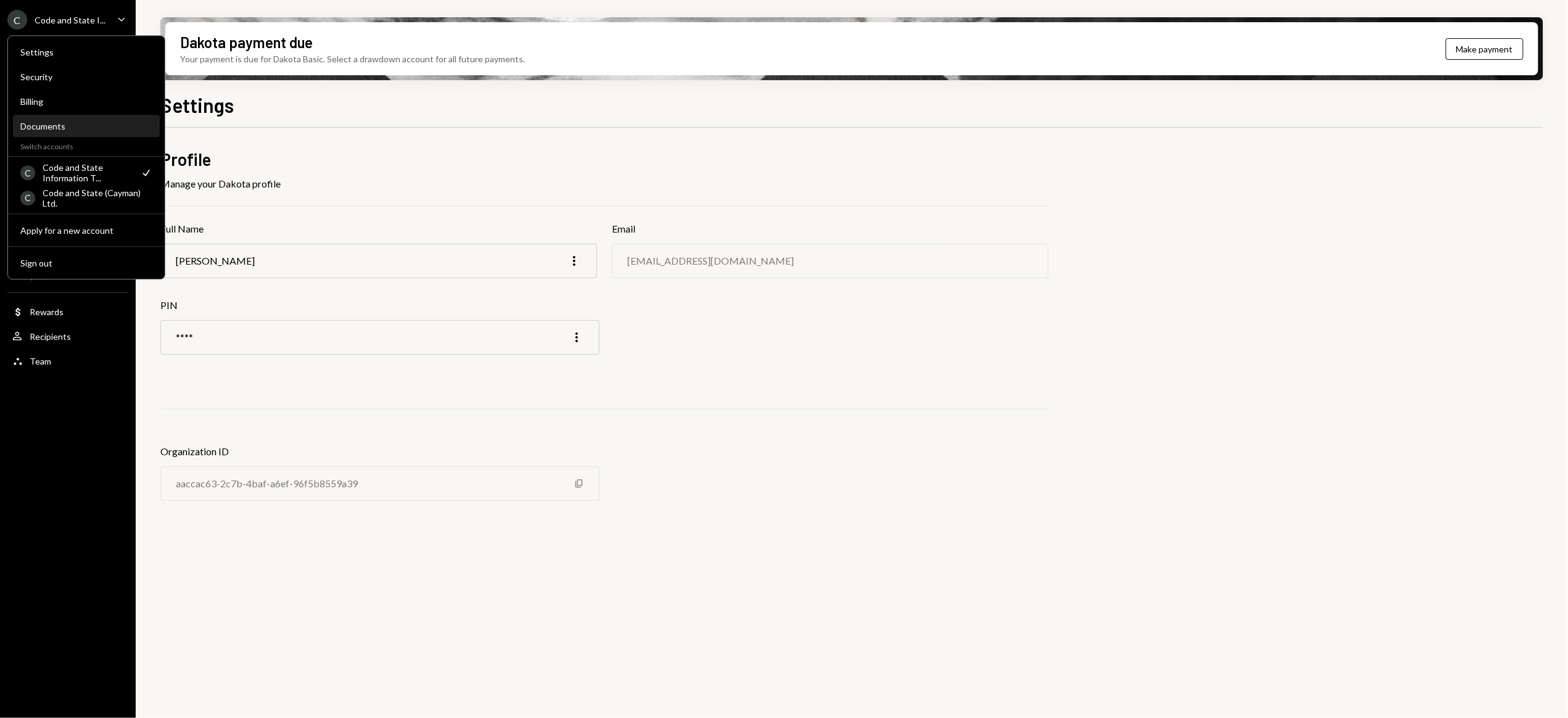
click at [36, 124] on div "Documents" at bounding box center [86, 126] width 132 height 10
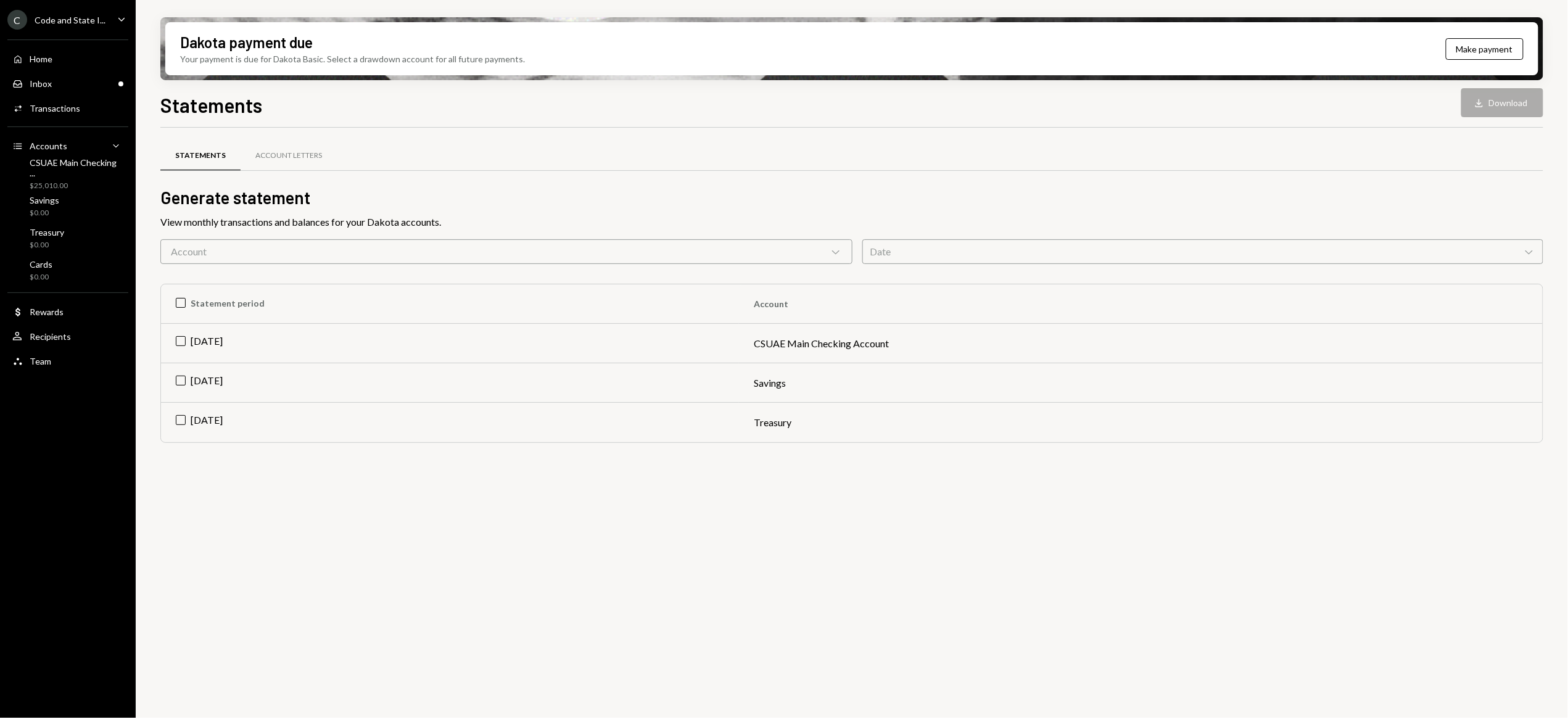
click at [55, 25] on div "C Code and State I..." at bounding box center [56, 19] width 98 height 20
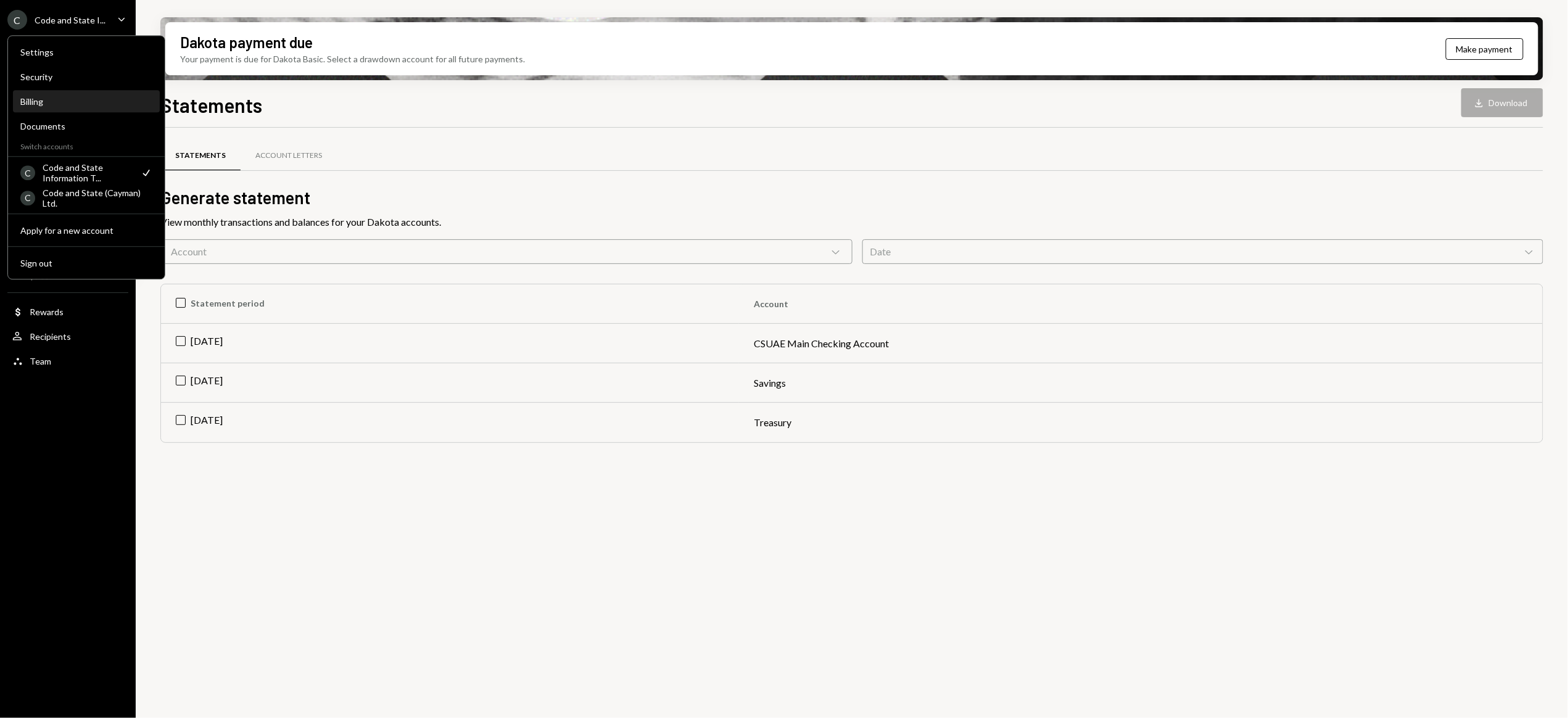
click at [41, 95] on div "Billing" at bounding box center [86, 102] width 132 height 21
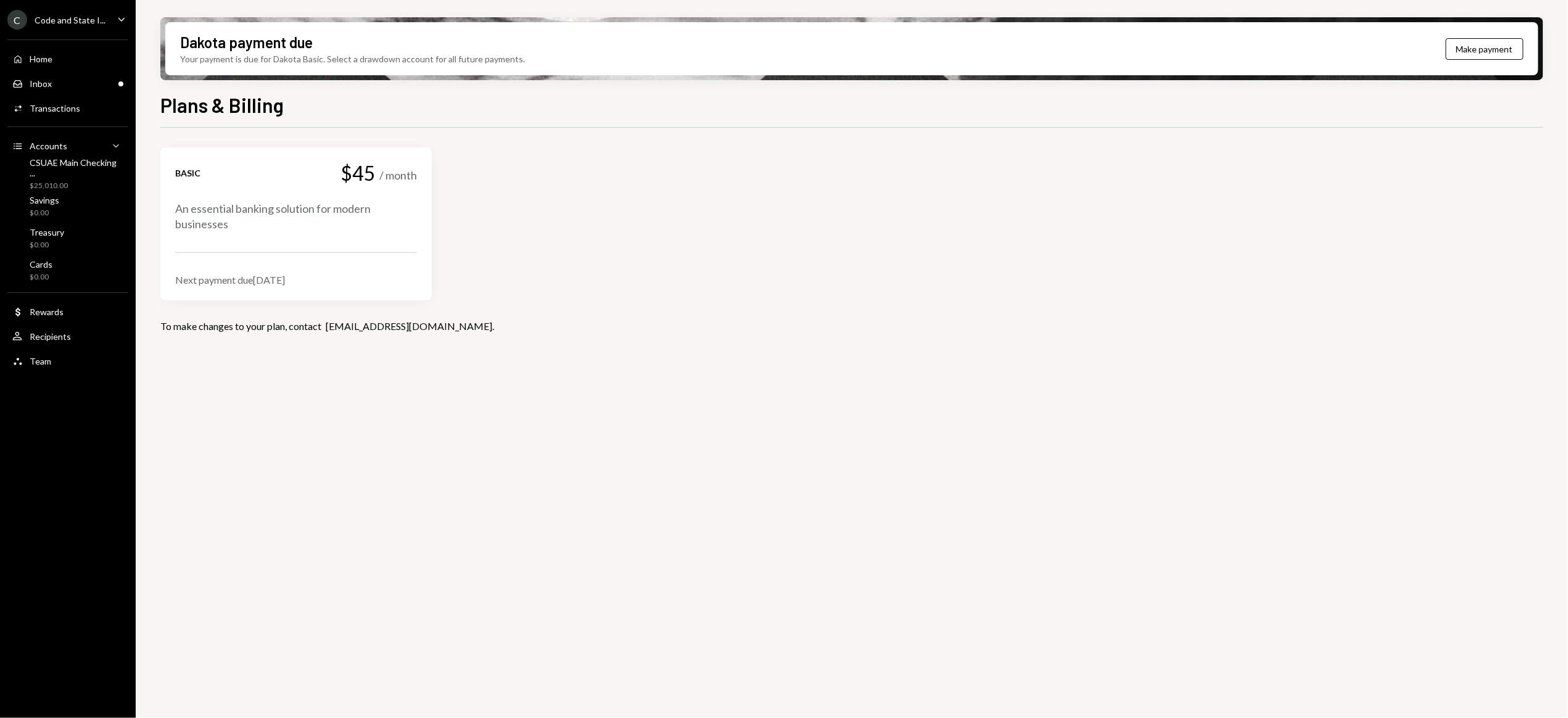
click at [54, 21] on div "Code and State I..." at bounding box center [70, 20] width 71 height 10
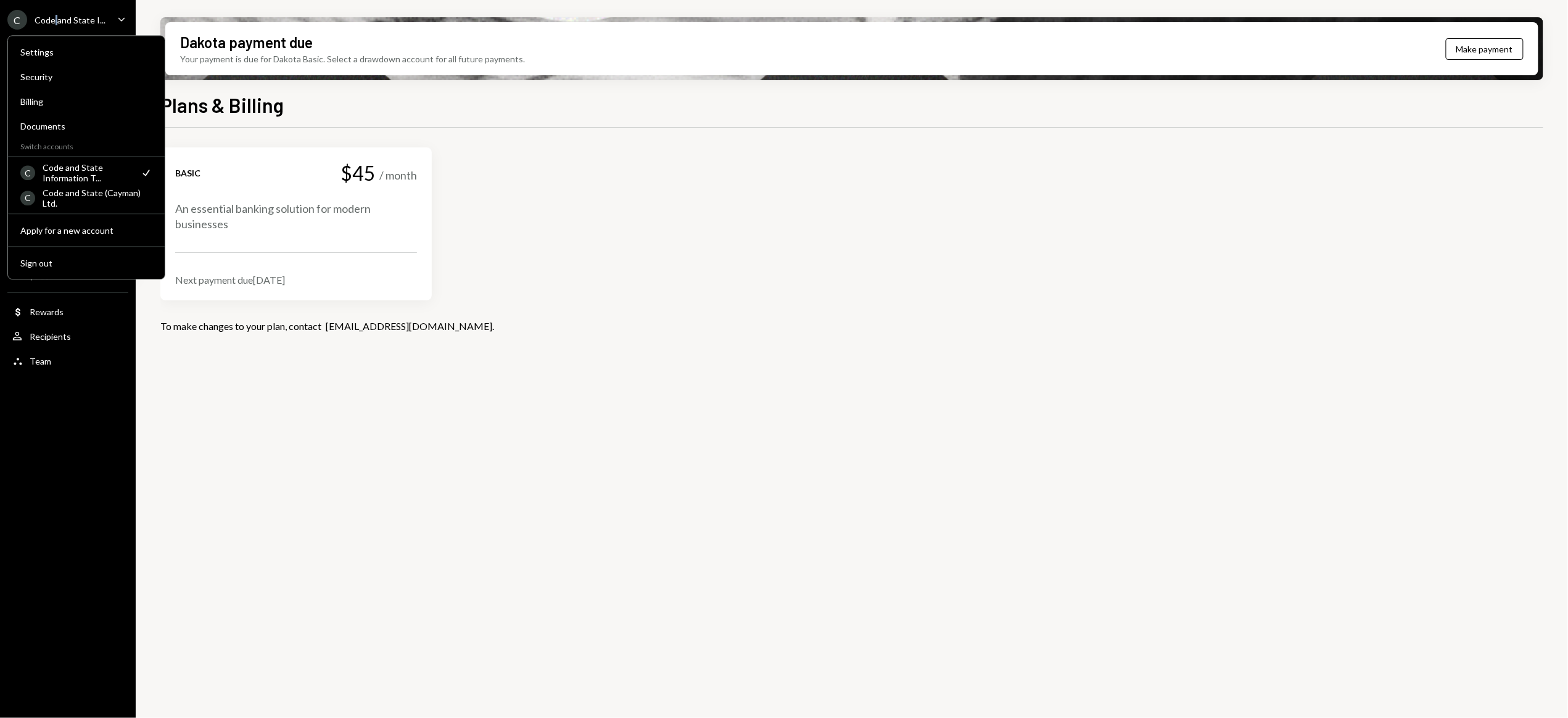
click at [54, 21] on div "Code and State I..." at bounding box center [70, 20] width 71 height 10
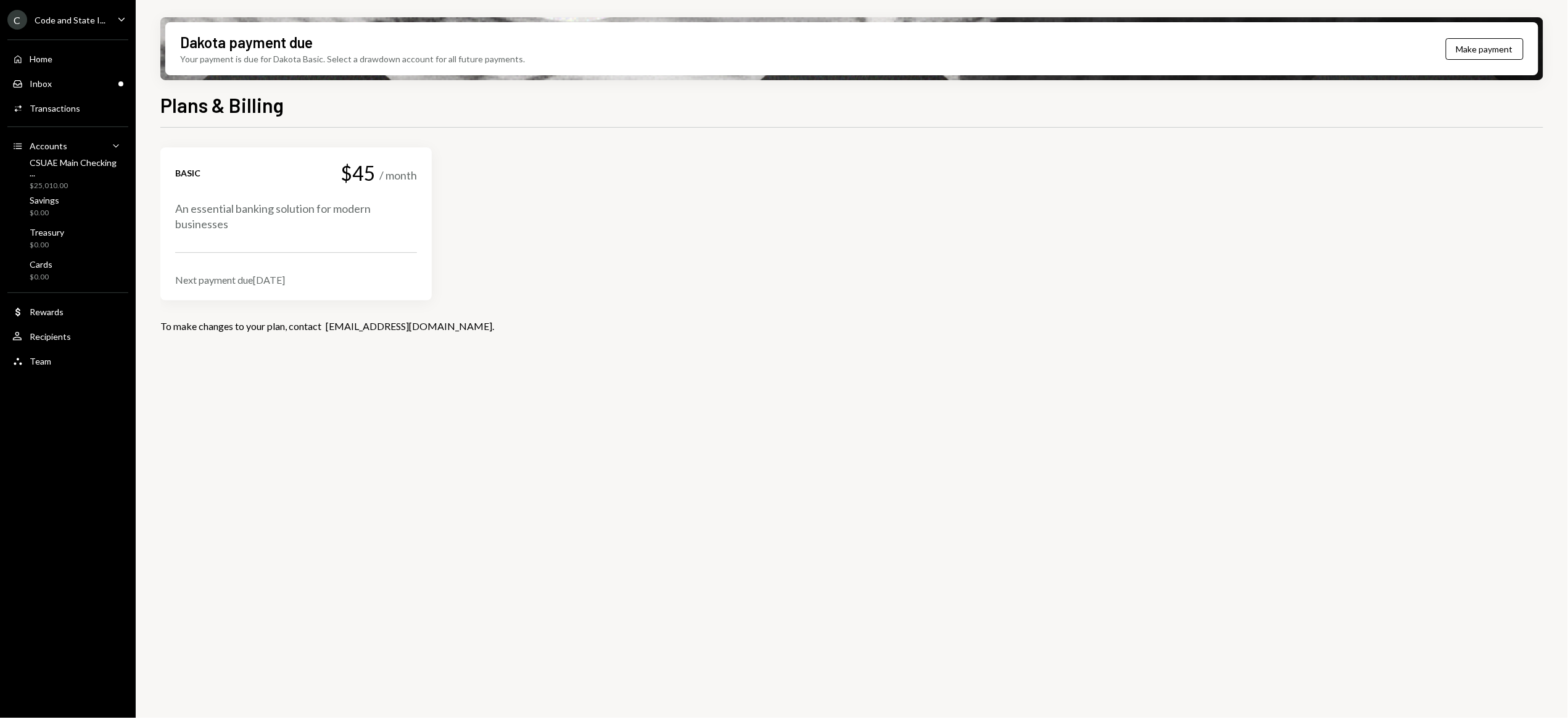
click at [55, 21] on div "Code and State I..." at bounding box center [70, 20] width 71 height 10
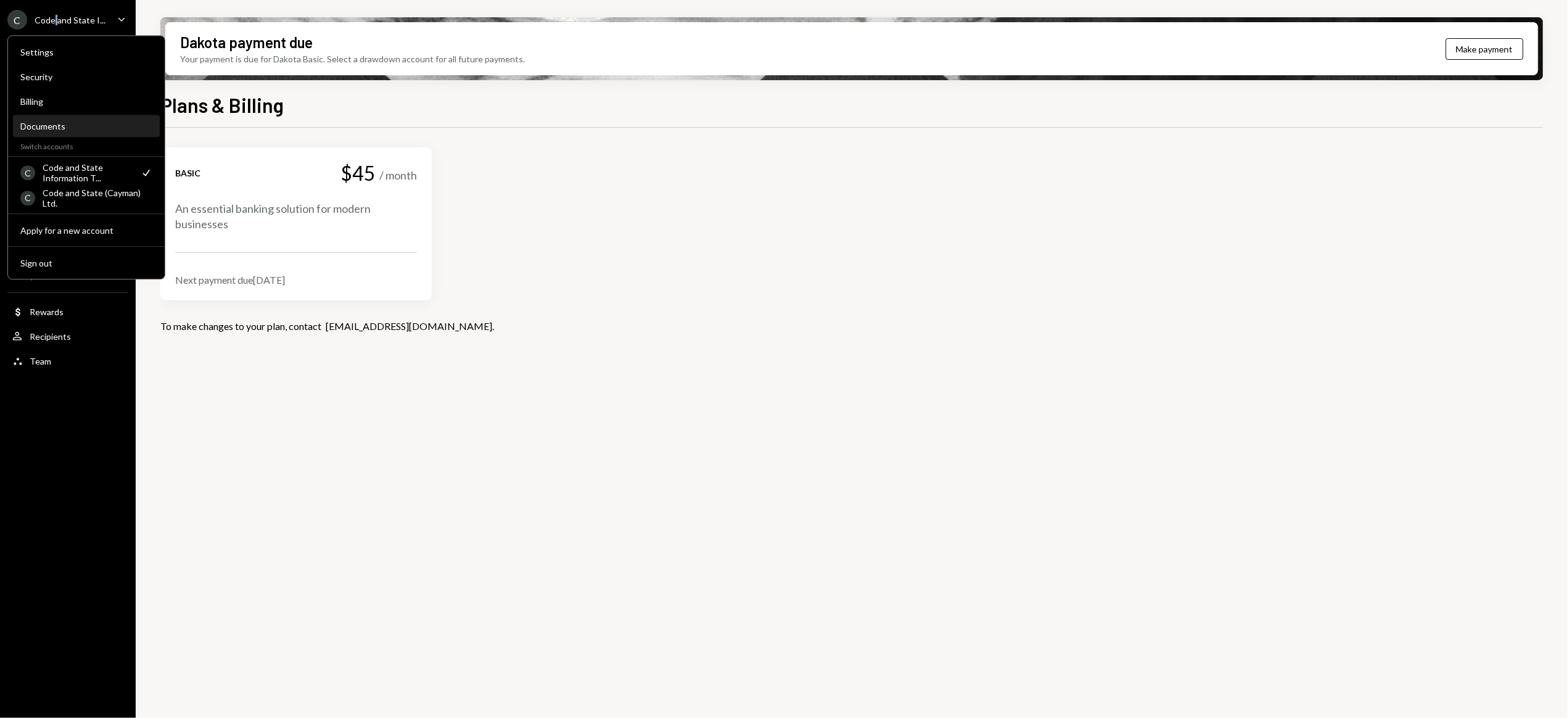
click at [41, 128] on div "Documents" at bounding box center [86, 126] width 132 height 10
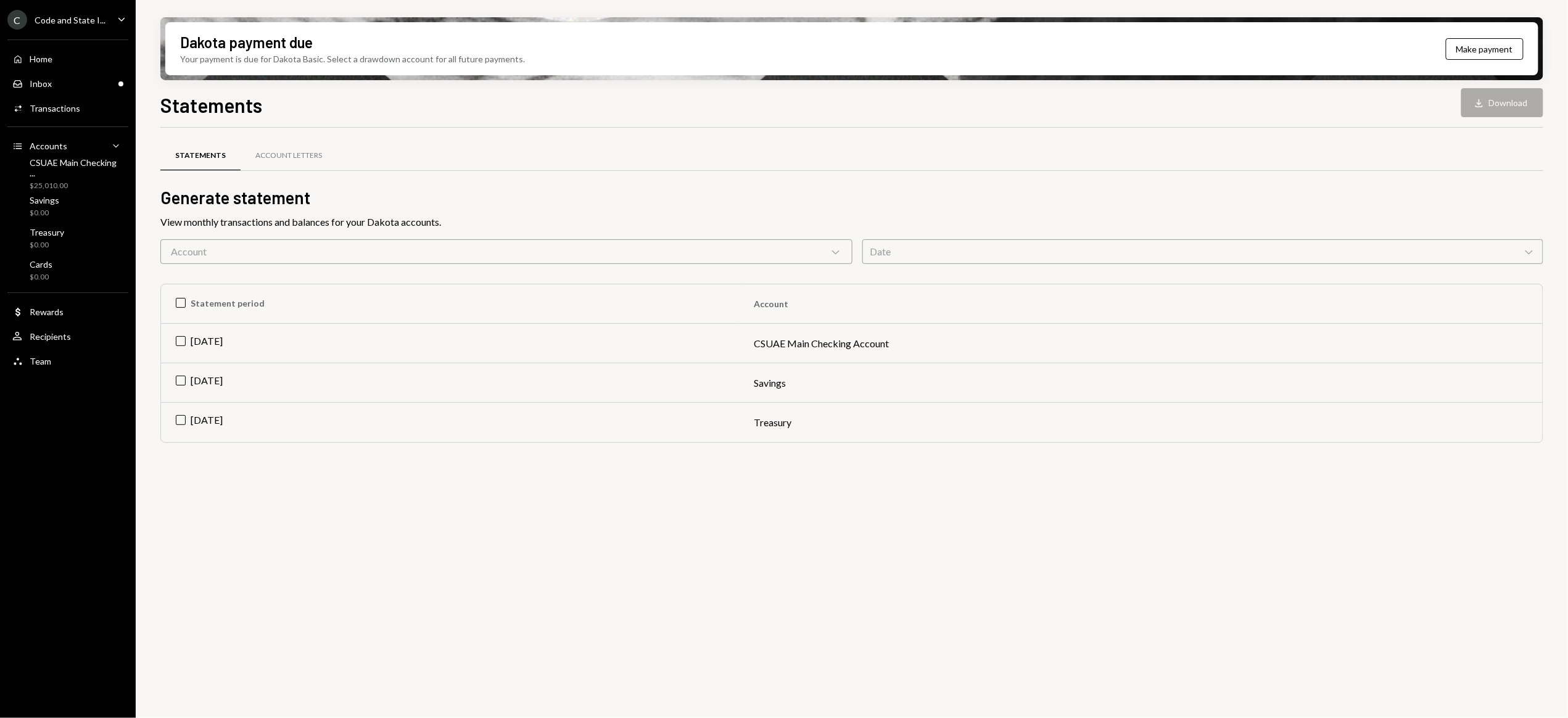
click at [65, 11] on div "C Code and State I..." at bounding box center [56, 19] width 98 height 20
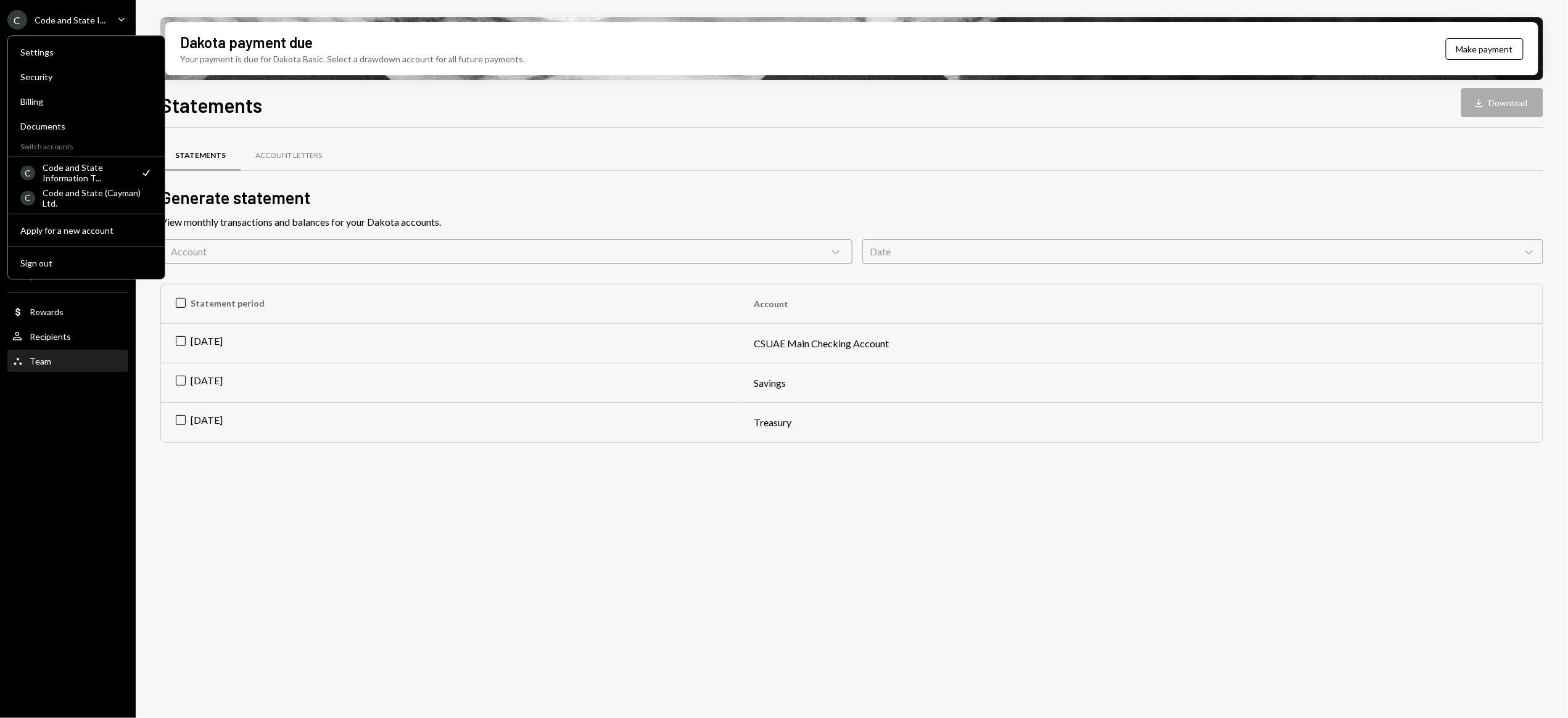
click at [47, 361] on div "Team" at bounding box center [40, 360] width 21 height 10
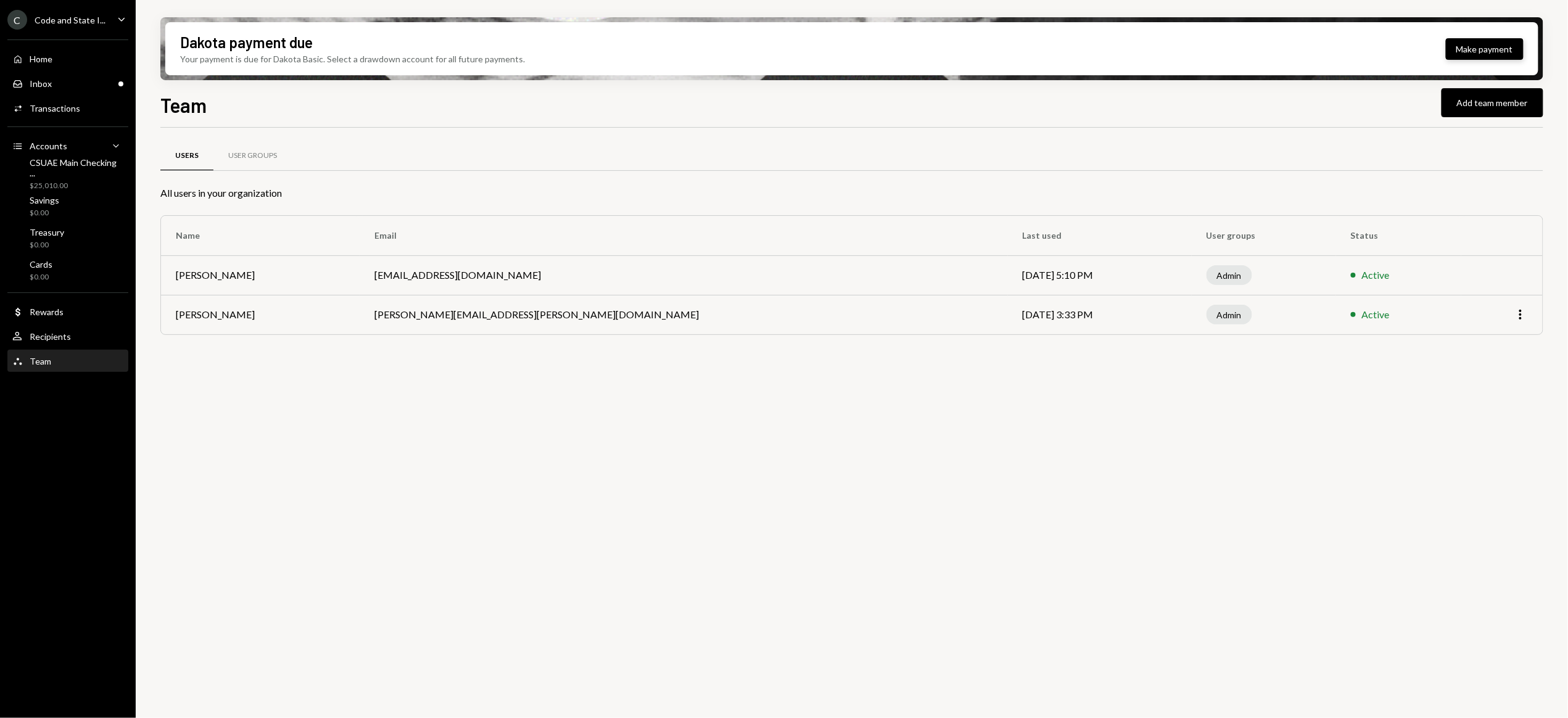
click at [1489, 51] on button "Make payment" at bounding box center [1485, 48] width 77 height 21
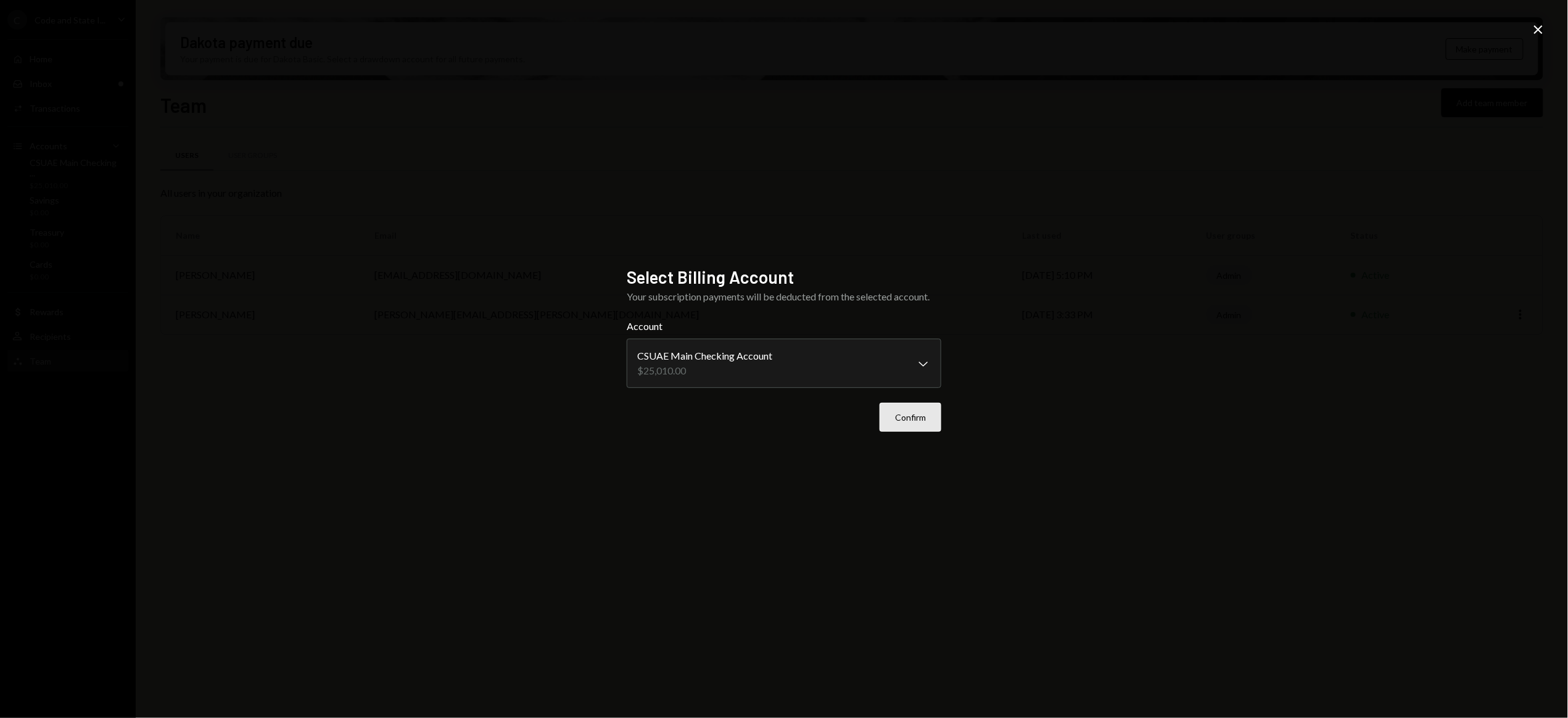
click at [895, 419] on button "Confirm" at bounding box center [910, 417] width 62 height 29
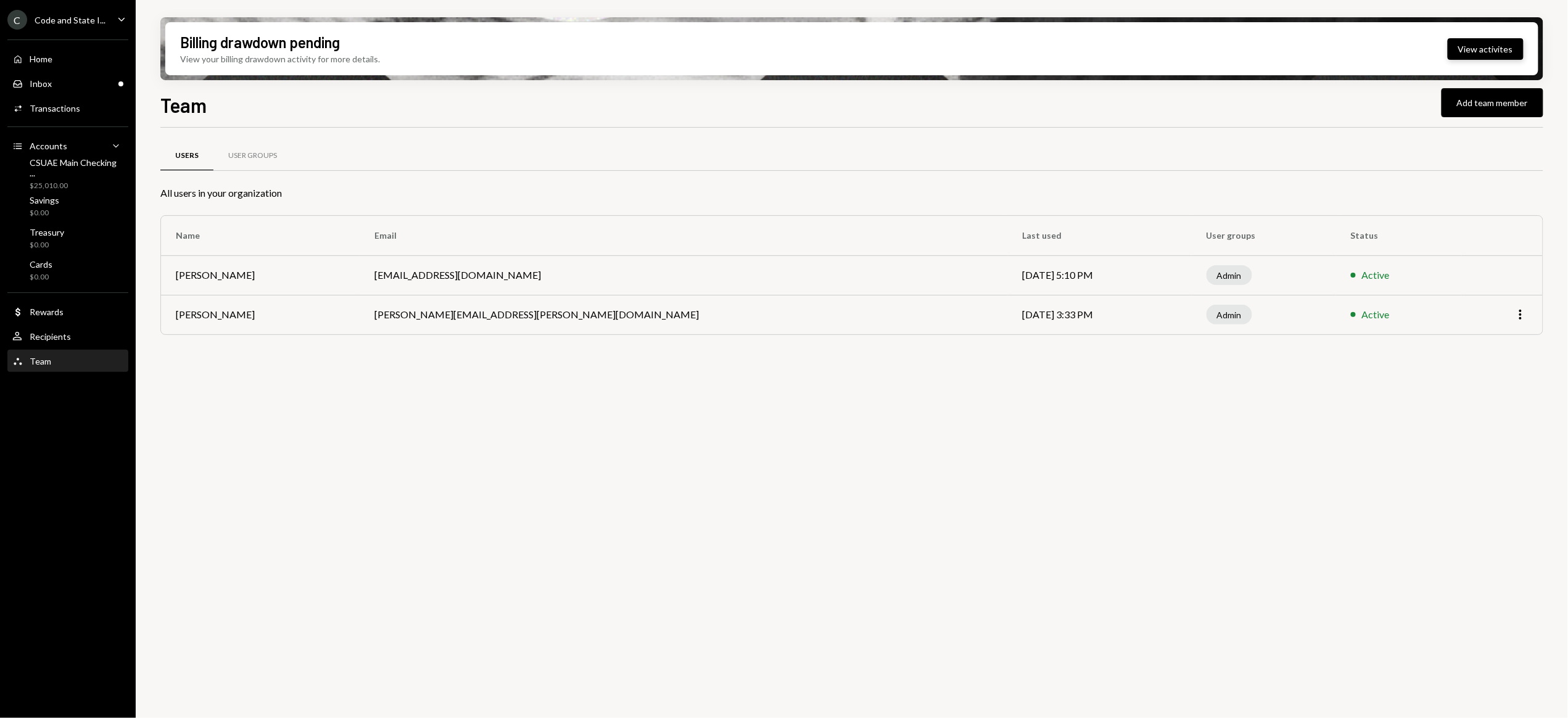
click at [1488, 47] on button "View activites" at bounding box center [1486, 48] width 76 height 21
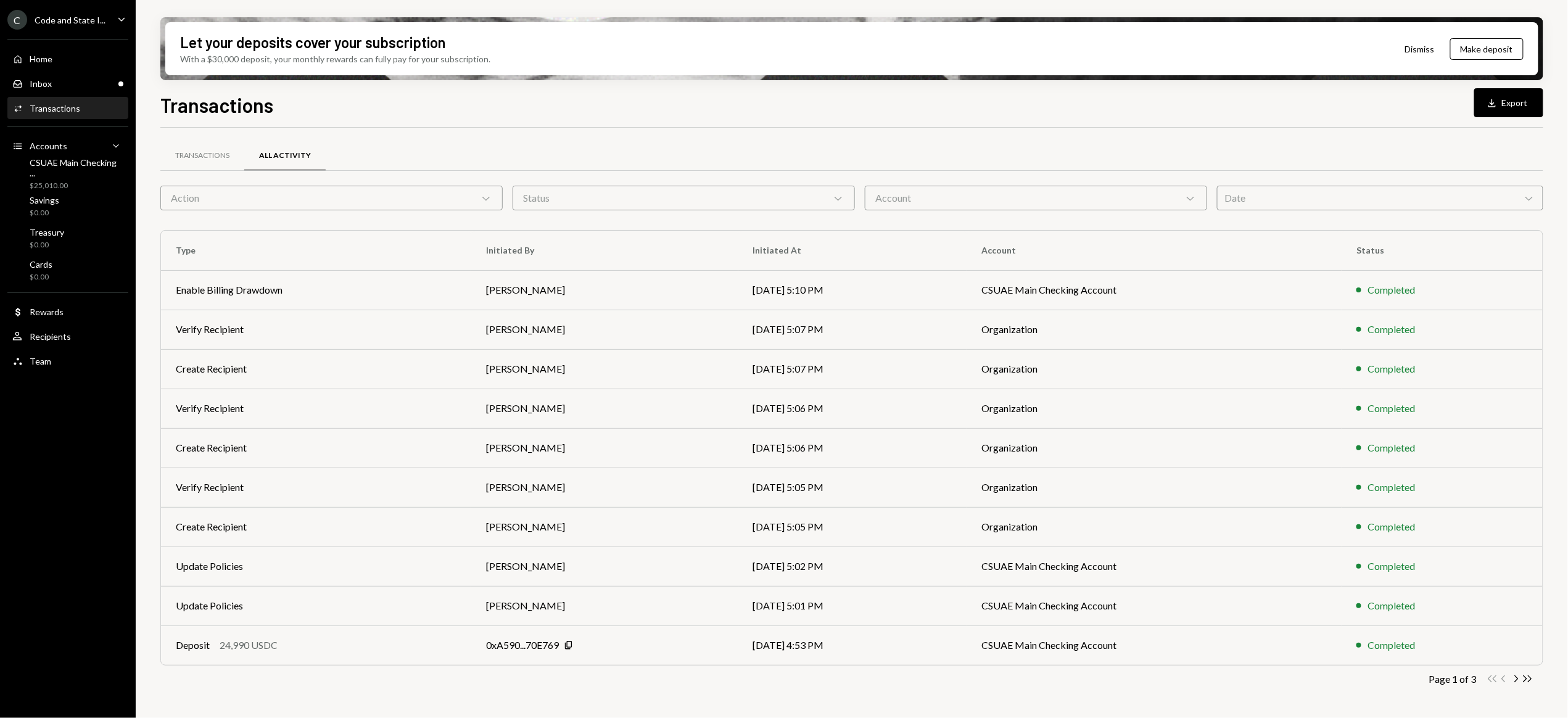
click at [55, 115] on div "Activities Transactions" at bounding box center [68, 108] width 111 height 21
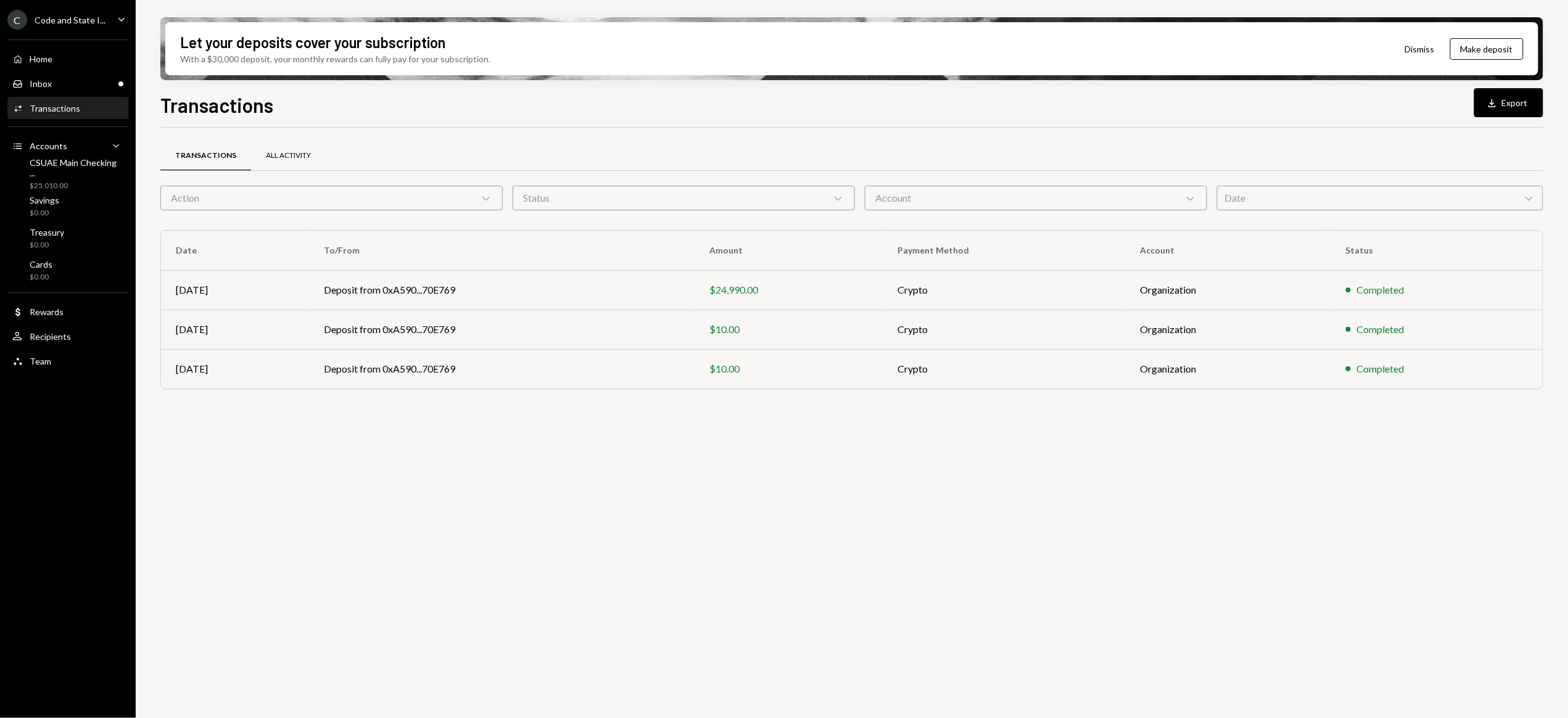
click at [291, 156] on div "All Activity" at bounding box center [288, 155] width 45 height 10
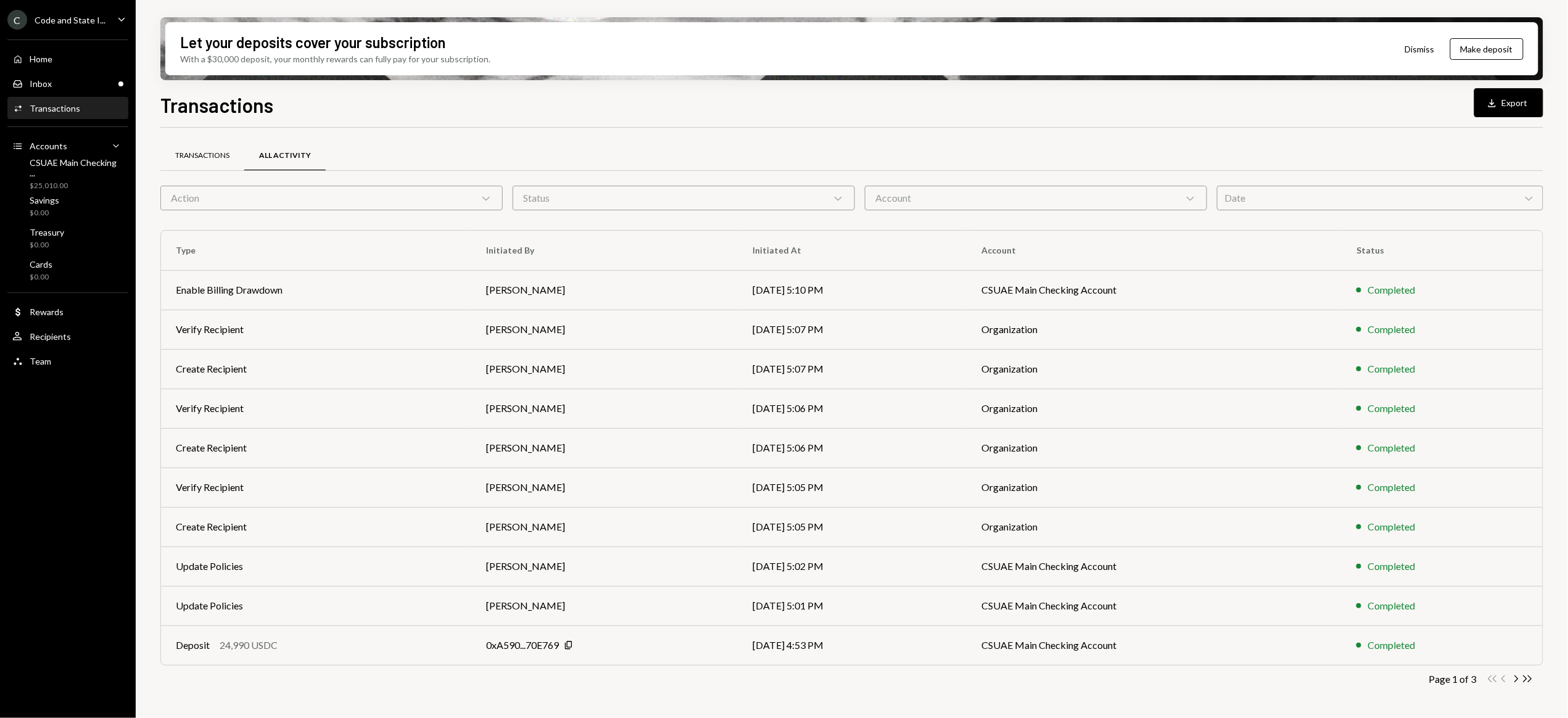
click at [193, 151] on div "Transactions" at bounding box center [202, 155] width 55 height 10
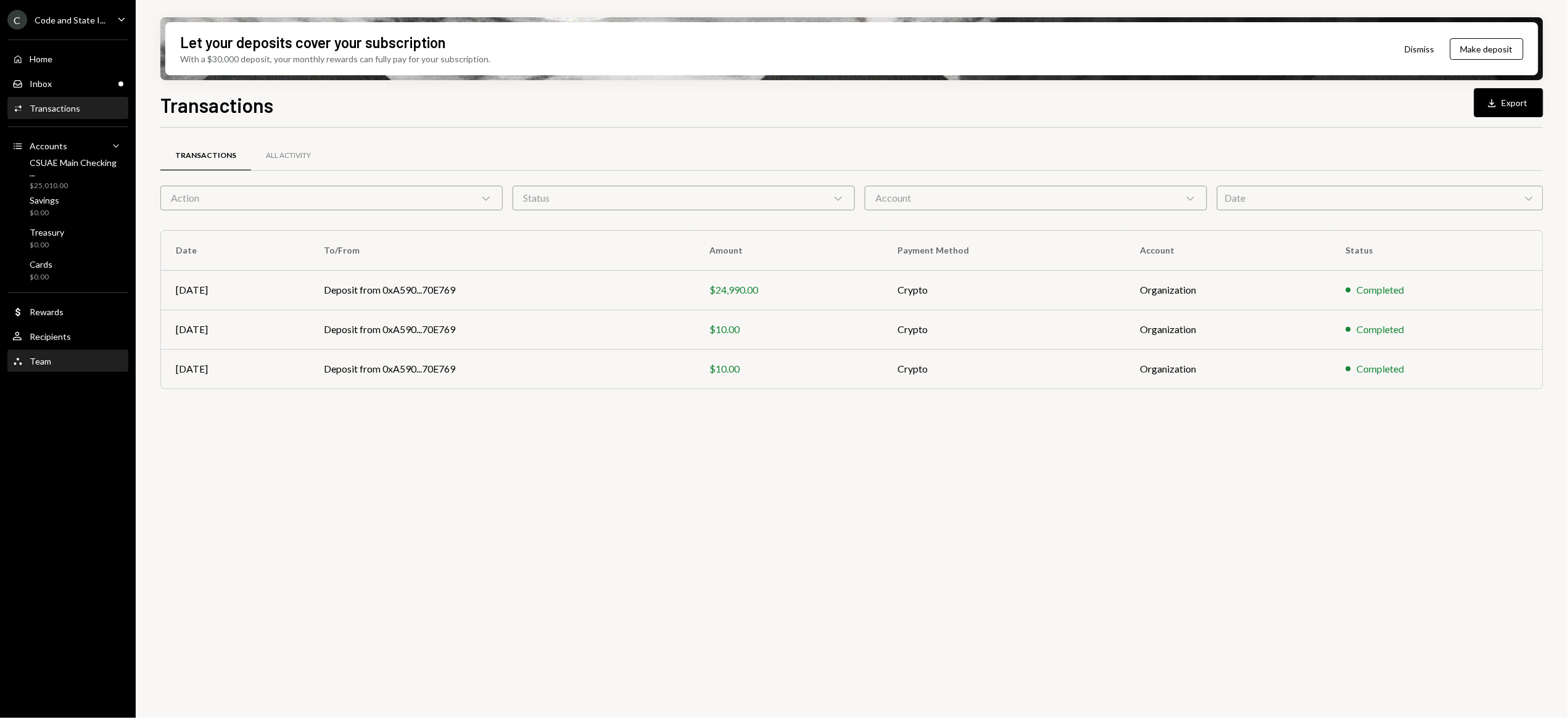
click at [52, 355] on div "Team Team" at bounding box center [68, 361] width 111 height 11
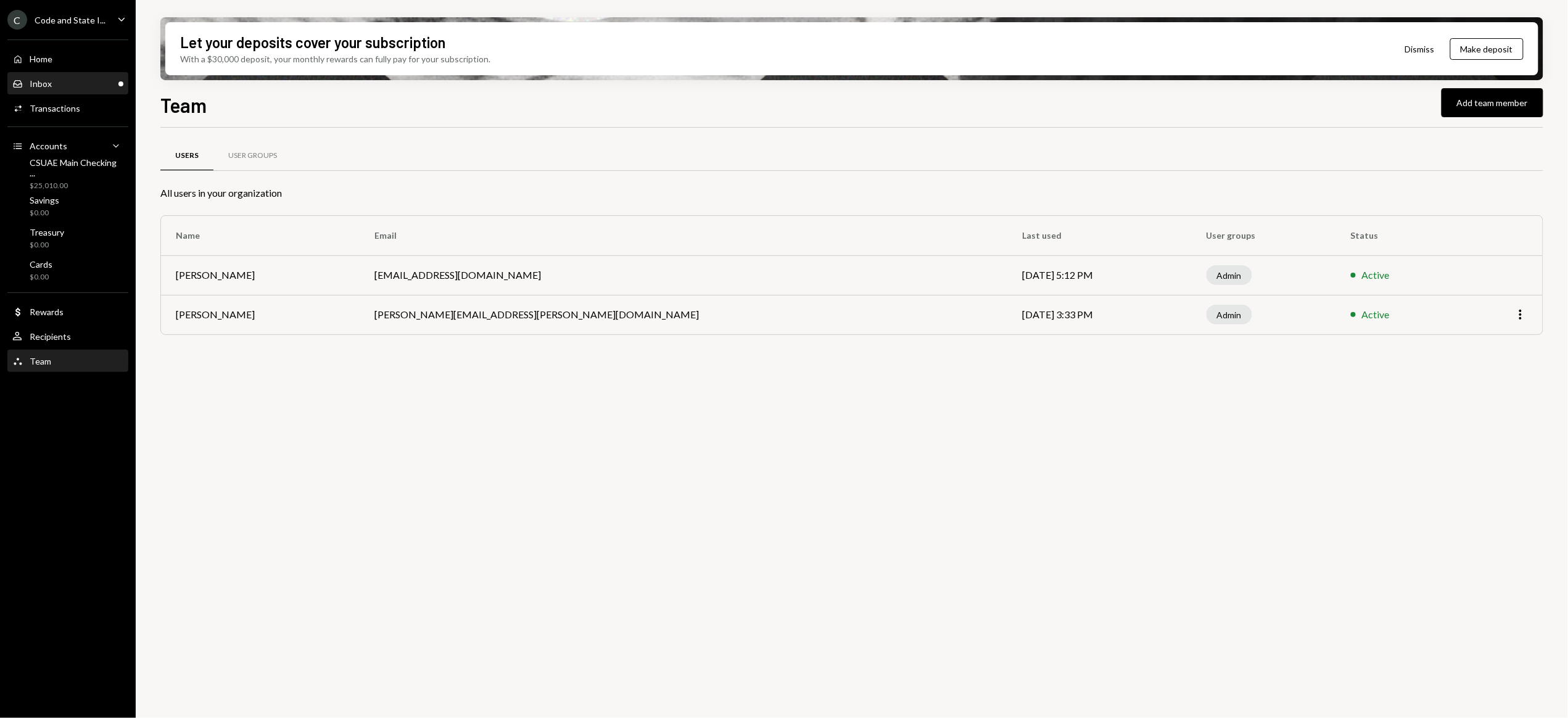
click at [43, 86] on div "Inbox" at bounding box center [40, 83] width 22 height 10
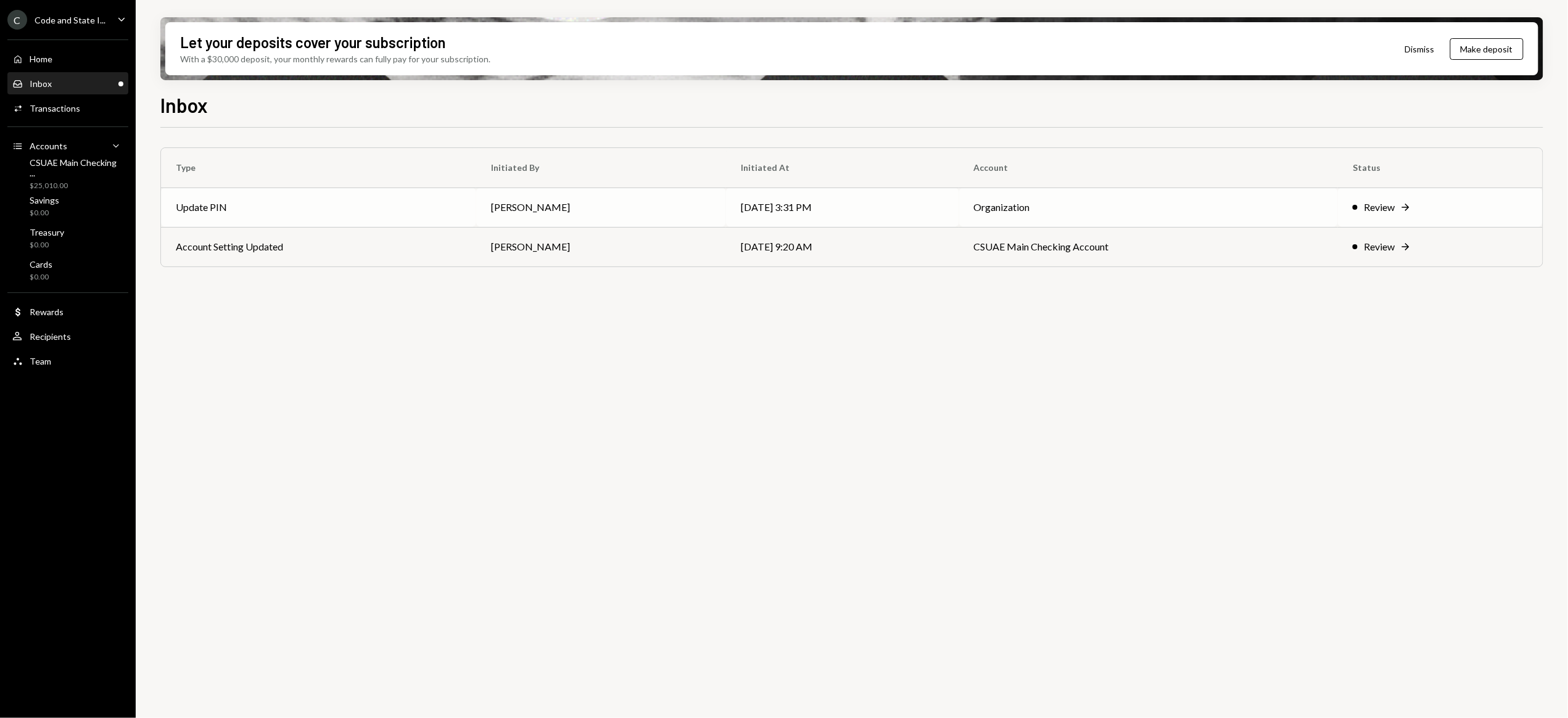
click at [1390, 206] on div "Review" at bounding box center [1379, 207] width 31 height 15
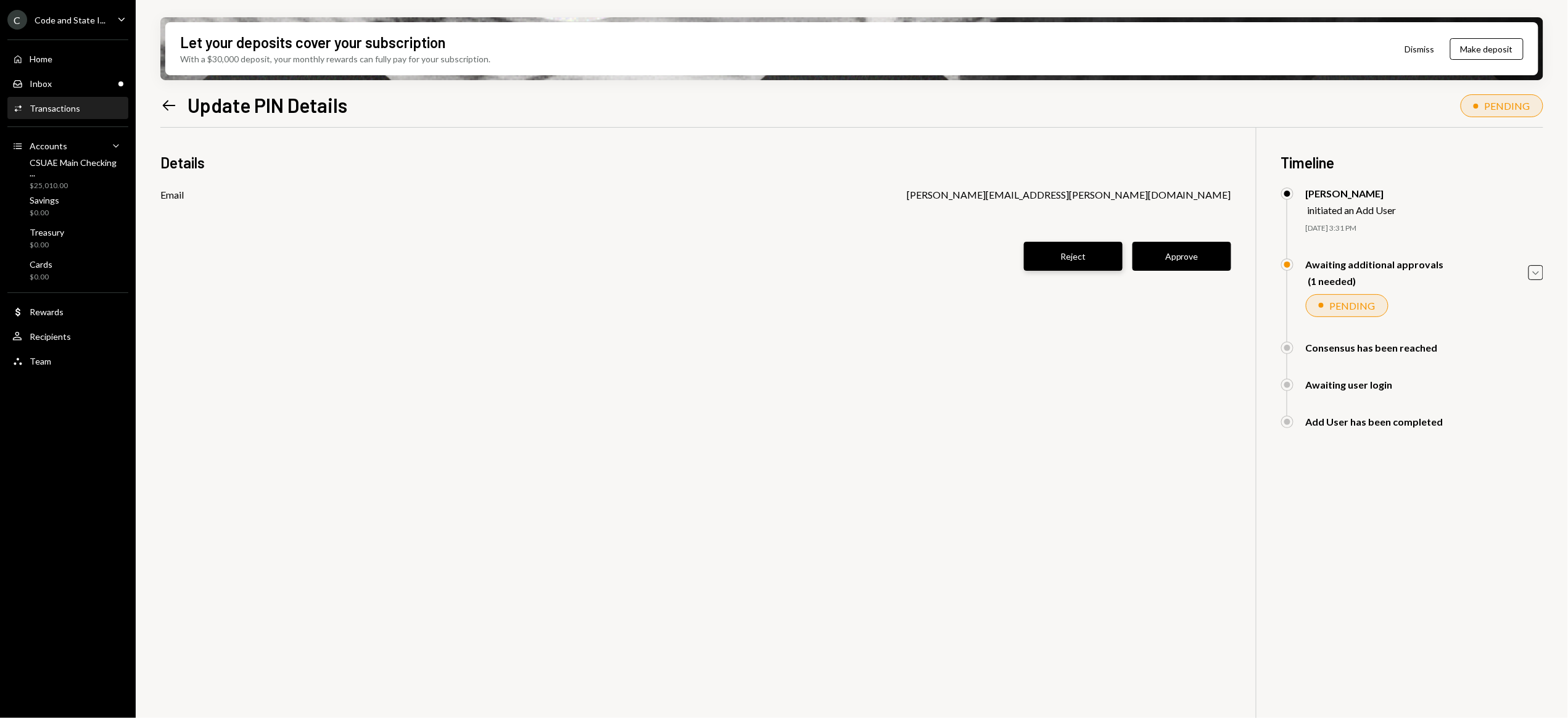
click at [1090, 254] on button "Reject" at bounding box center [1073, 256] width 99 height 29
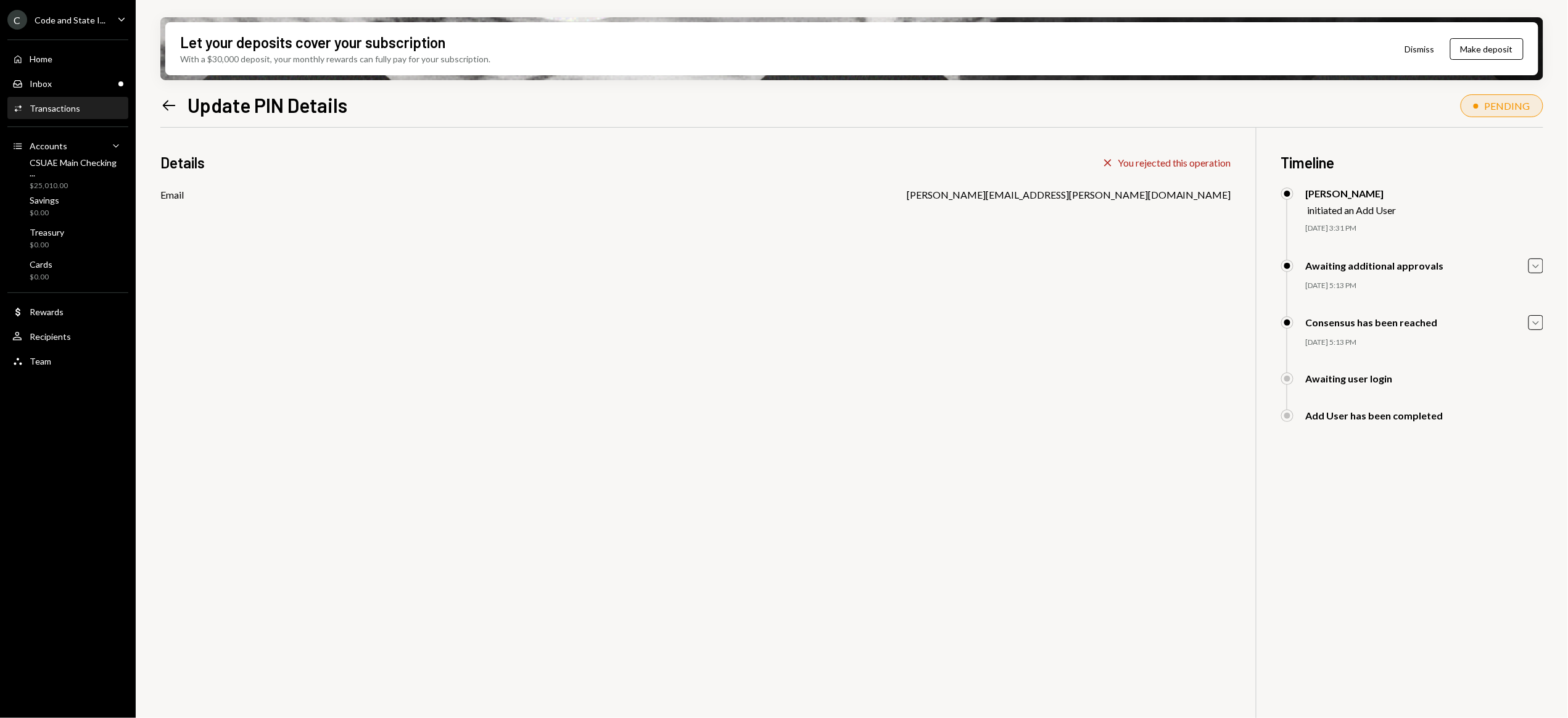
click at [161, 104] on icon "Left Arrow" at bounding box center [169, 106] width 17 height 17
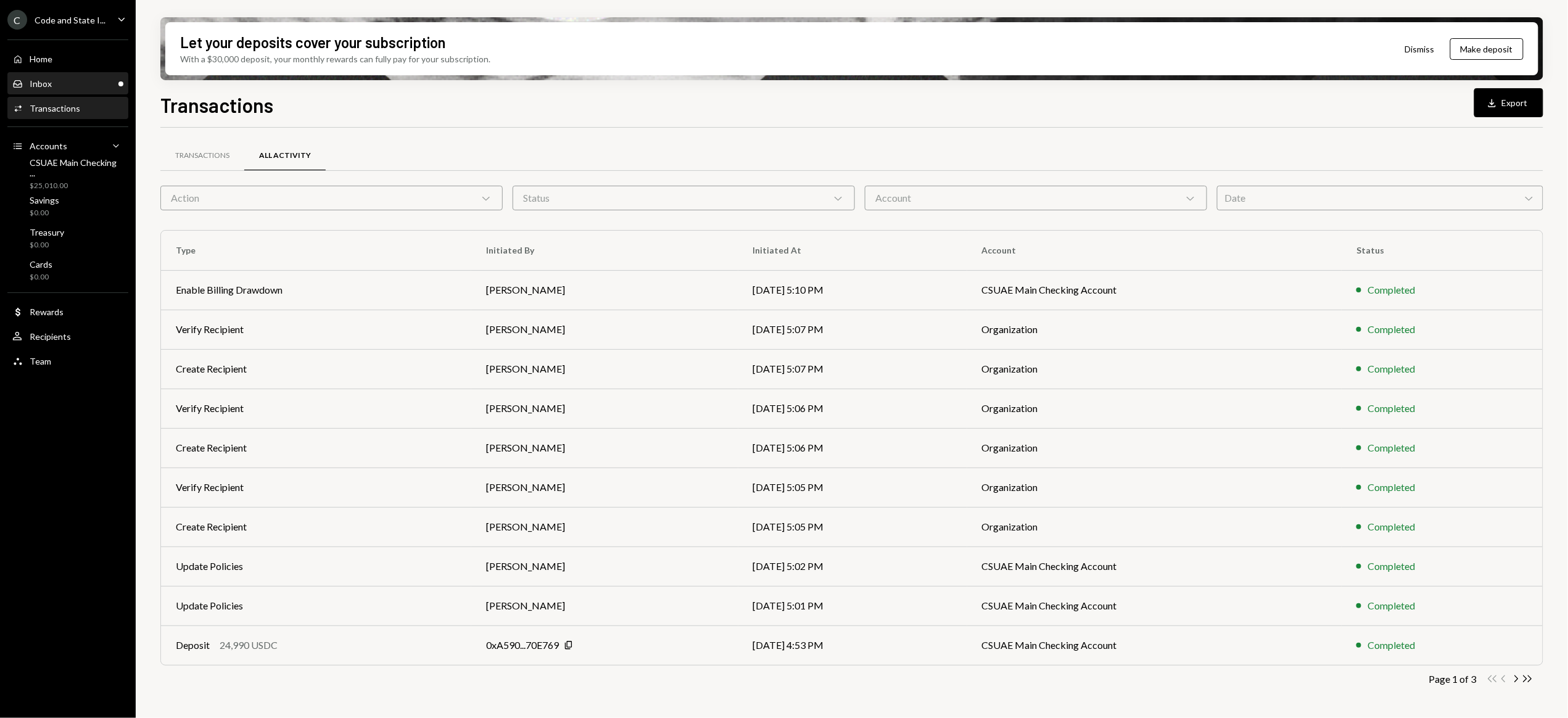
click at [57, 83] on div "Inbox Inbox" at bounding box center [68, 84] width 111 height 11
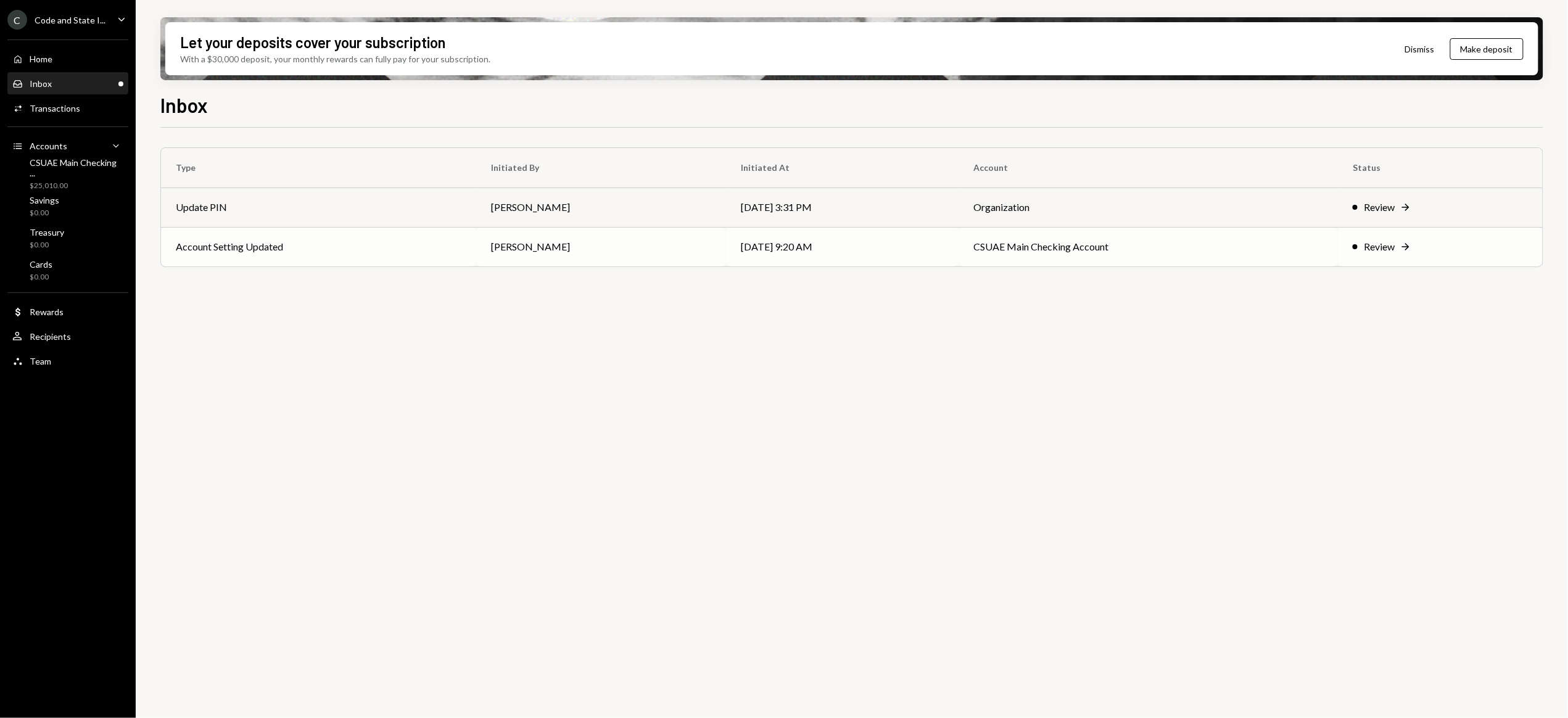
click at [1385, 247] on div "Review" at bounding box center [1379, 246] width 31 height 15
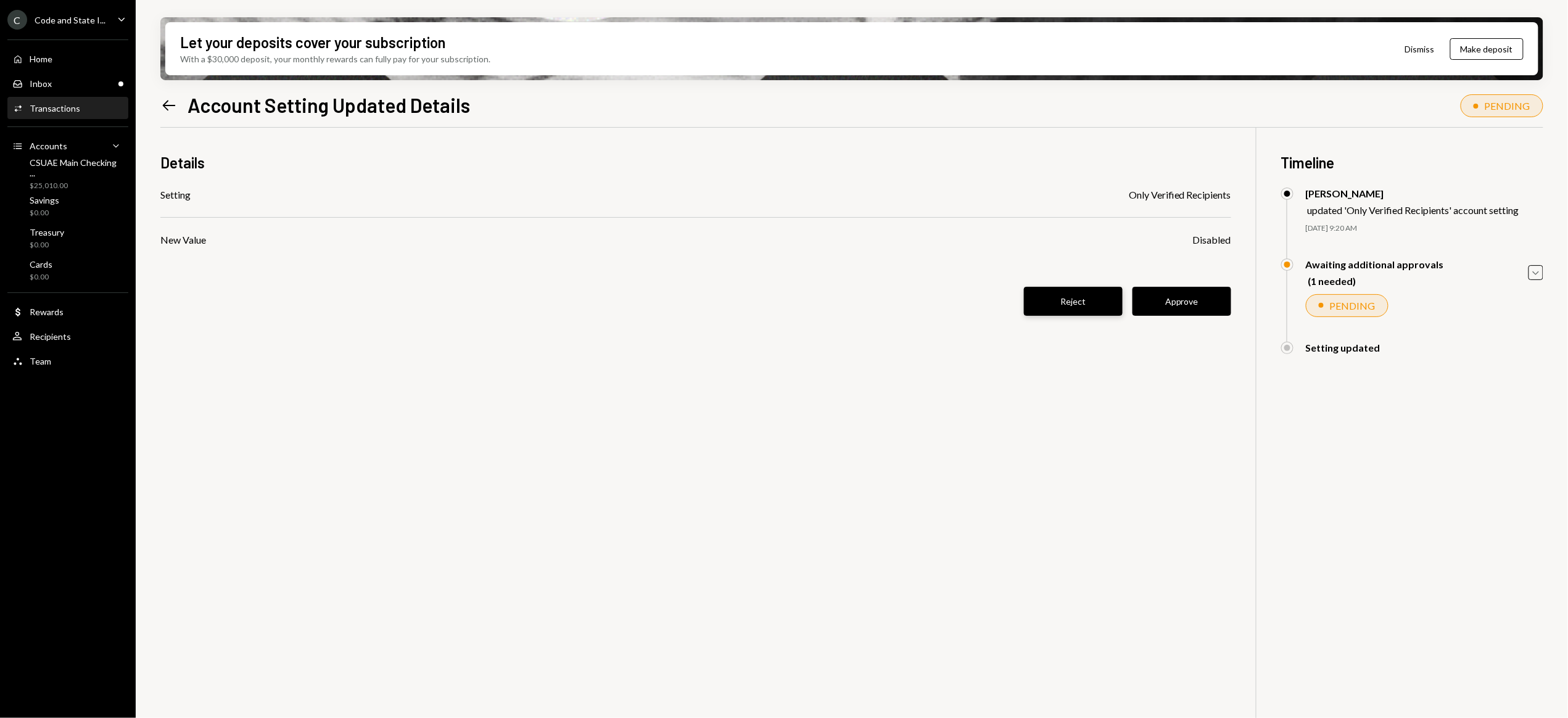
click at [1061, 303] on button "Reject" at bounding box center [1073, 301] width 99 height 29
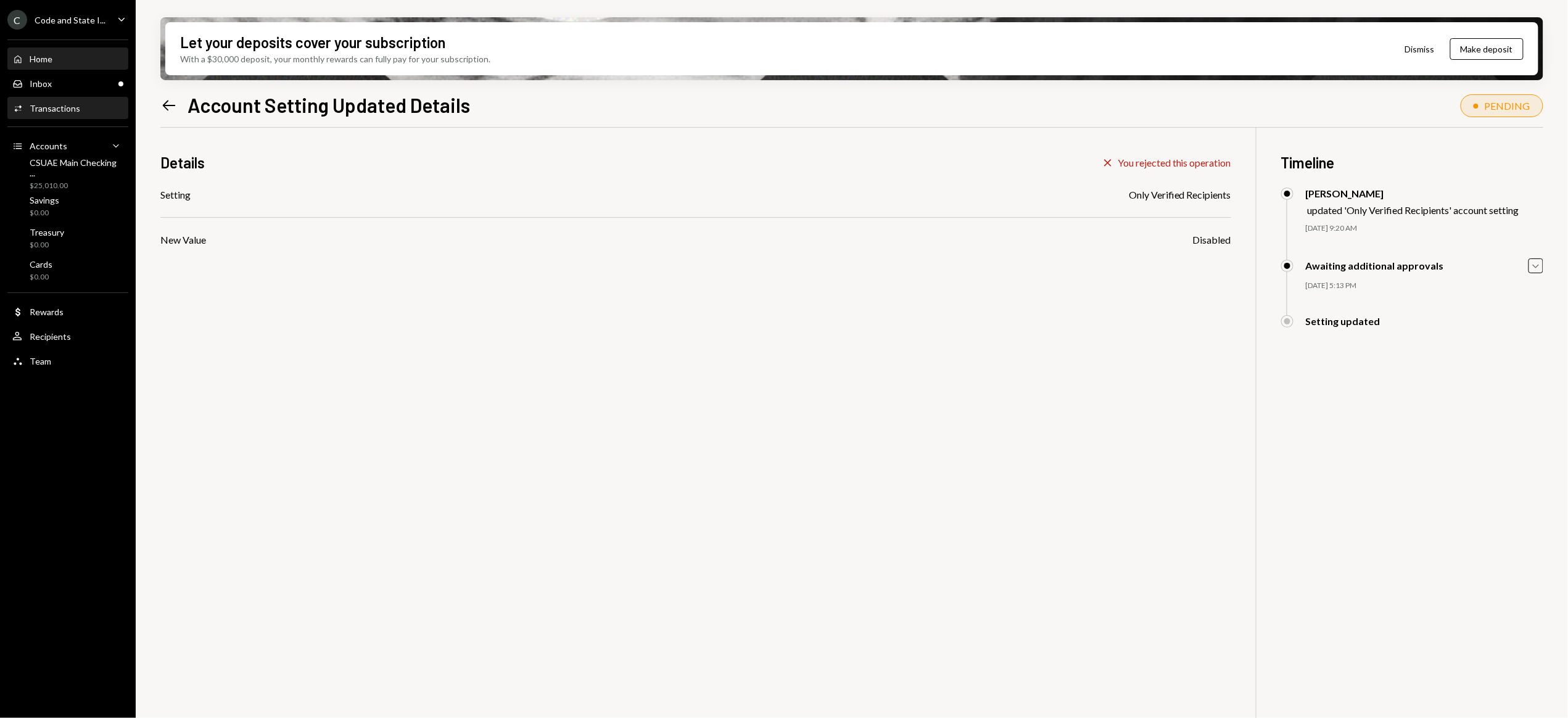
click at [30, 57] on div "Home" at bounding box center [40, 58] width 23 height 10
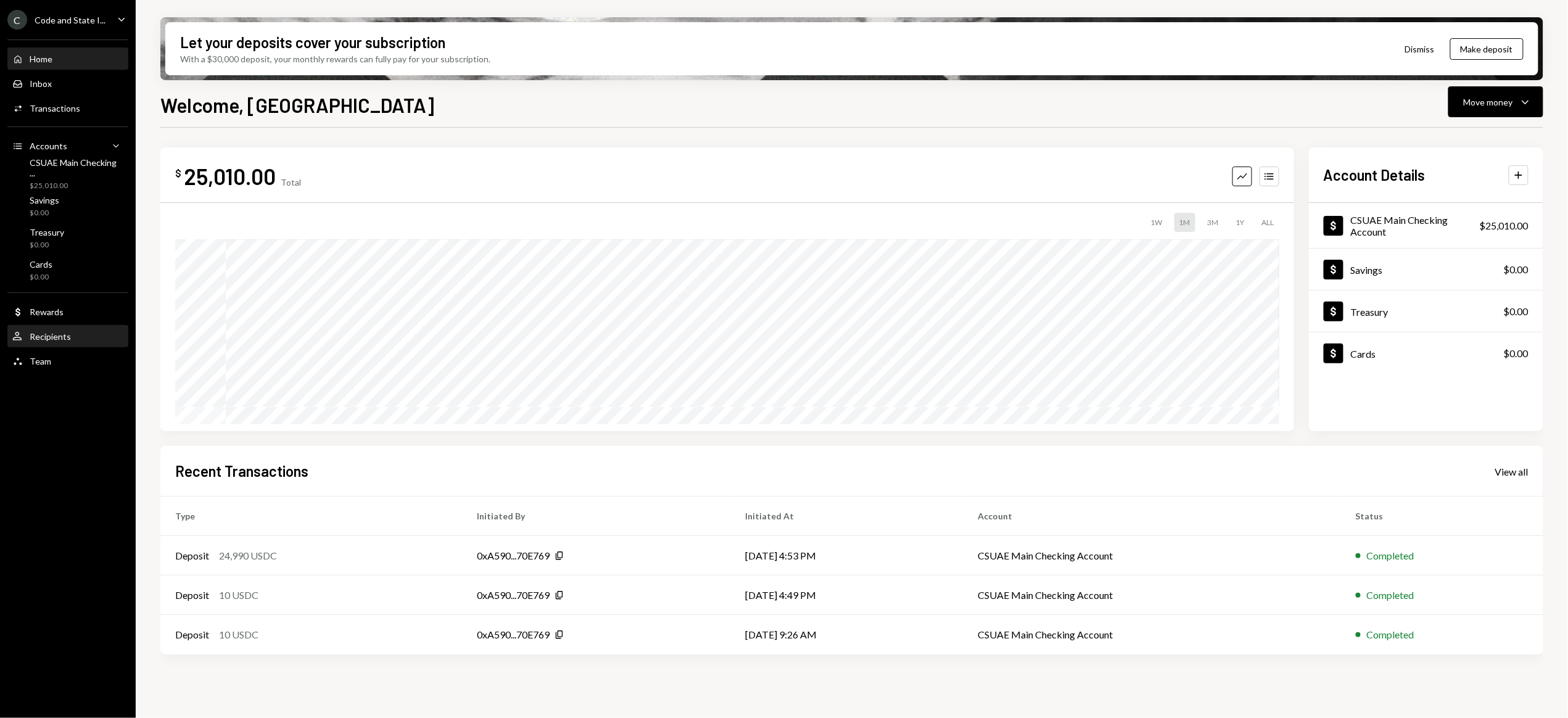
click at [47, 337] on div "Recipients" at bounding box center [50, 336] width 41 height 10
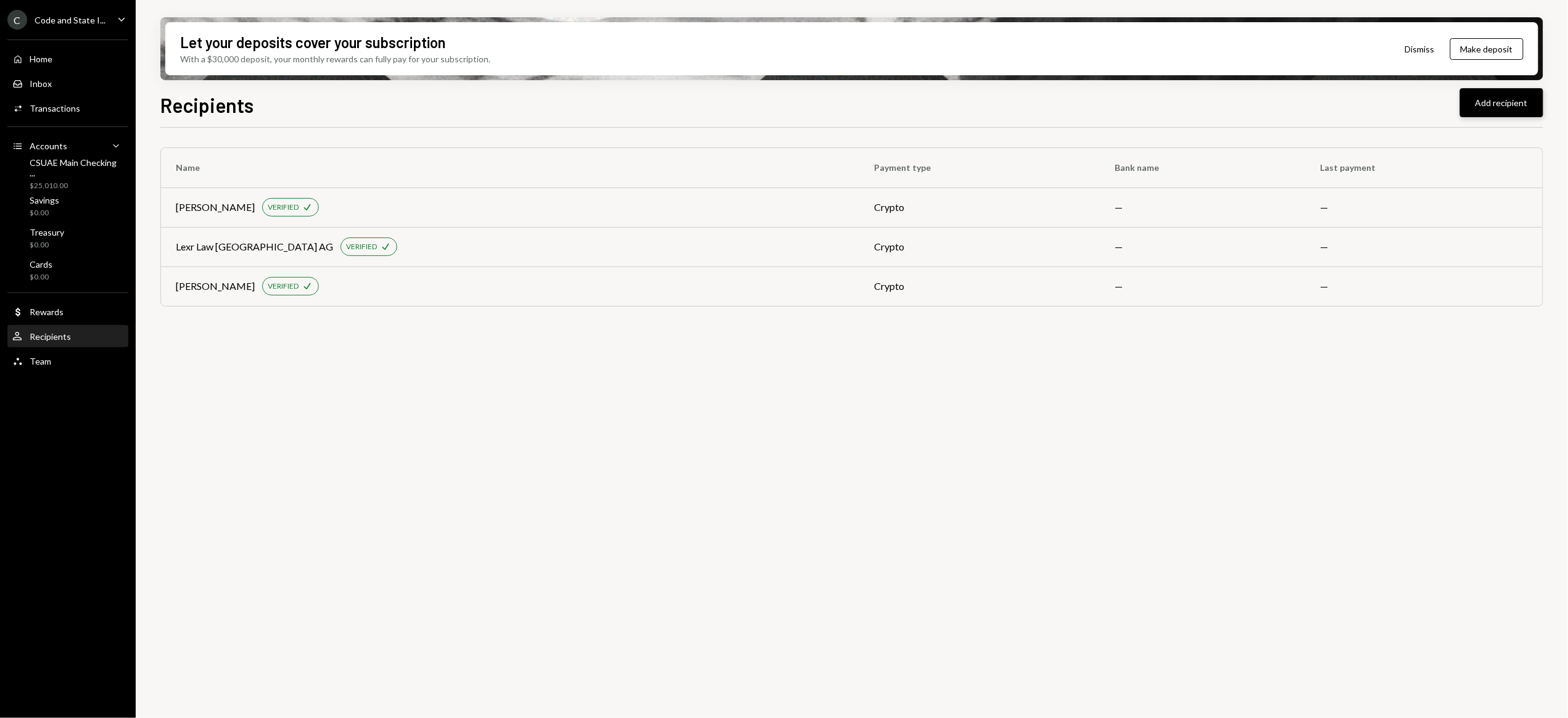
click at [1503, 103] on button "Add recipient" at bounding box center [1502, 103] width 83 height 29
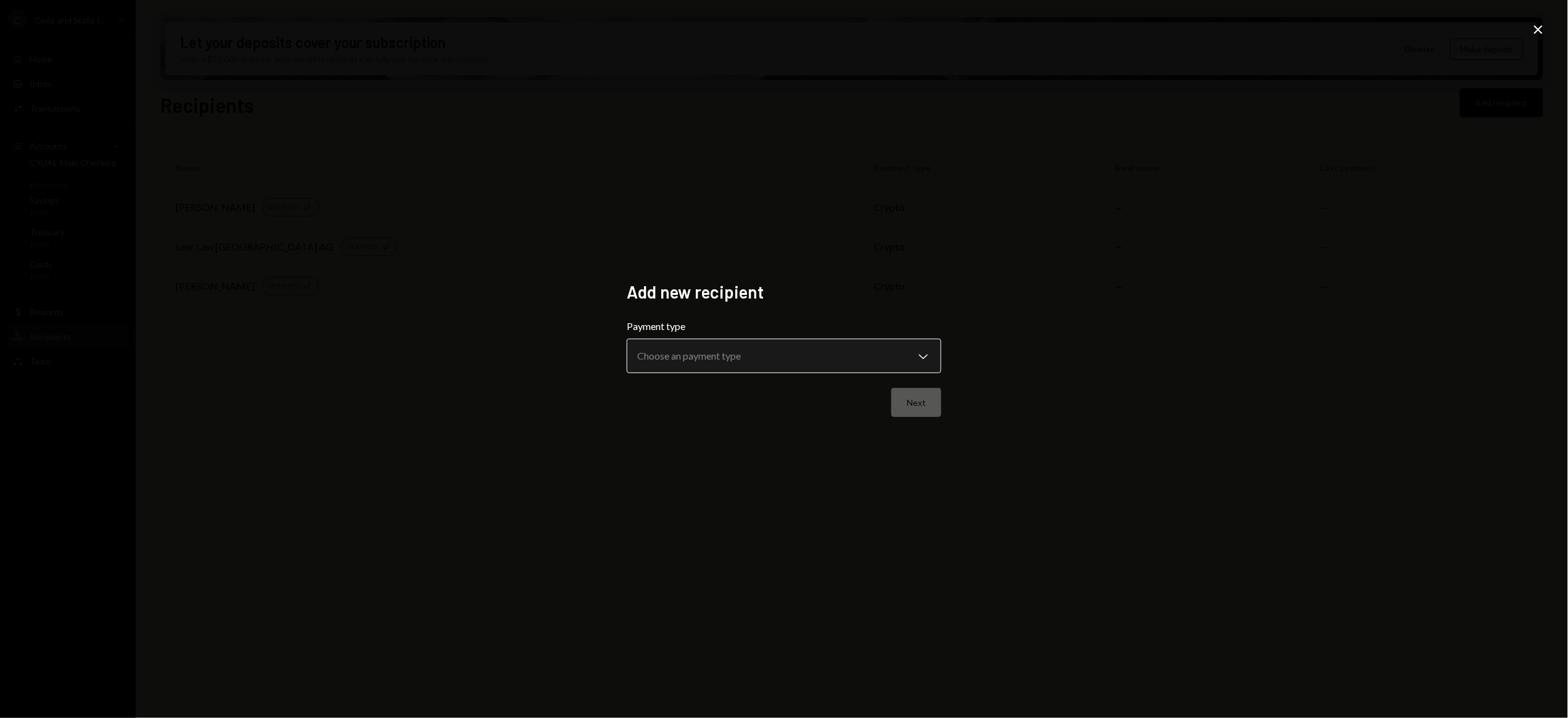
click at [700, 372] on body "**********" at bounding box center [784, 359] width 1568 height 718
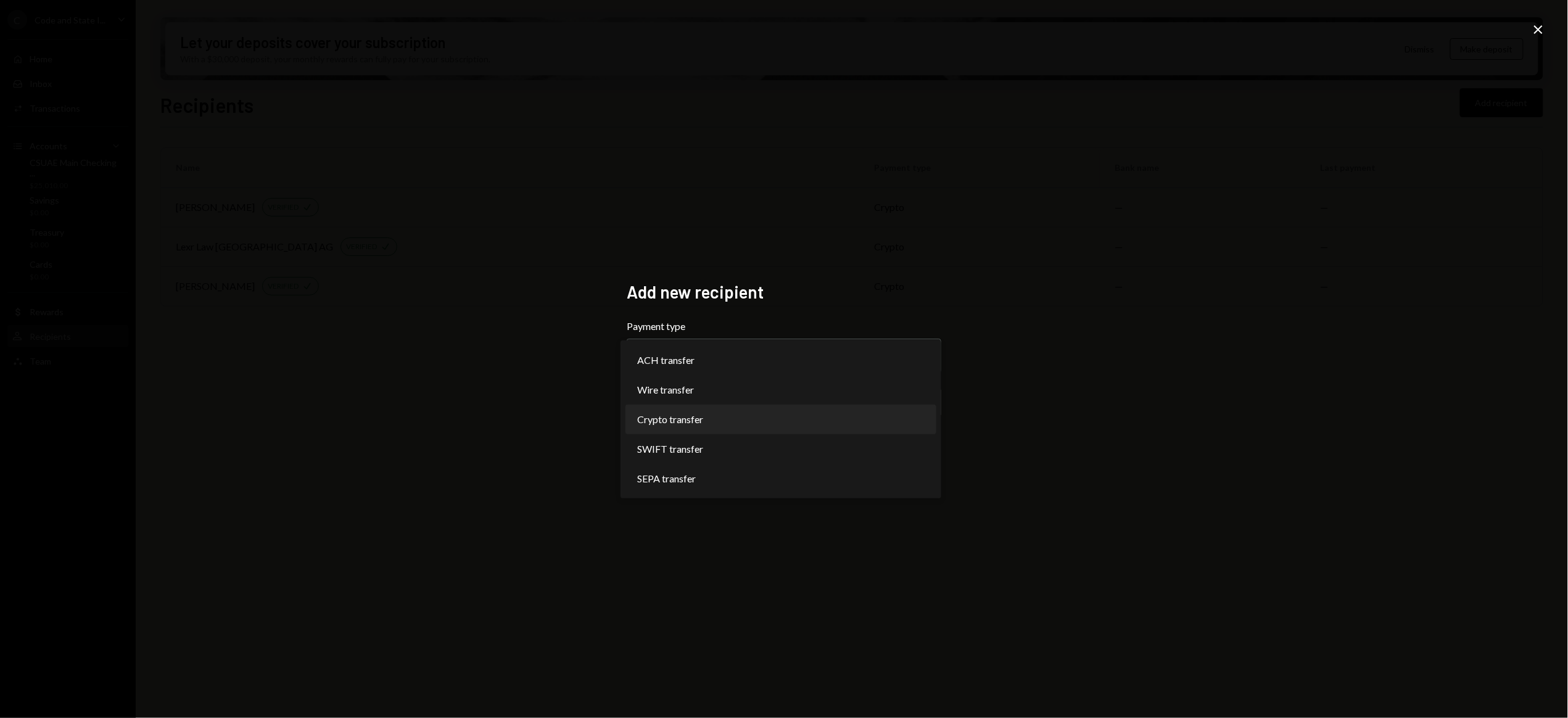
select select "******"
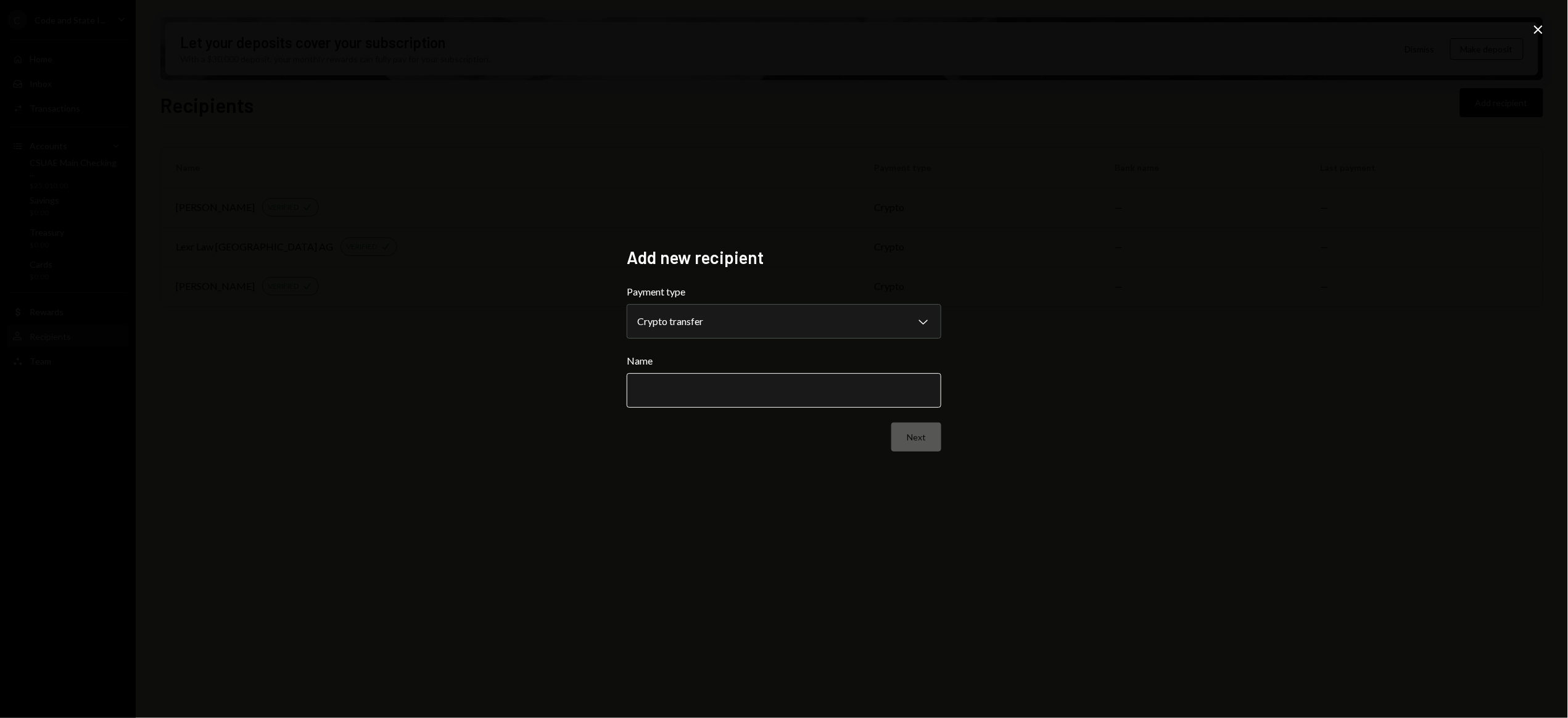
click at [793, 389] on input "Name" at bounding box center [784, 390] width 315 height 35
type input "**********"
click at [915, 438] on button "Next" at bounding box center [916, 437] width 50 height 29
click at [703, 318] on body "C Code and State I... Caret Down Home Home Inbox Inbox Activities Transactions …" at bounding box center [784, 359] width 1568 height 718
select select "**********"
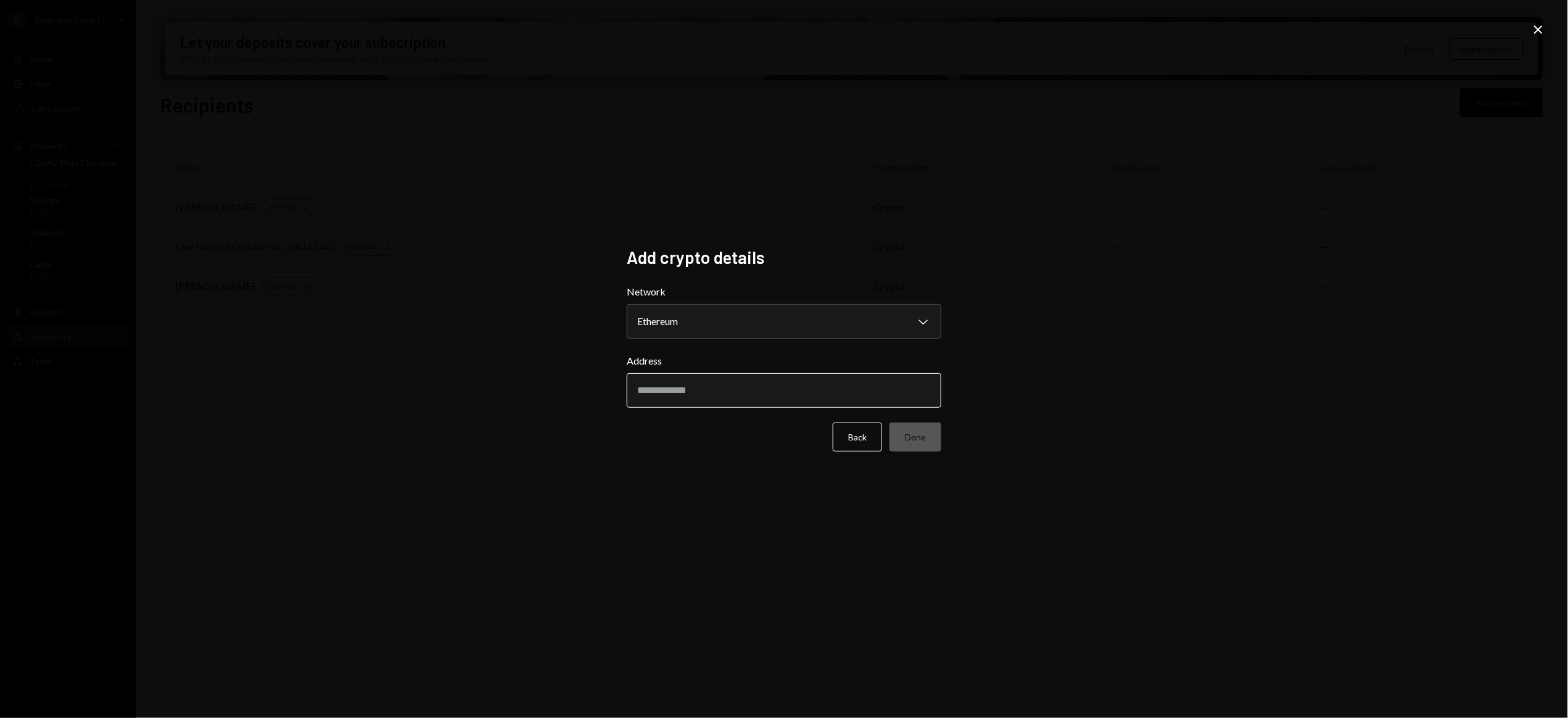
click at [693, 395] on input "Address" at bounding box center [784, 390] width 315 height 35
paste input "**********"
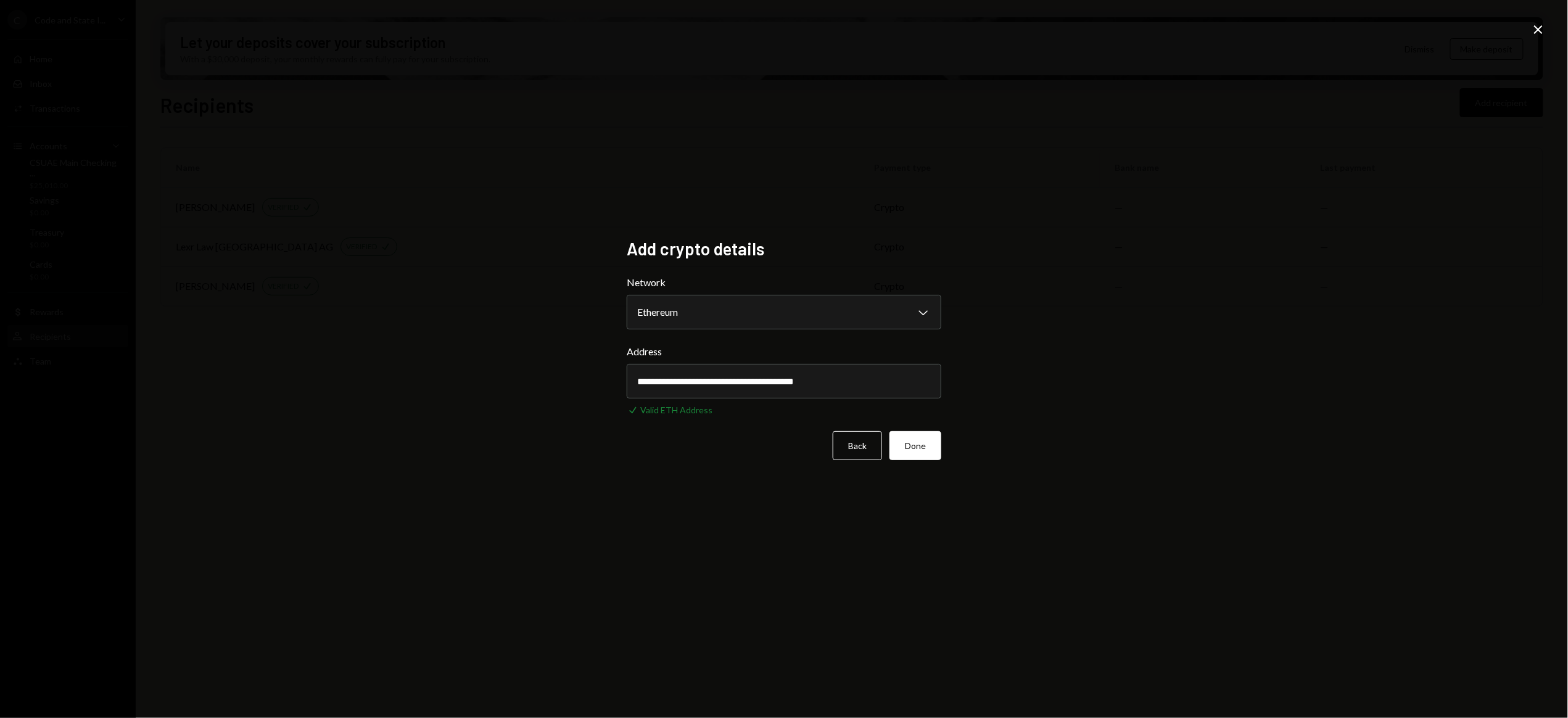
type input "**********"
click at [929, 448] on button "Done" at bounding box center [916, 445] width 52 height 29
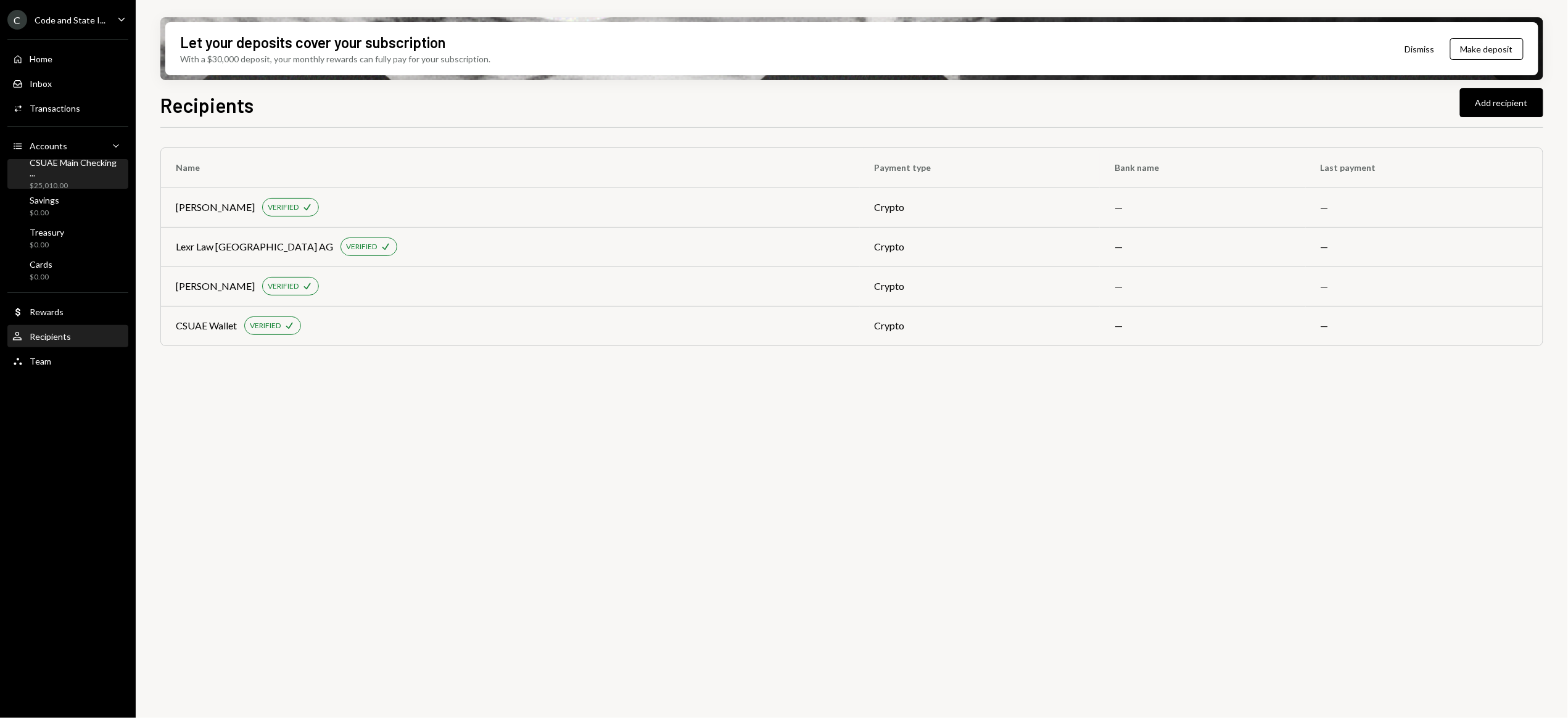
click at [58, 164] on div "CSUAE Main Checking ..." at bounding box center [76, 167] width 94 height 21
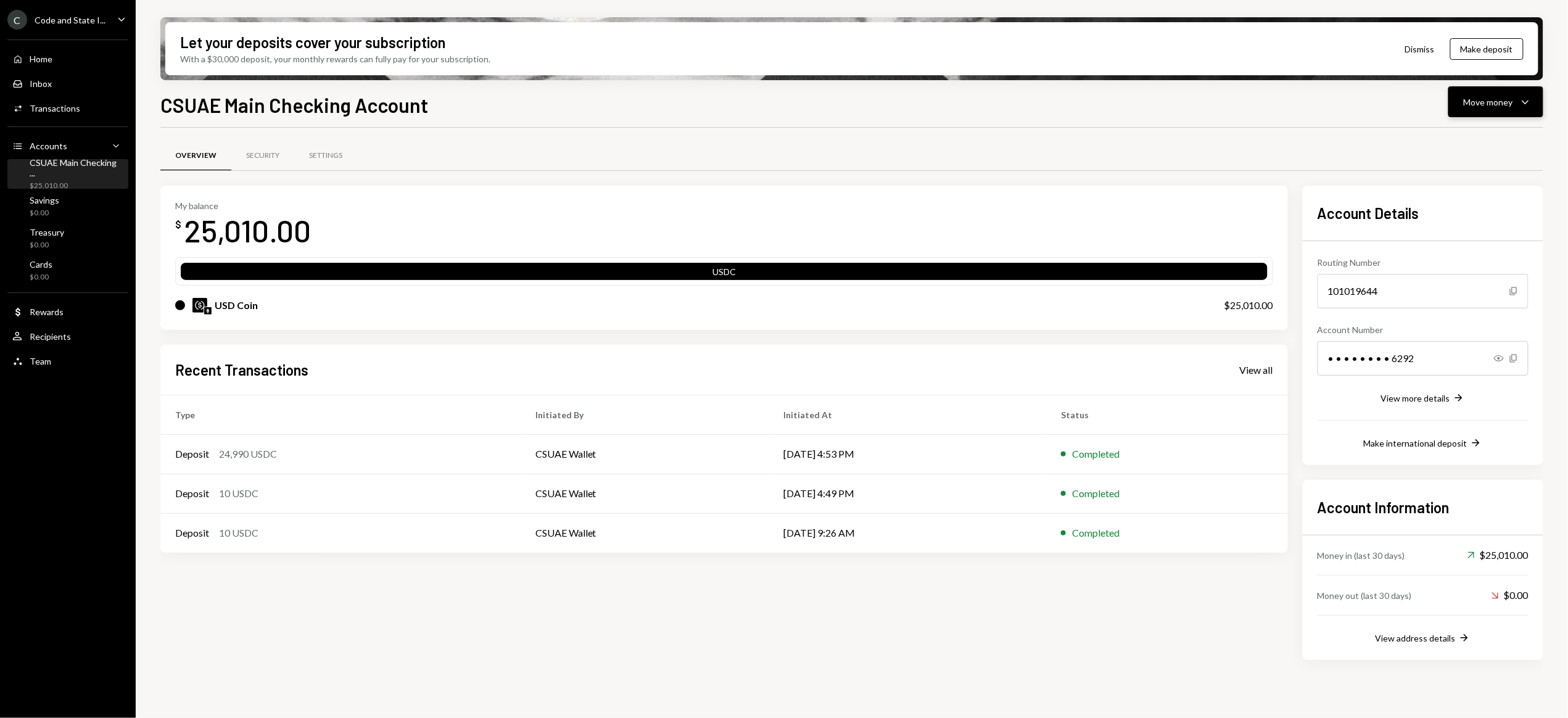
click at [1498, 101] on div "Move money" at bounding box center [1488, 102] width 49 height 13
click at [1463, 138] on div "Send" at bounding box center [1487, 139] width 90 height 13
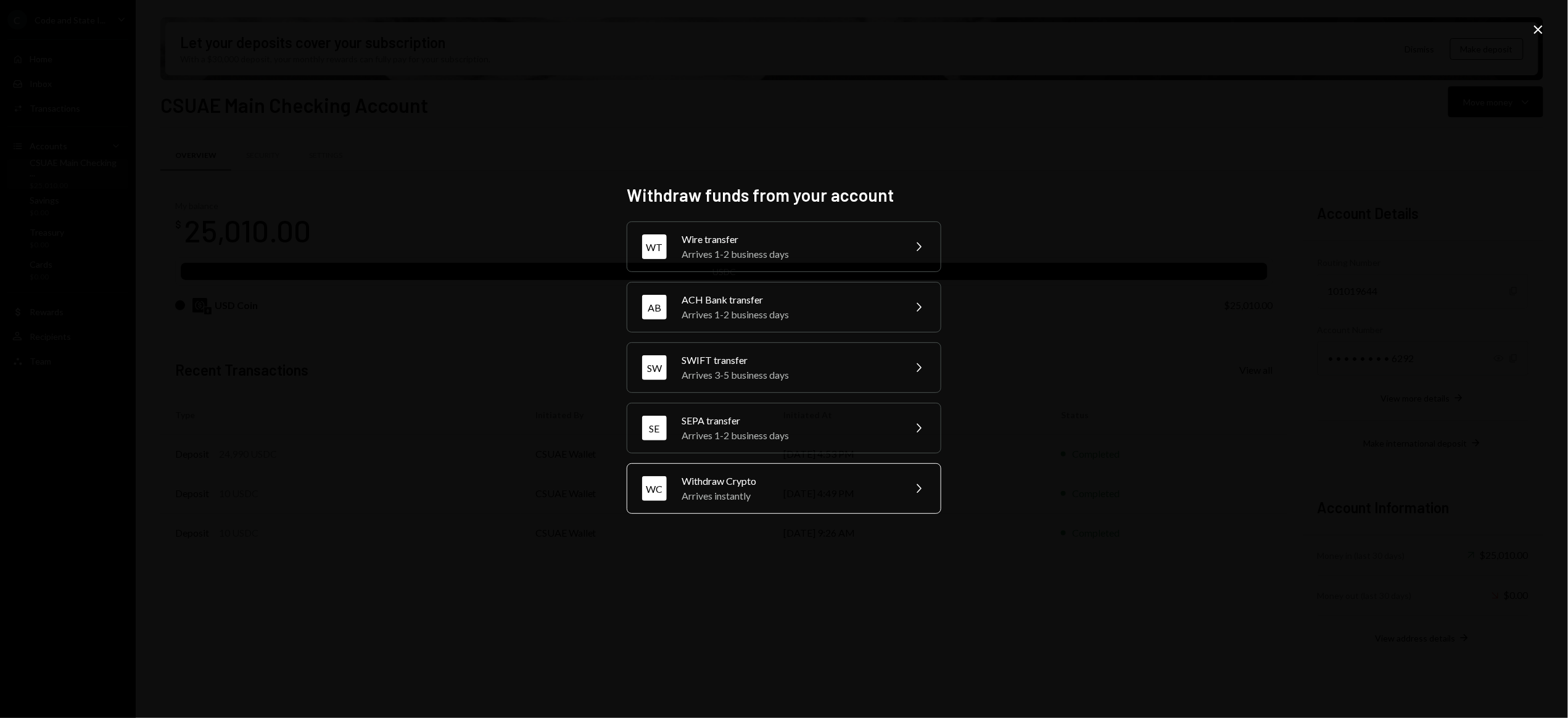
click at [843, 491] on div "Arrives instantly" at bounding box center [790, 495] width 215 height 15
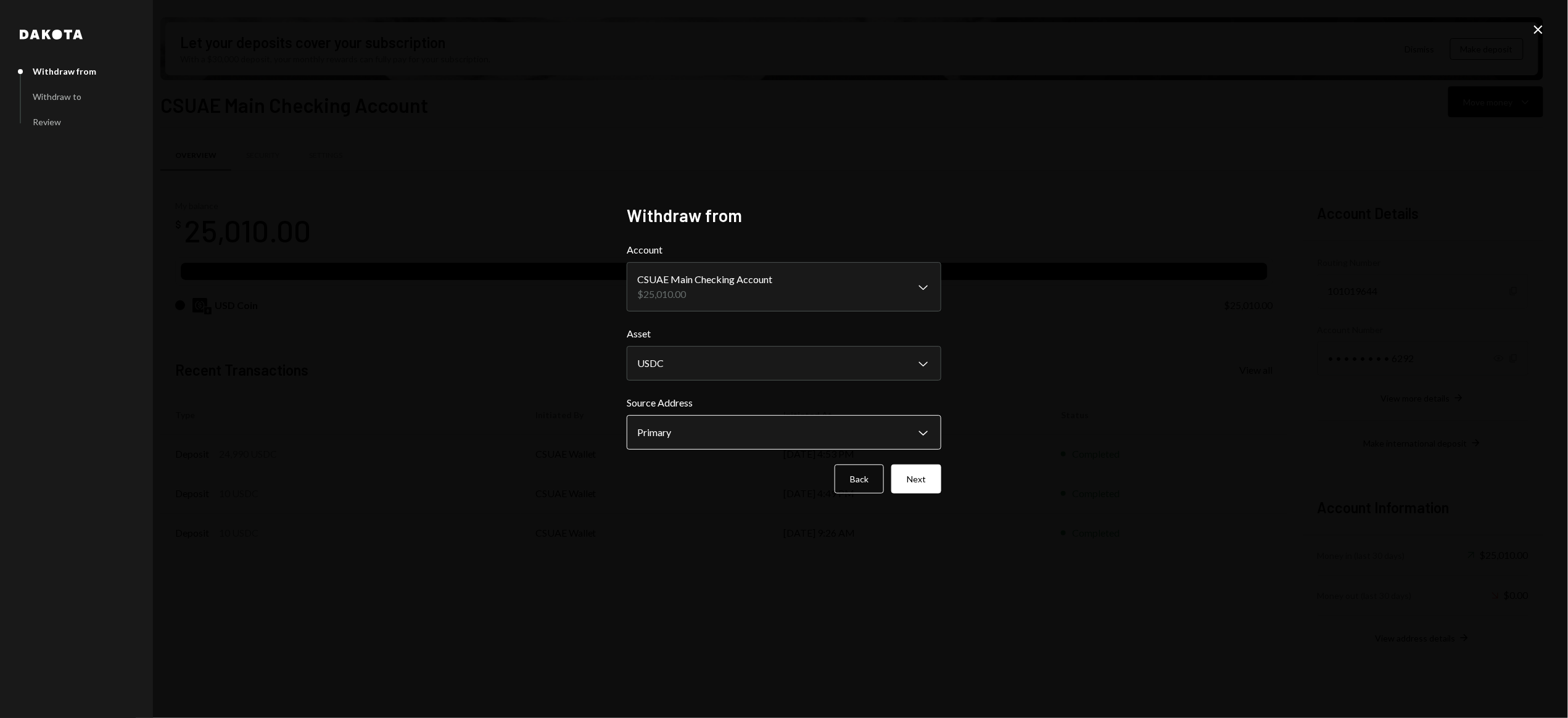
click at [790, 423] on body "C Code and State I... Caret Down Home Home Inbox Inbox Activities Transactions …" at bounding box center [784, 359] width 1568 height 718
click at [914, 473] on button "Next" at bounding box center [916, 479] width 50 height 29
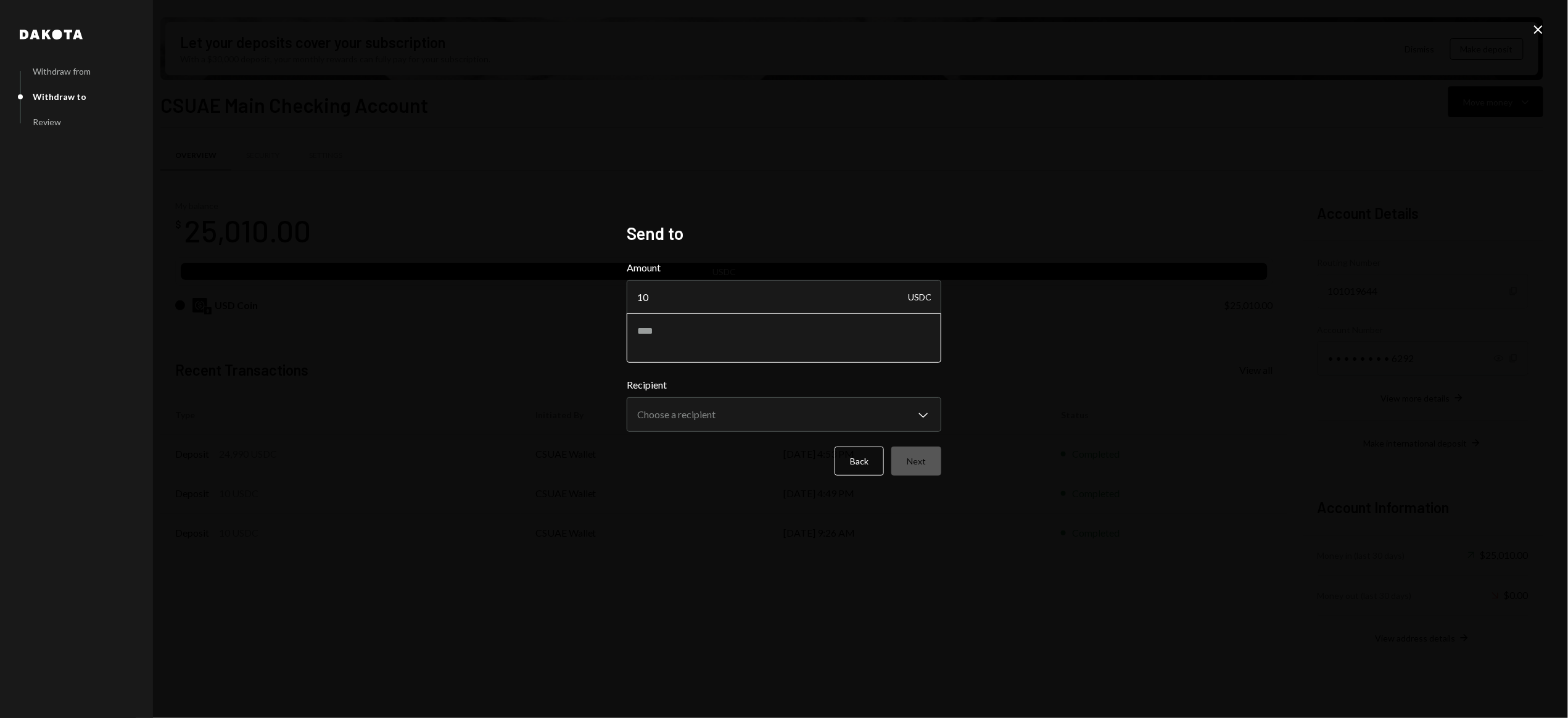
type input "10"
click at [778, 329] on textarea at bounding box center [784, 338] width 315 height 49
type textarea "**********"
click at [739, 415] on body "C Code and State I... Caret Down Home Home Inbox Inbox Activities Transactions …" at bounding box center [784, 359] width 1568 height 718
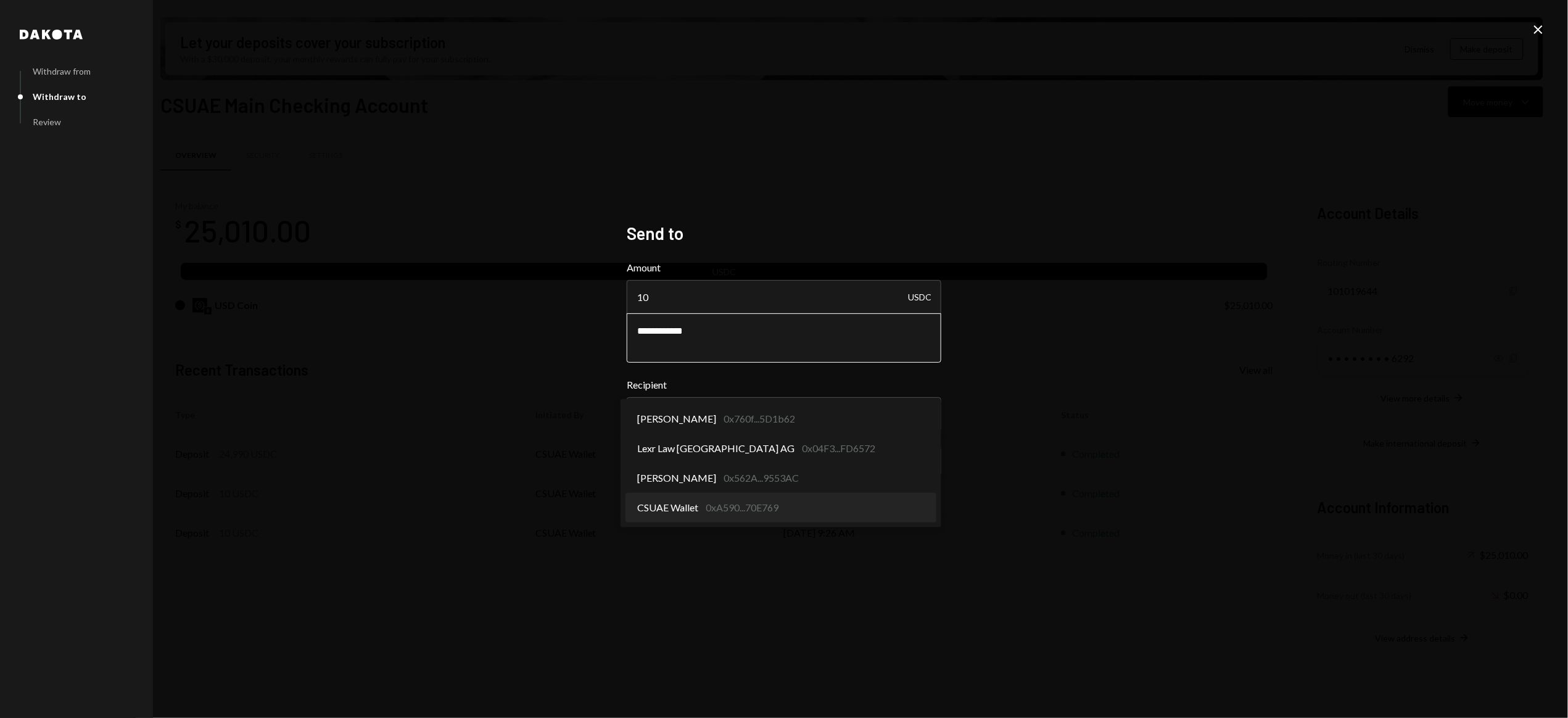
select select "**********"
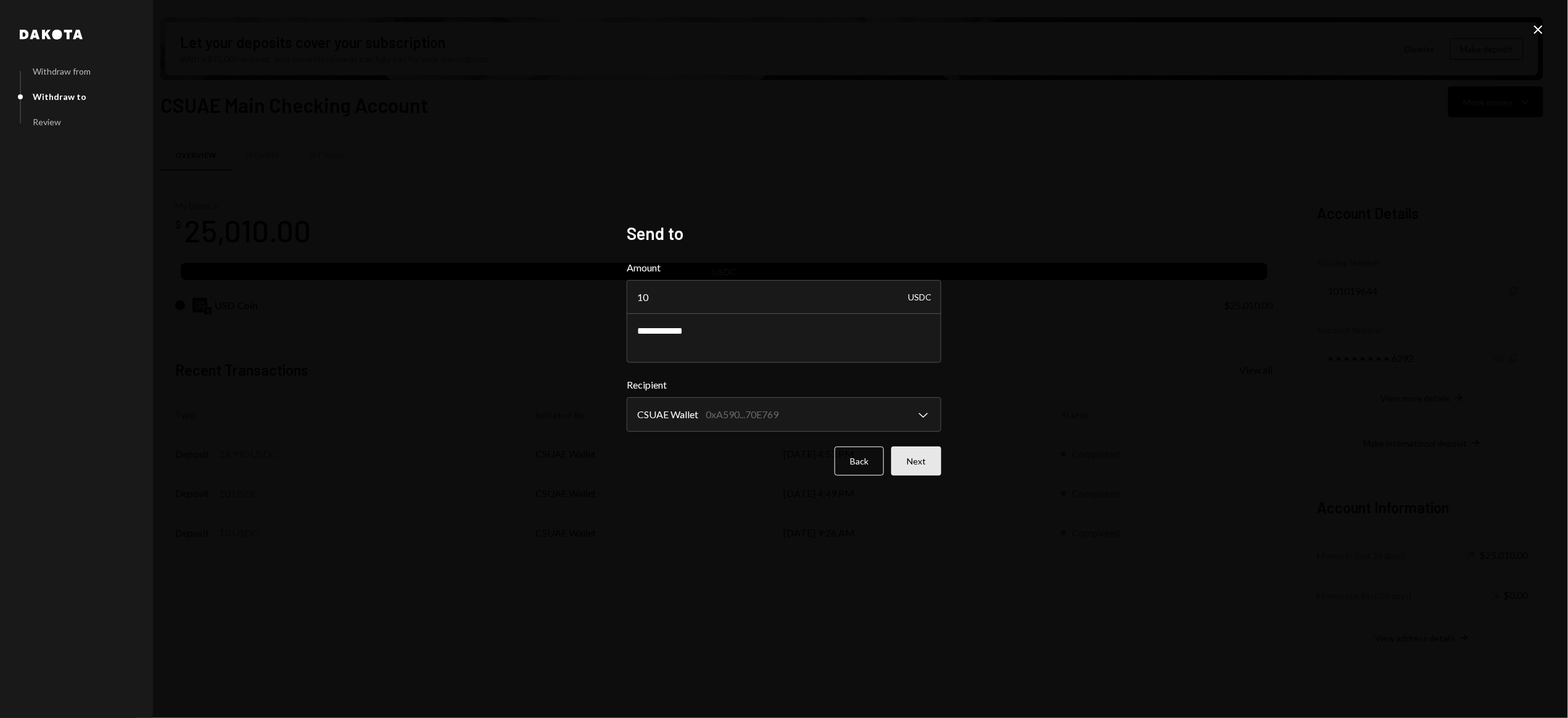
click at [920, 462] on button "Next" at bounding box center [916, 460] width 50 height 29
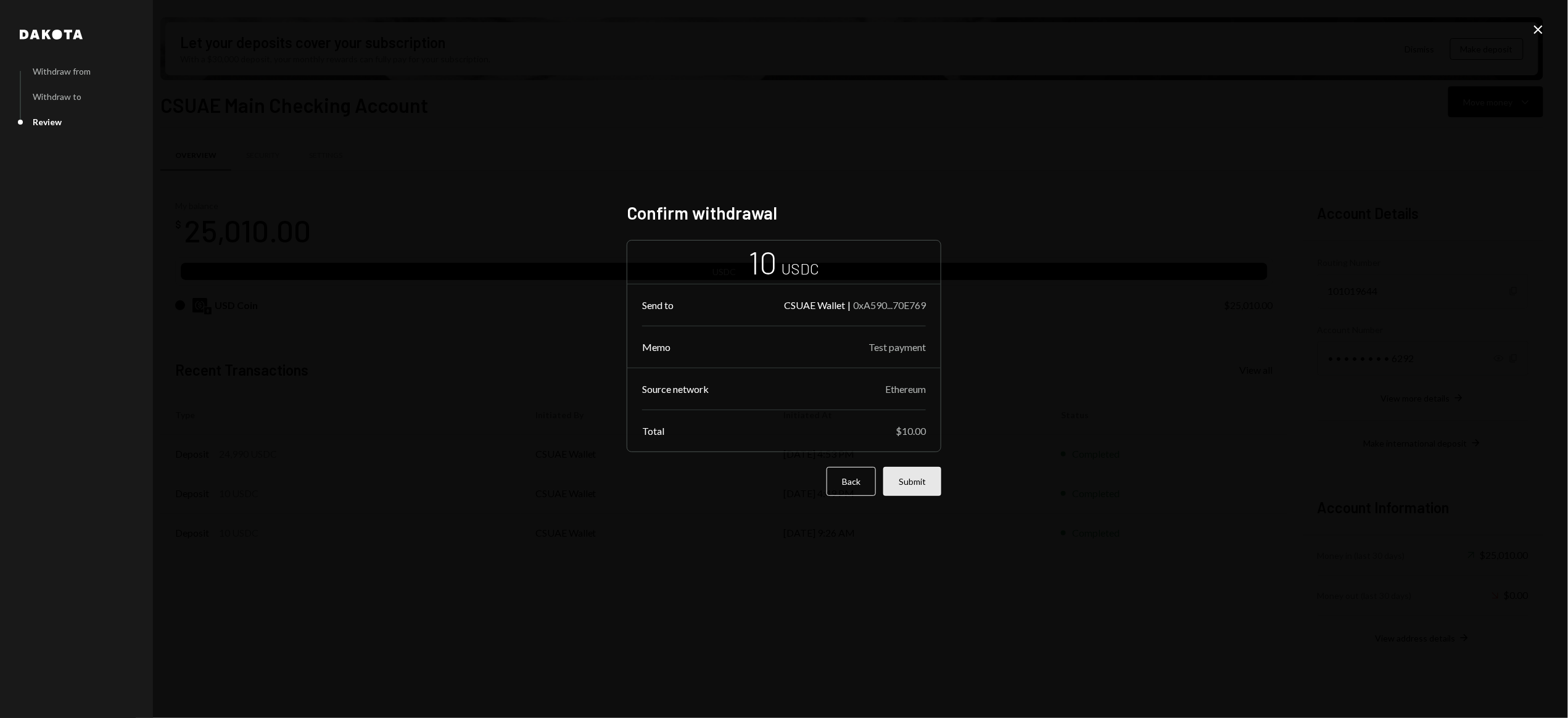
click at [918, 480] on button "Submit" at bounding box center [912, 481] width 58 height 29
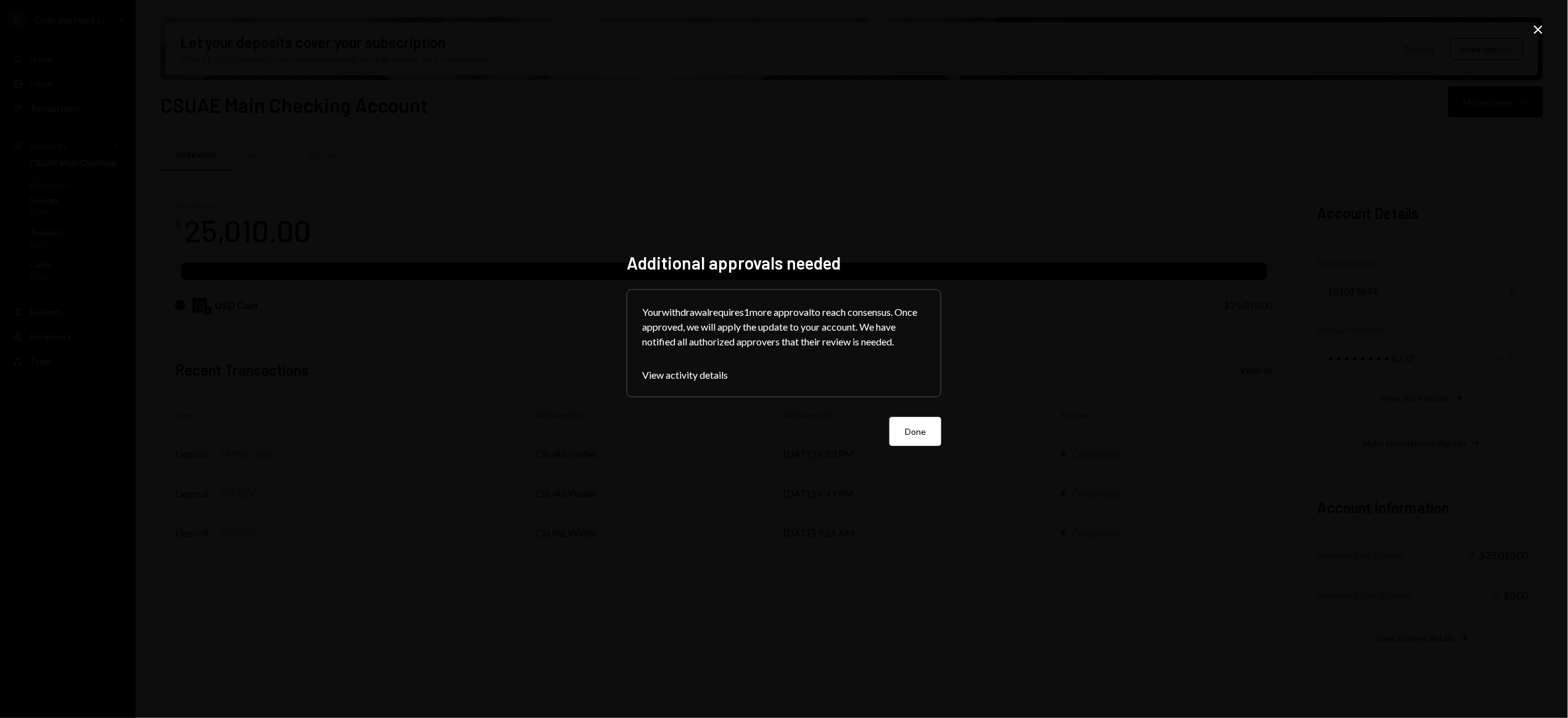
click at [925, 445] on button "Done" at bounding box center [916, 431] width 52 height 29
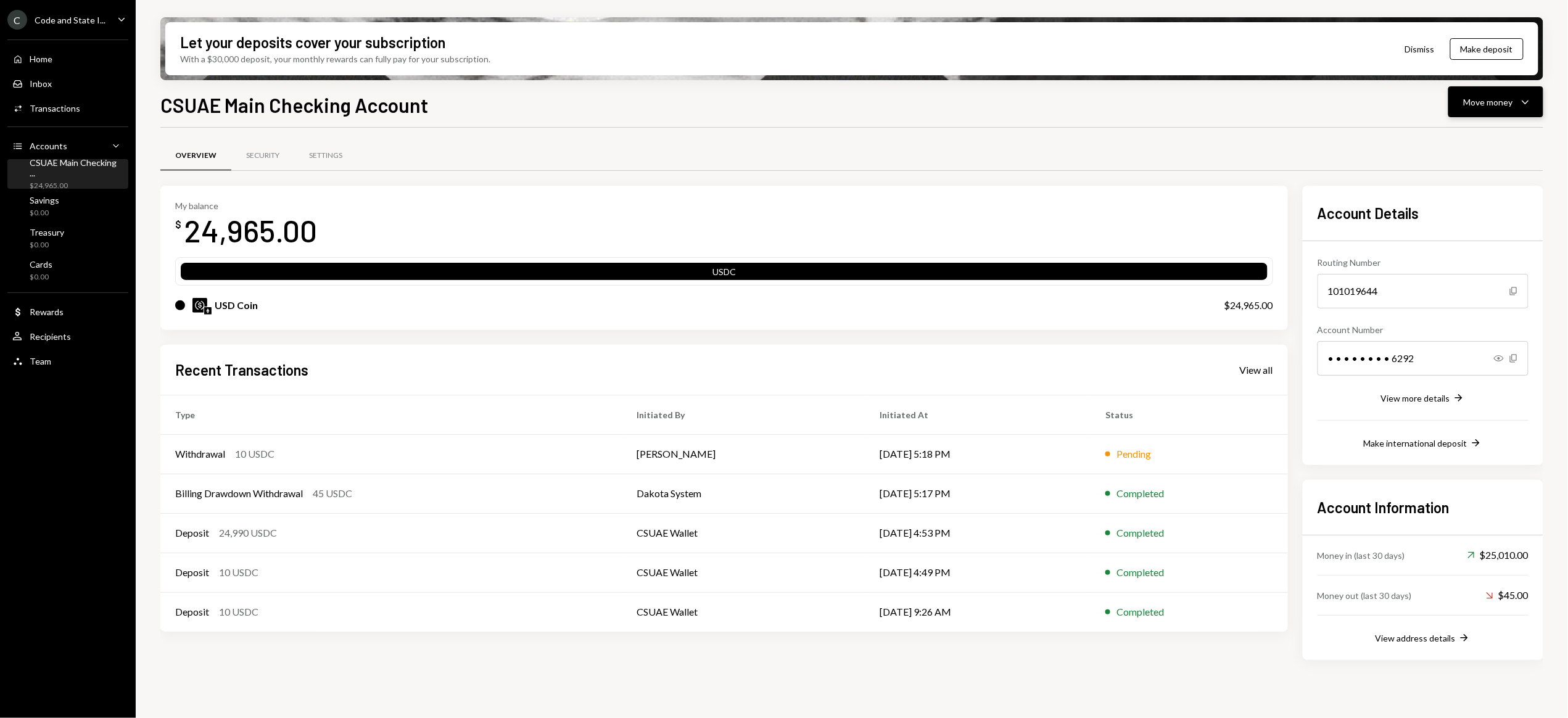
click at [1497, 105] on div "Move money" at bounding box center [1488, 102] width 49 height 13
click at [1480, 189] on div "Deposit" at bounding box center [1487, 194] width 90 height 13
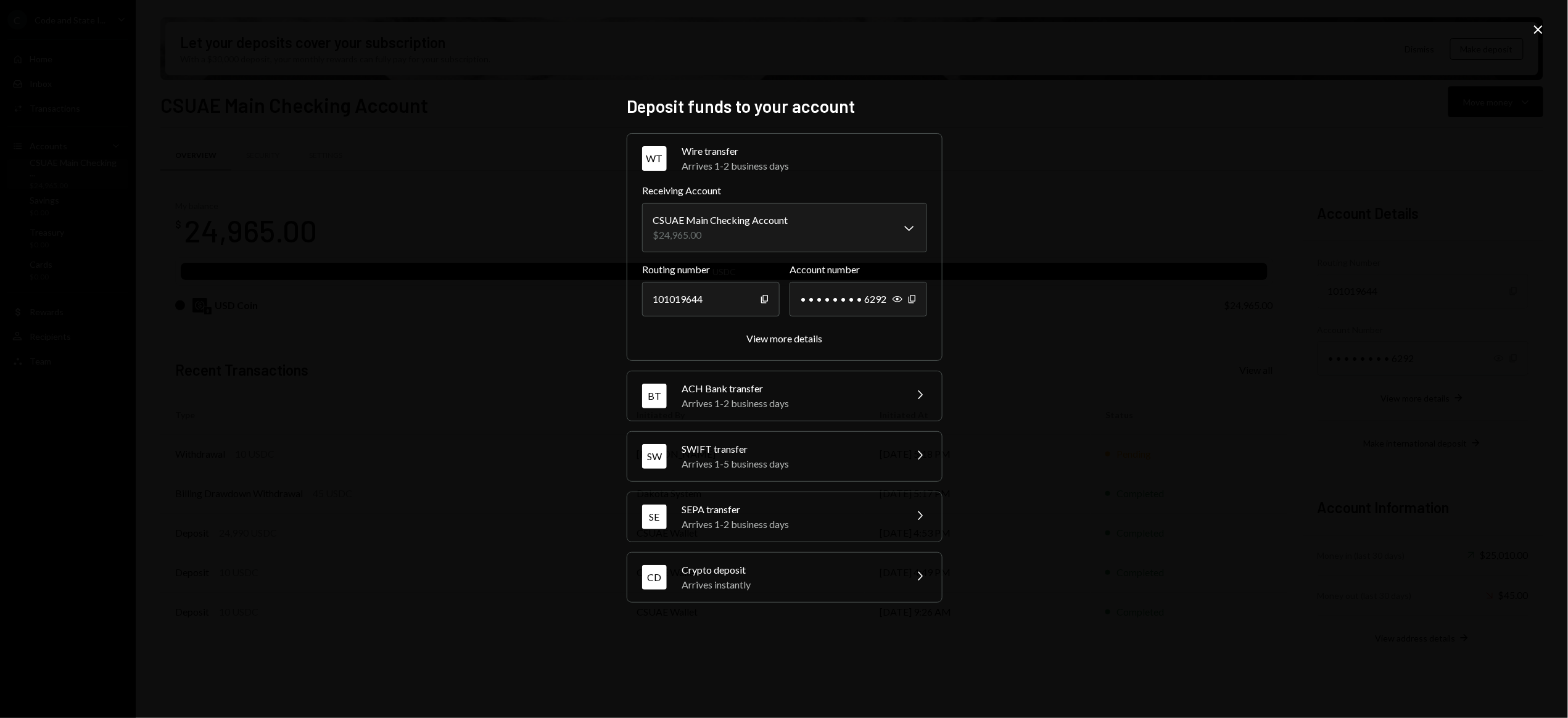
click at [1540, 34] on icon "Close" at bounding box center [1538, 29] width 15 height 15
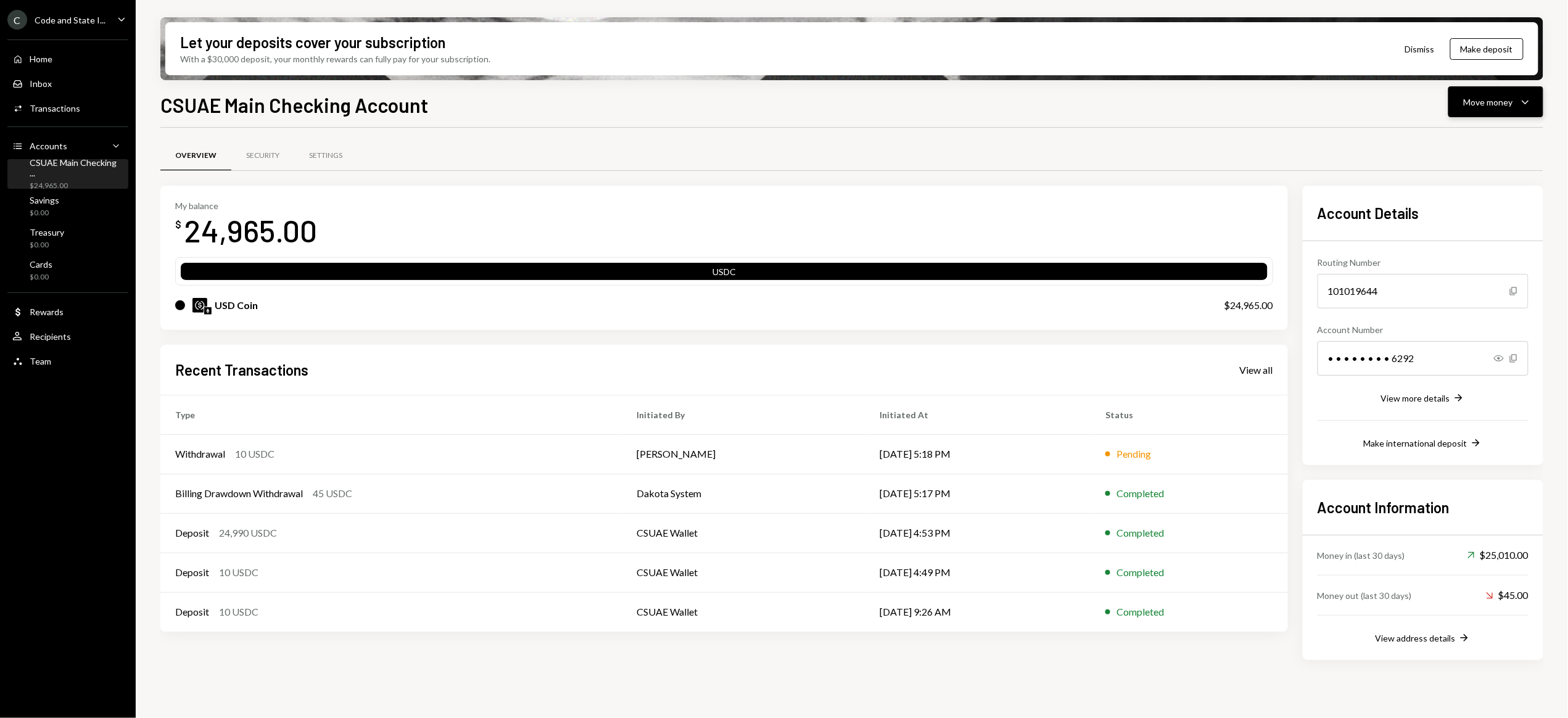
click at [1482, 108] on div "Move money Caret Down" at bounding box center [1495, 101] width 64 height 15
click at [1465, 135] on div "Send" at bounding box center [1487, 139] width 90 height 13
